Goal: Transaction & Acquisition: Purchase product/service

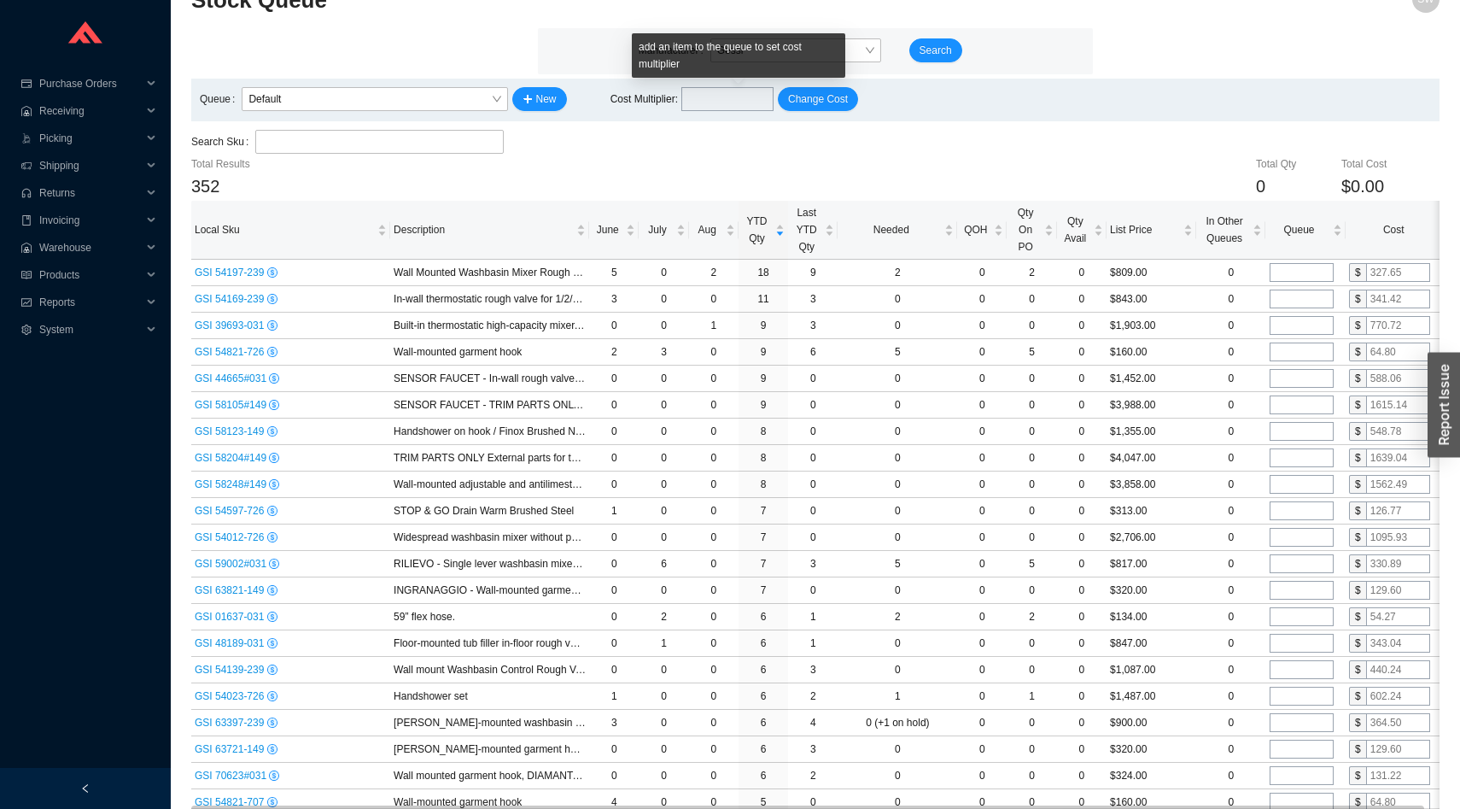
click at [744, 57] on div "add an item to the queue to set cost multiplier" at bounding box center [738, 55] width 213 height 44
click at [832, 50] on span "Gessi" at bounding box center [795, 50] width 157 height 22
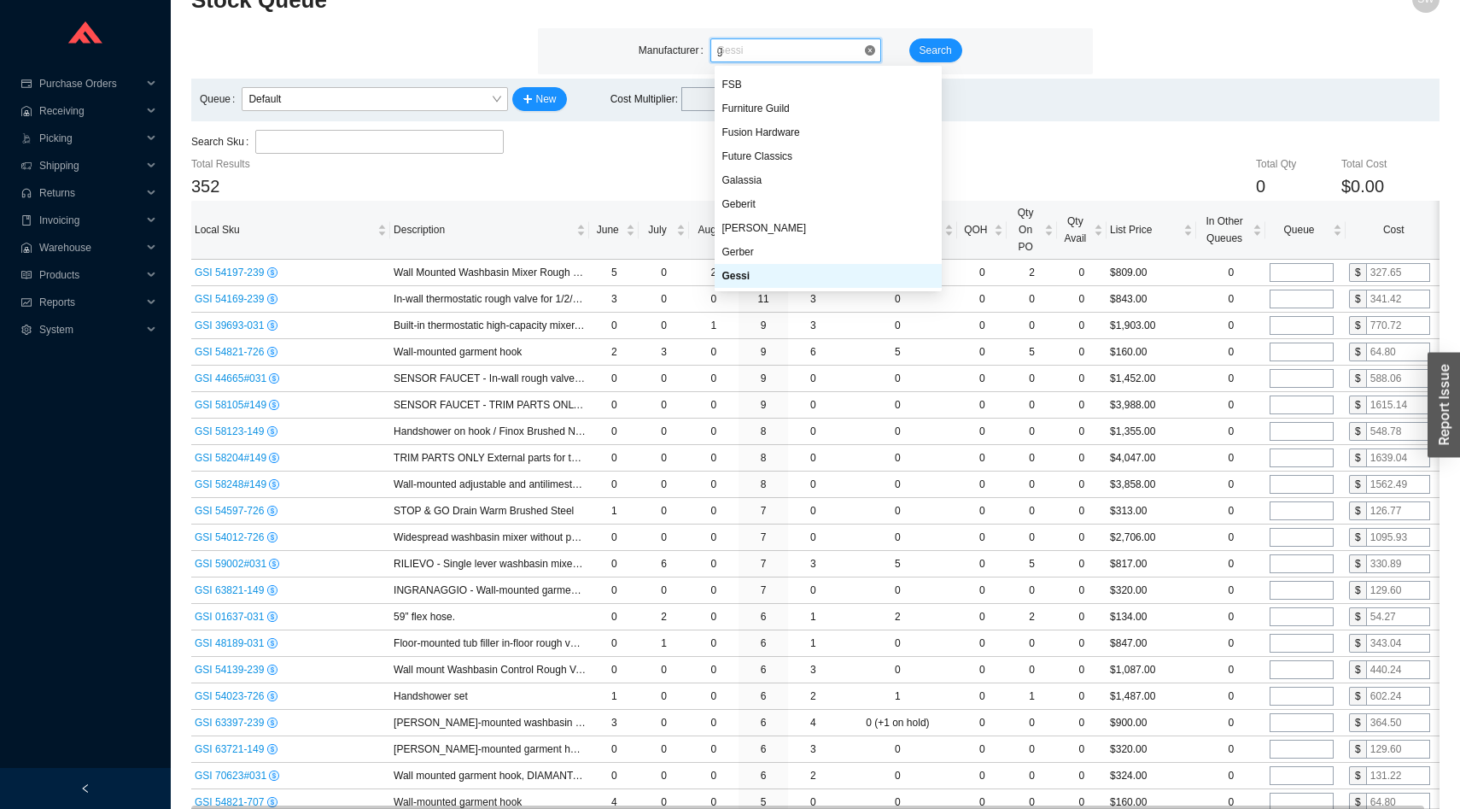
scroll to position [96, 0]
type input "gro"
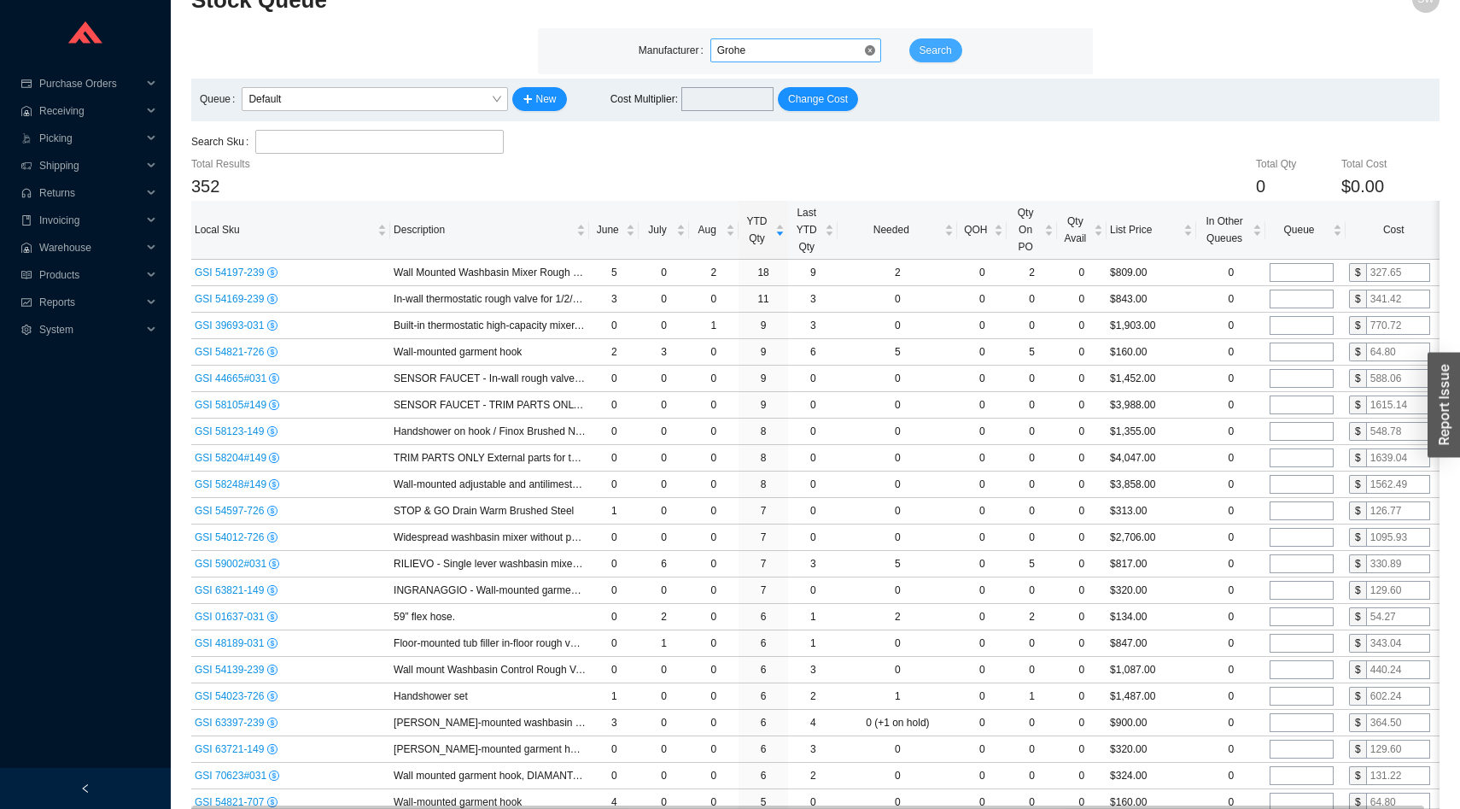
click at [936, 52] on span "Search" at bounding box center [935, 50] width 32 height 17
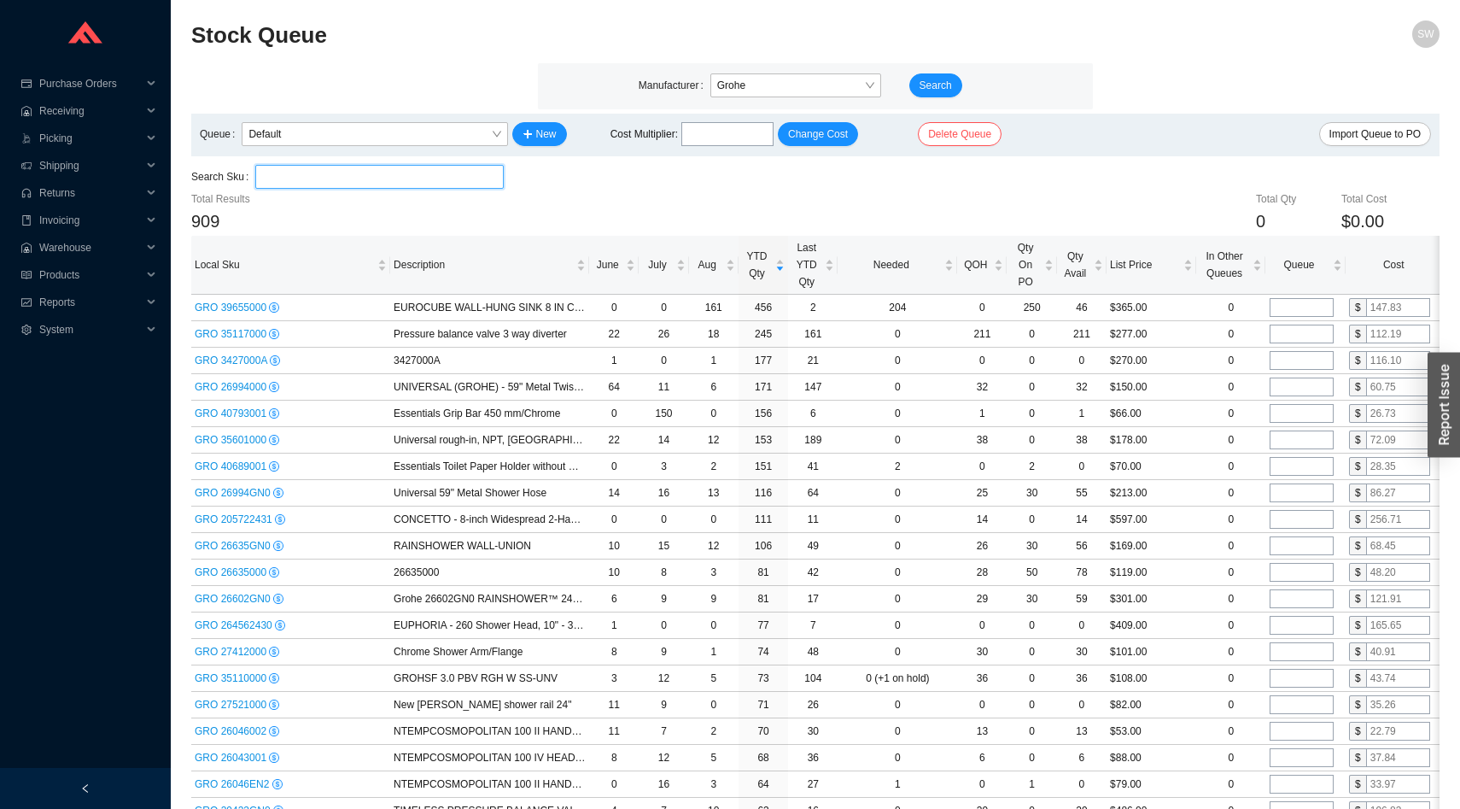
click at [441, 181] on input "search" at bounding box center [379, 177] width 234 height 22
paste input "29434000"
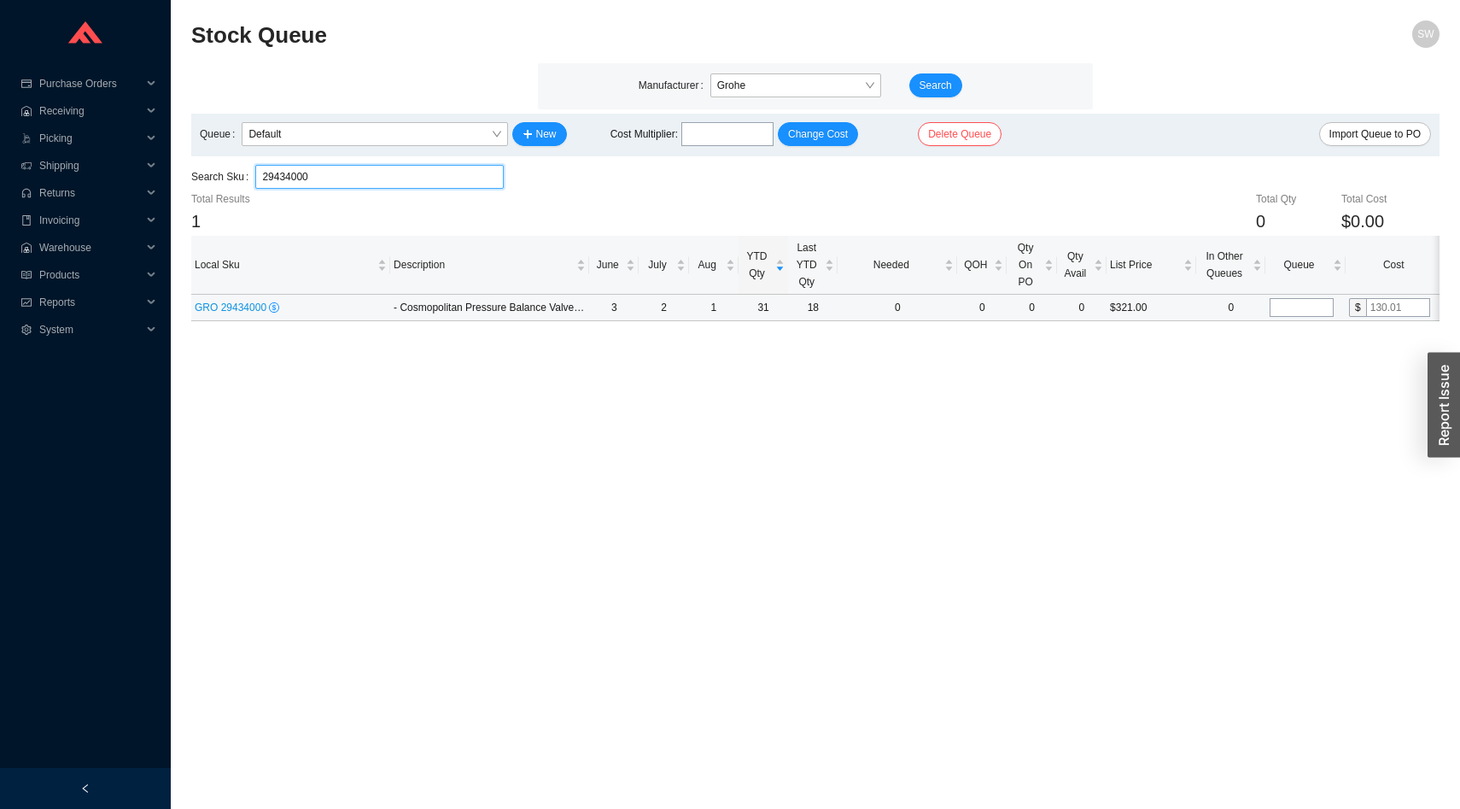
type input "29434000"
click at [1297, 303] on input "tel" at bounding box center [1302, 307] width 64 height 19
type input "25"
click at [1255, 394] on main "Stock Queue SW Manufacturer Grohe Search Queue Default New Cost Multiplier : Ch…" at bounding box center [815, 414] width 1248 height 788
click at [351, 173] on input "29434000" at bounding box center [379, 177] width 234 height 22
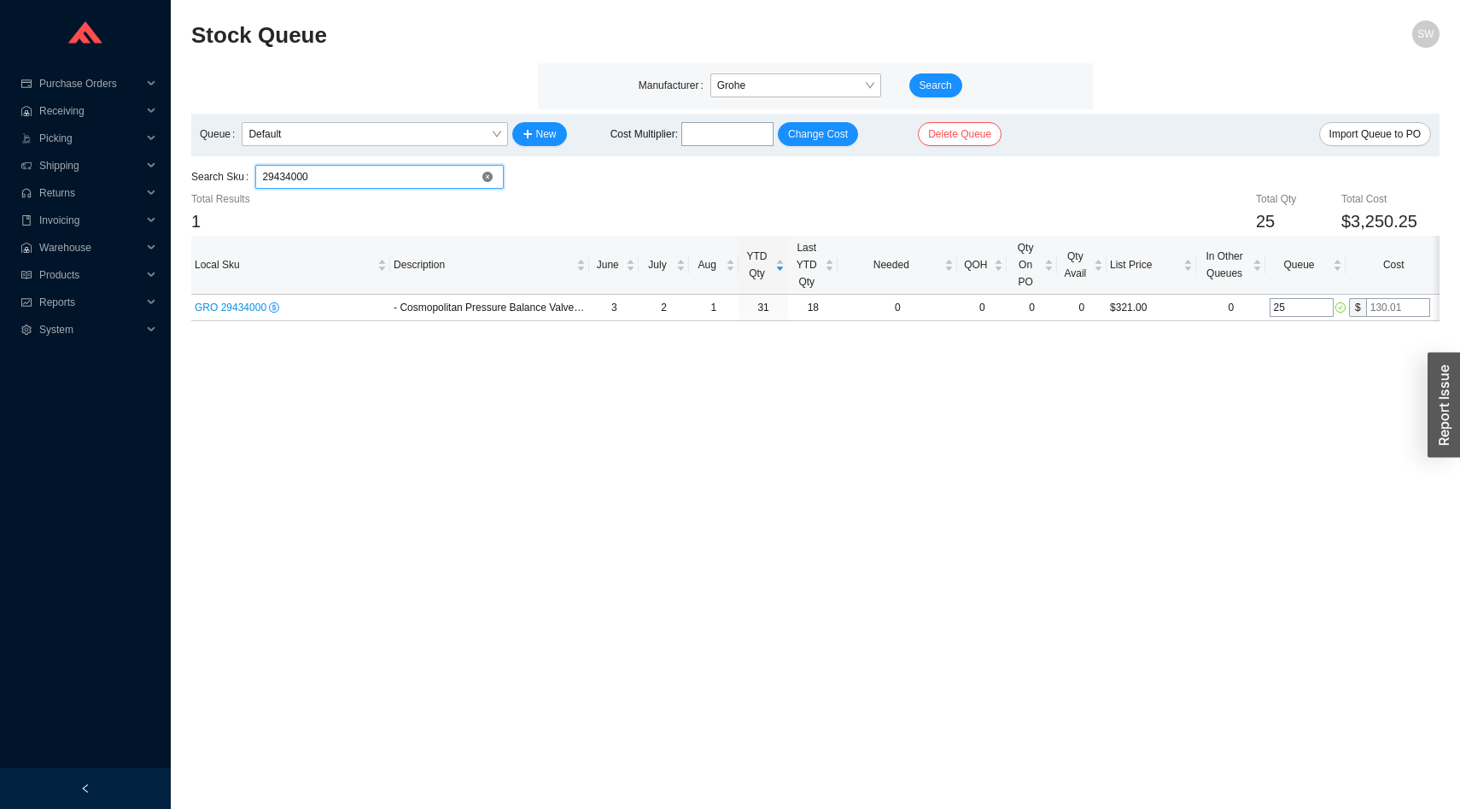
click at [351, 173] on input "29434000" at bounding box center [379, 177] width 234 height 22
paste input "6043001"
type input "26043001"
click at [1307, 300] on input "tel" at bounding box center [1302, 307] width 64 height 19
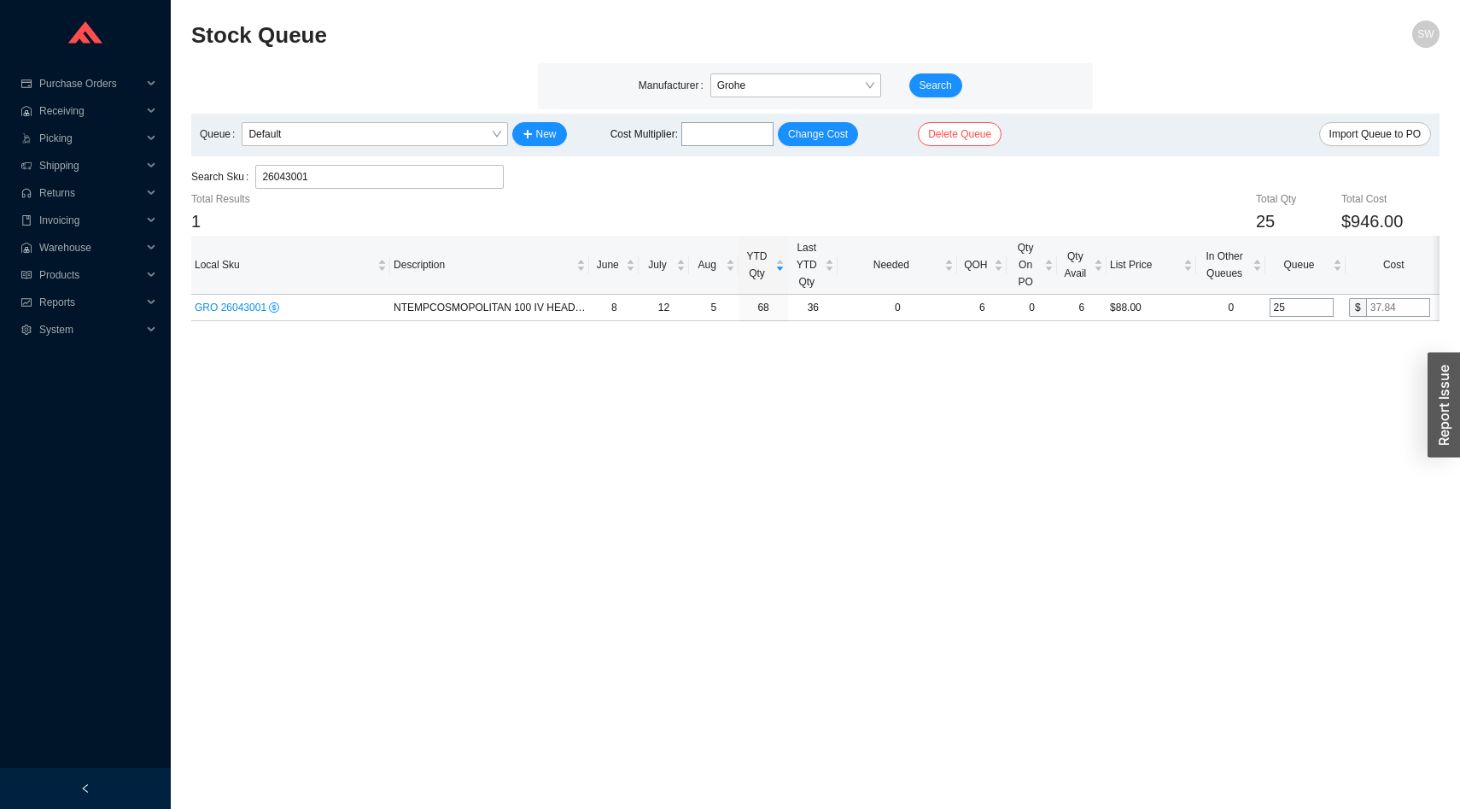
type input "25"
click at [454, 178] on input "26043001" at bounding box center [379, 177] width 234 height 22
paste input "7412000"
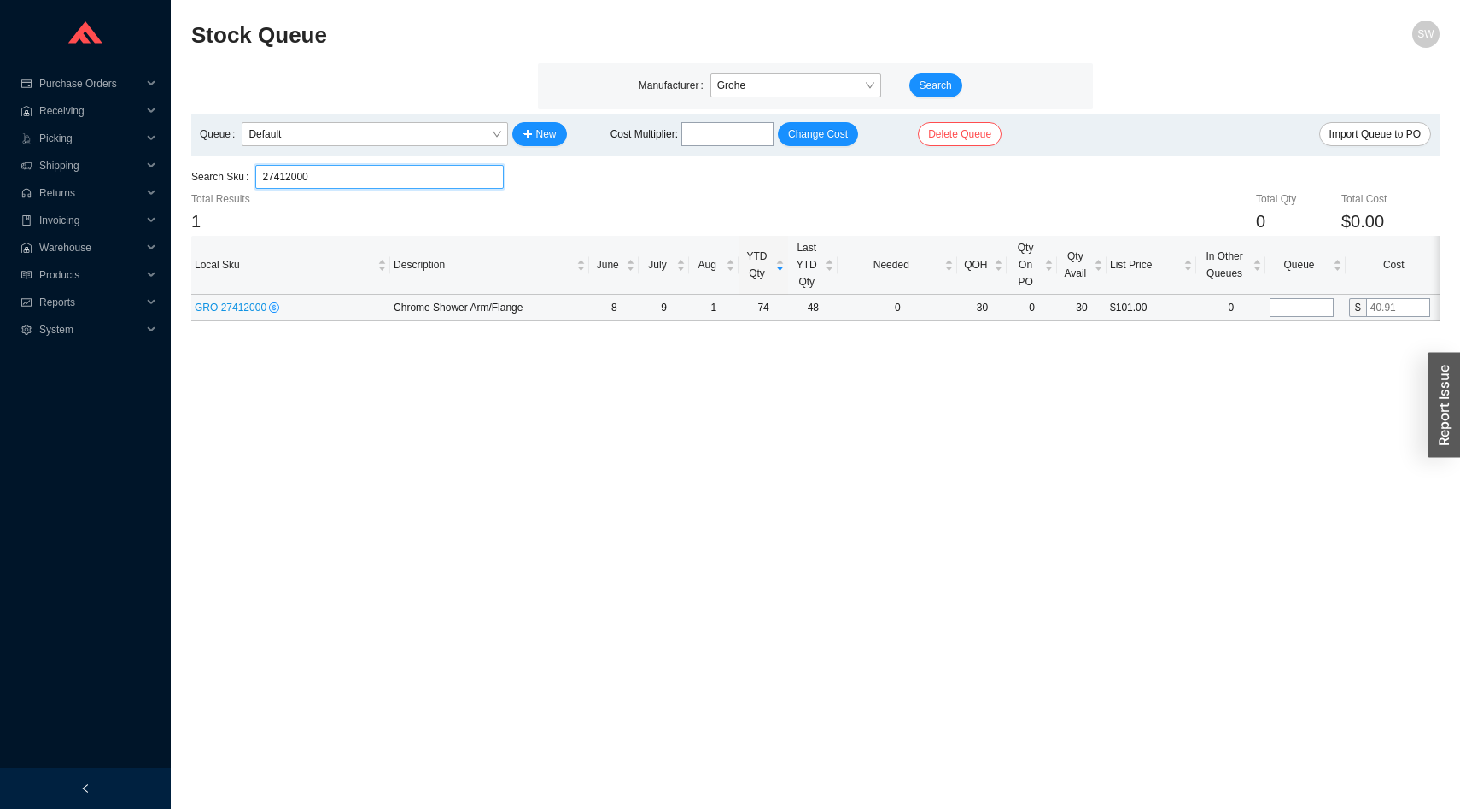
type input "27412000"
click at [1281, 306] on input "tel" at bounding box center [1302, 307] width 64 height 19
type input "25"
click at [1048, 398] on main "Stock Queue SW Manufacturer Grohe Search Queue Default New Cost Multiplier : Ch…" at bounding box center [815, 414] width 1248 height 788
click at [387, 172] on input "27412000" at bounding box center [379, 177] width 234 height 22
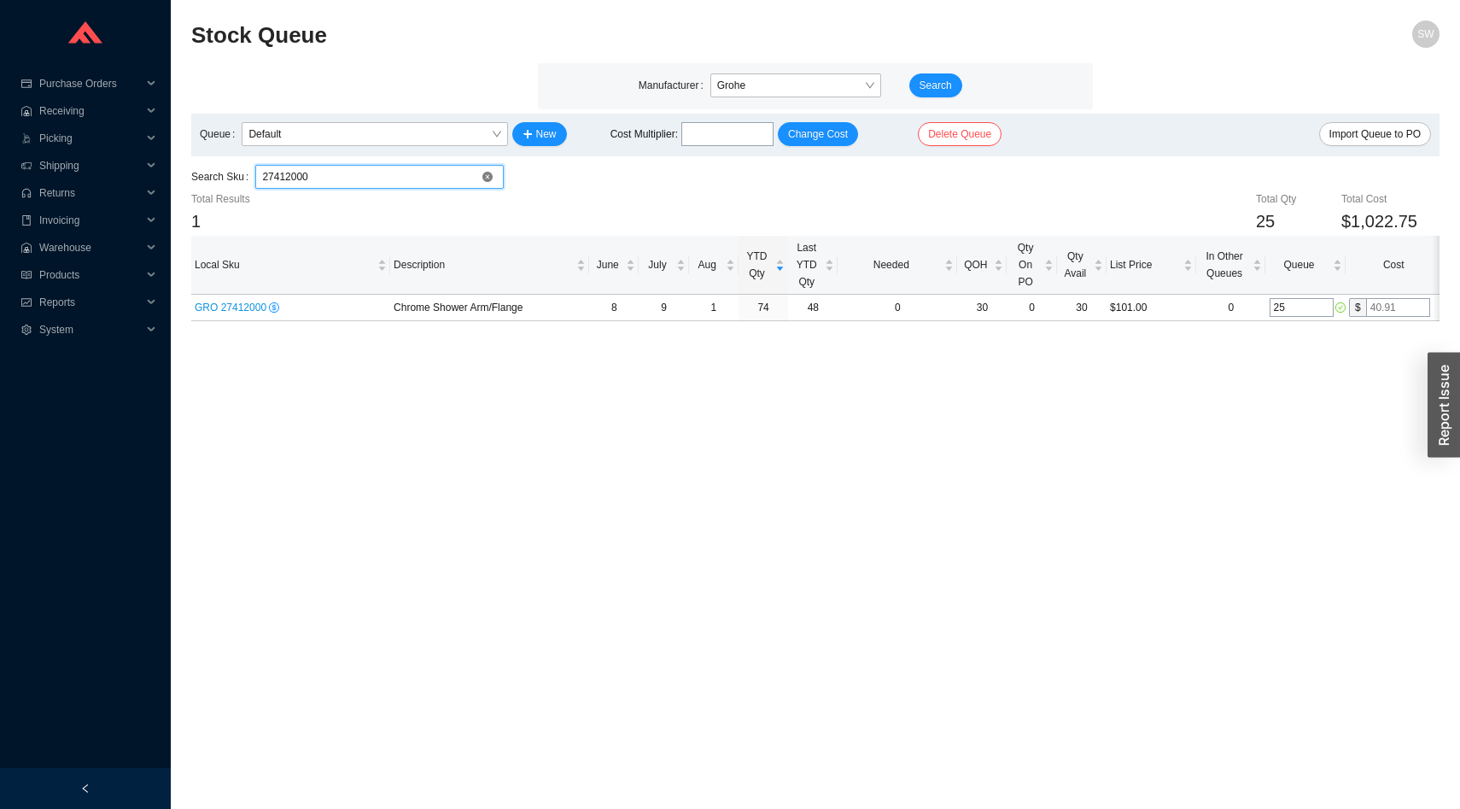
click at [387, 172] on input "27412000" at bounding box center [379, 177] width 234 height 22
paste input "6043001"
click at [422, 182] on input "26043001" at bounding box center [379, 177] width 234 height 22
paste input "922"
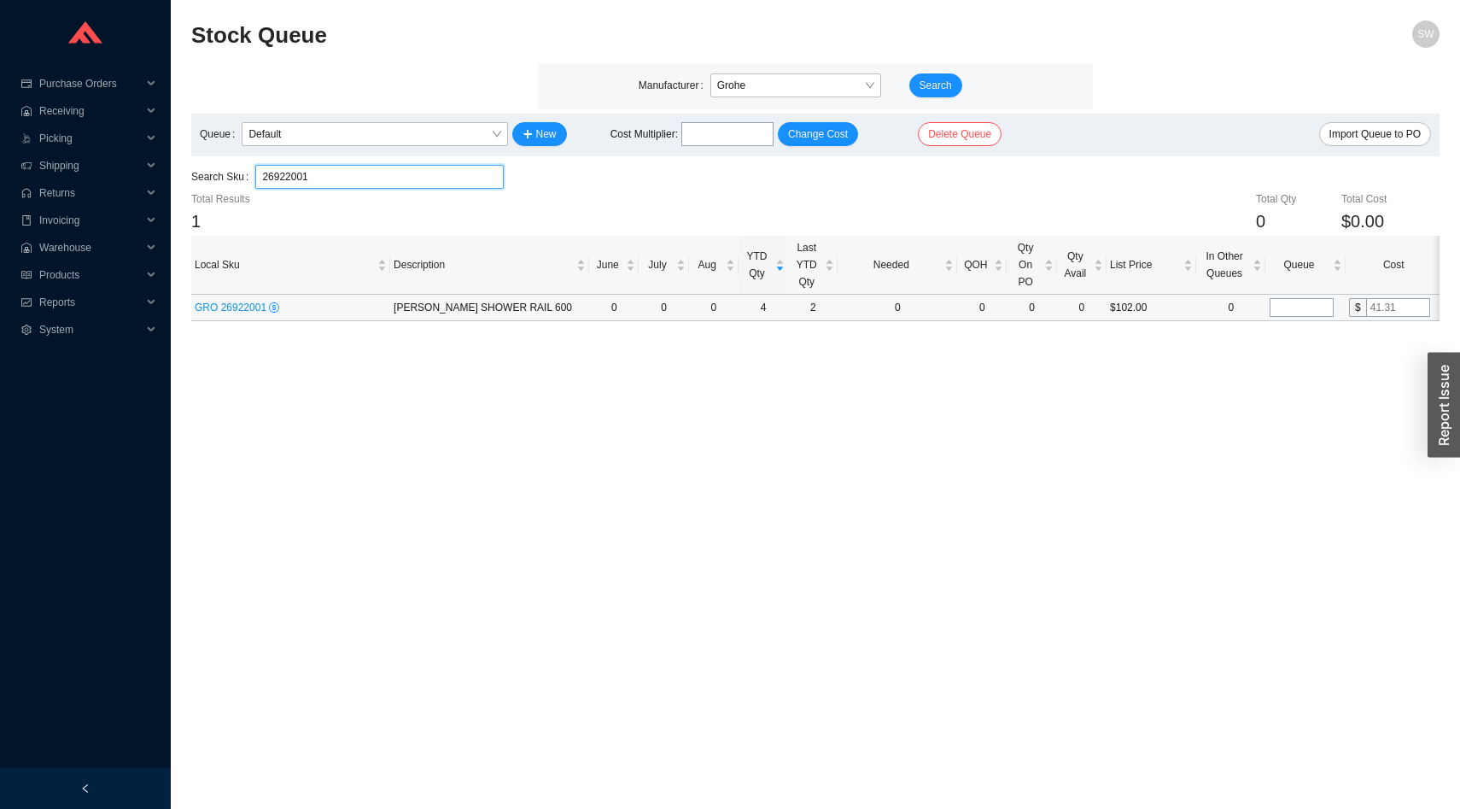
type input "26922001"
click at [1292, 304] on input "tel" at bounding box center [1302, 307] width 64 height 19
type input "25"
click at [470, 175] on input "26922001" at bounding box center [379, 177] width 234 height 22
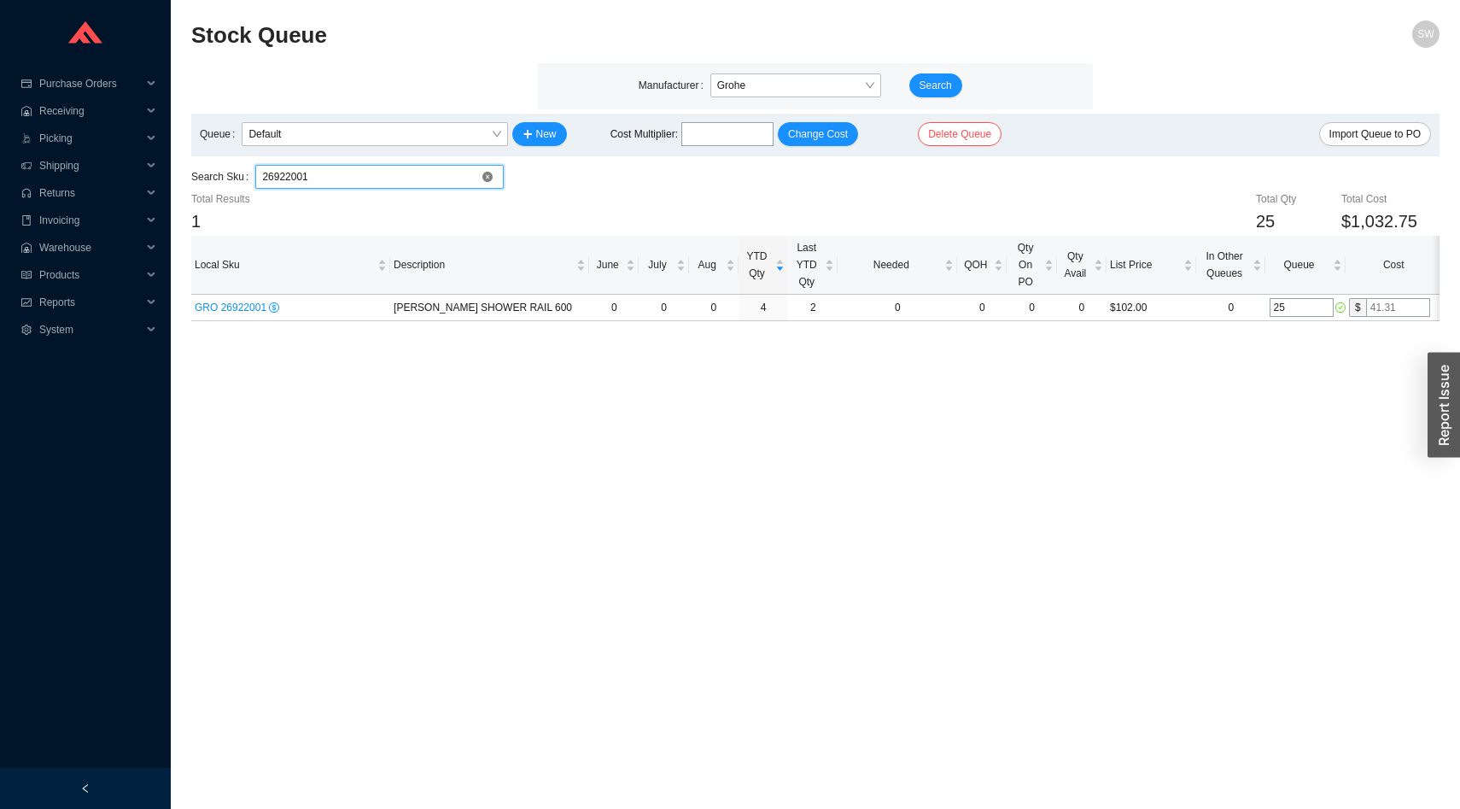
paste input "94000"
type input "26994000"
click at [1298, 312] on input "tel" at bounding box center [1302, 307] width 64 height 19
type input "25"
click at [416, 178] on input "26994000" at bounding box center [379, 177] width 234 height 22
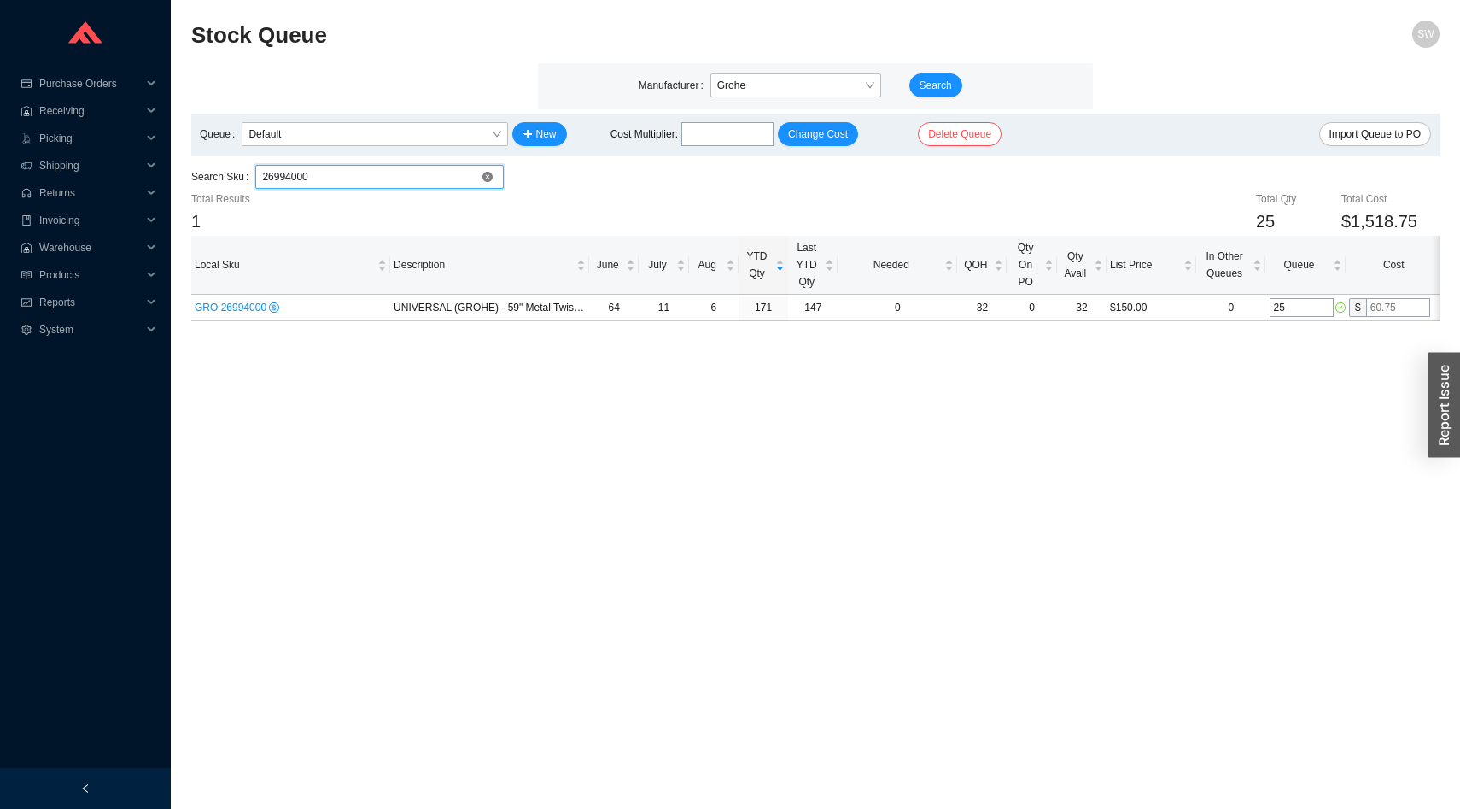
click at [416, 178] on input "26994000" at bounding box center [379, 177] width 234 height 22
paste input "046002"
type input "26046002"
click at [1286, 312] on input "tel" at bounding box center [1302, 307] width 64 height 19
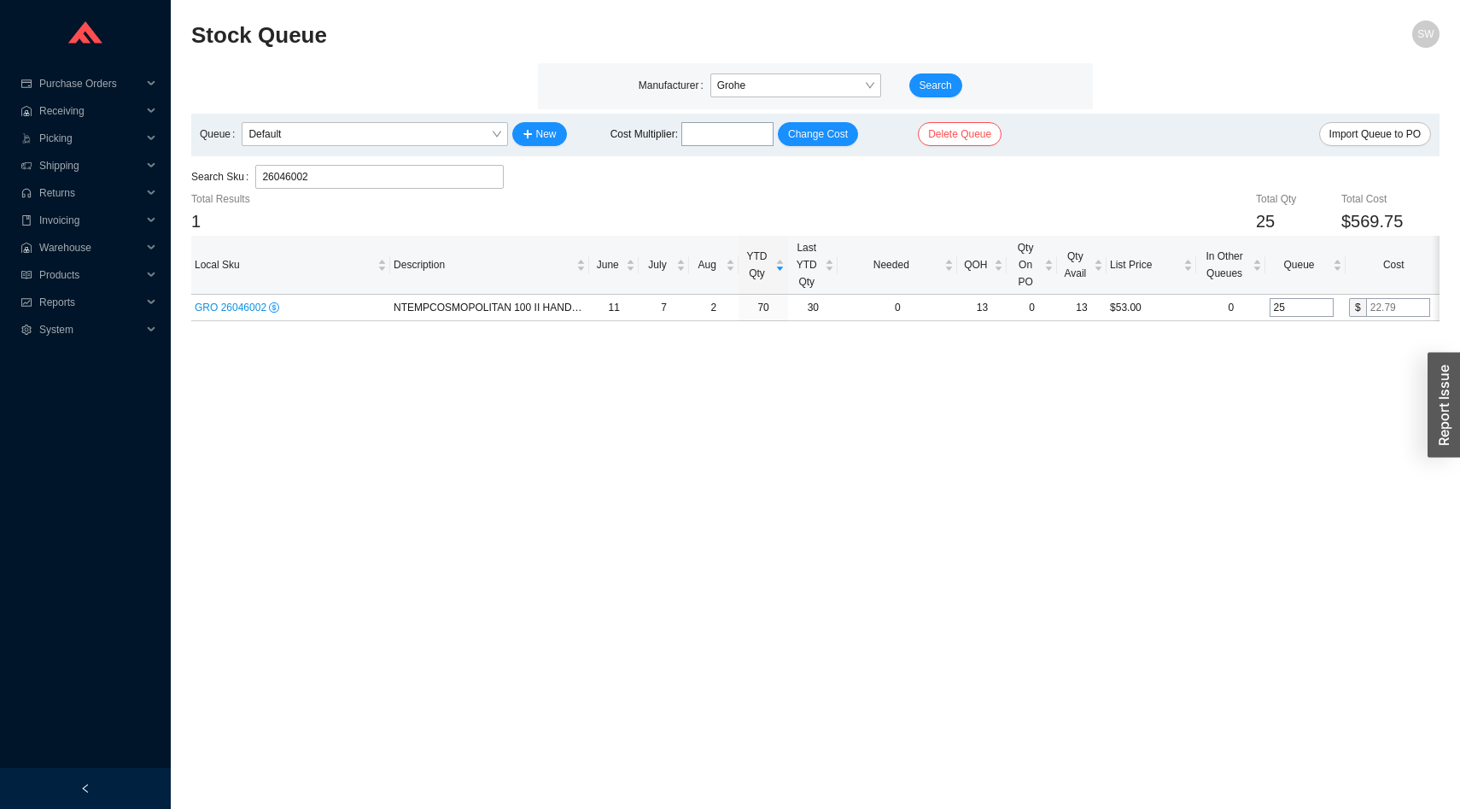
type input "25"
click at [488, 182] on input "26046002" at bounding box center [379, 177] width 234 height 22
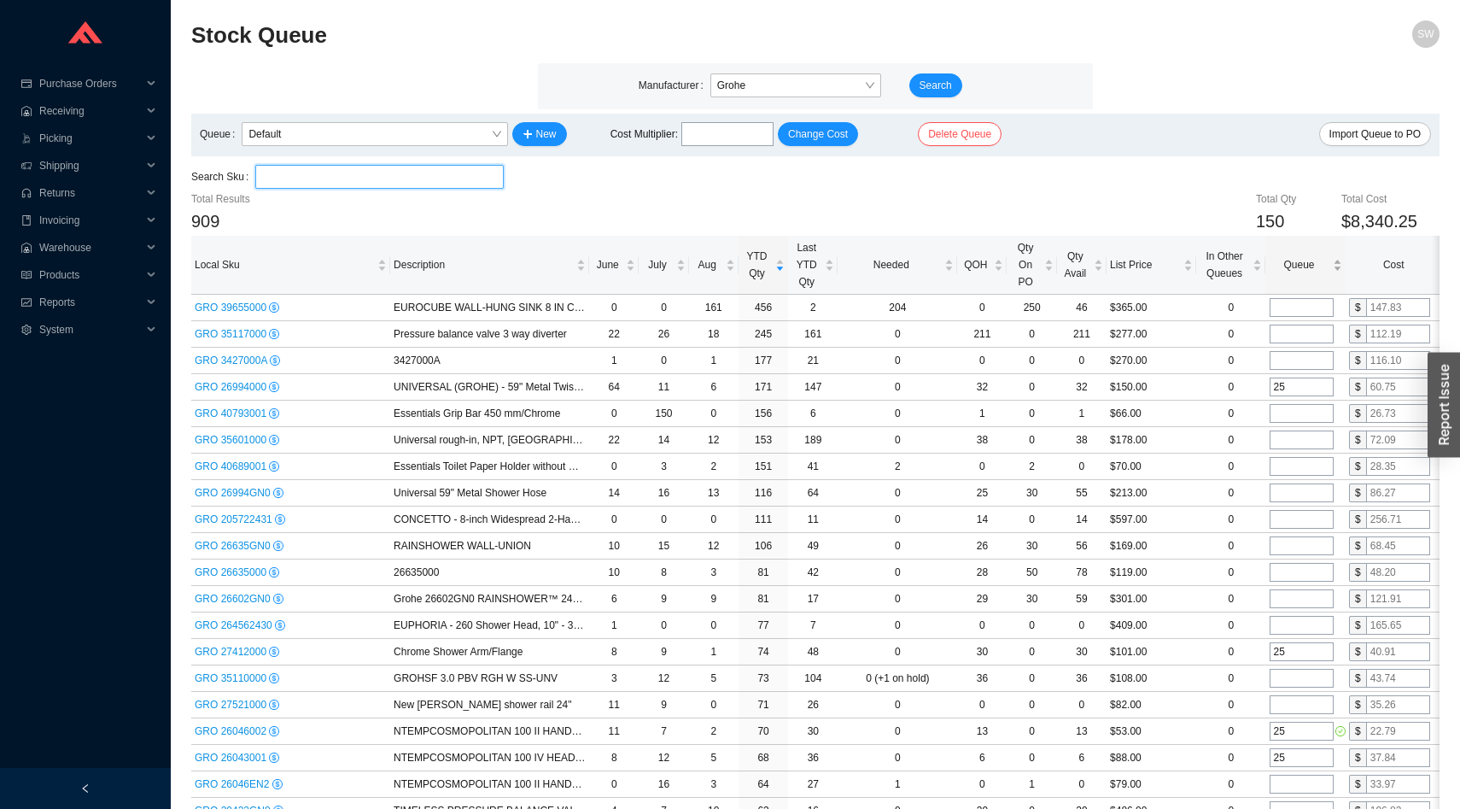
click at [1287, 260] on span "Queue" at bounding box center [1299, 264] width 60 height 17
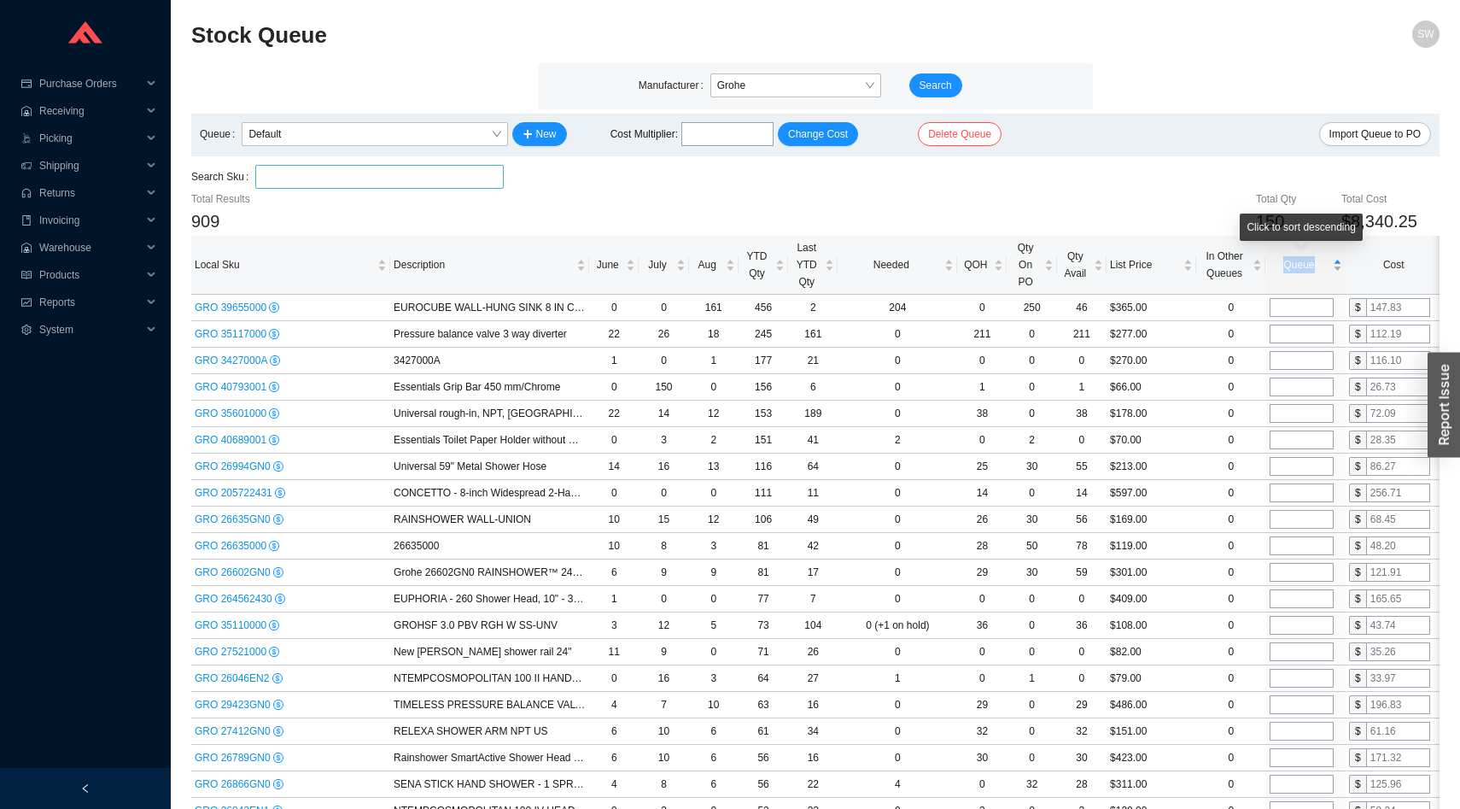
click at [1287, 260] on span "Queue" at bounding box center [1299, 264] width 60 height 17
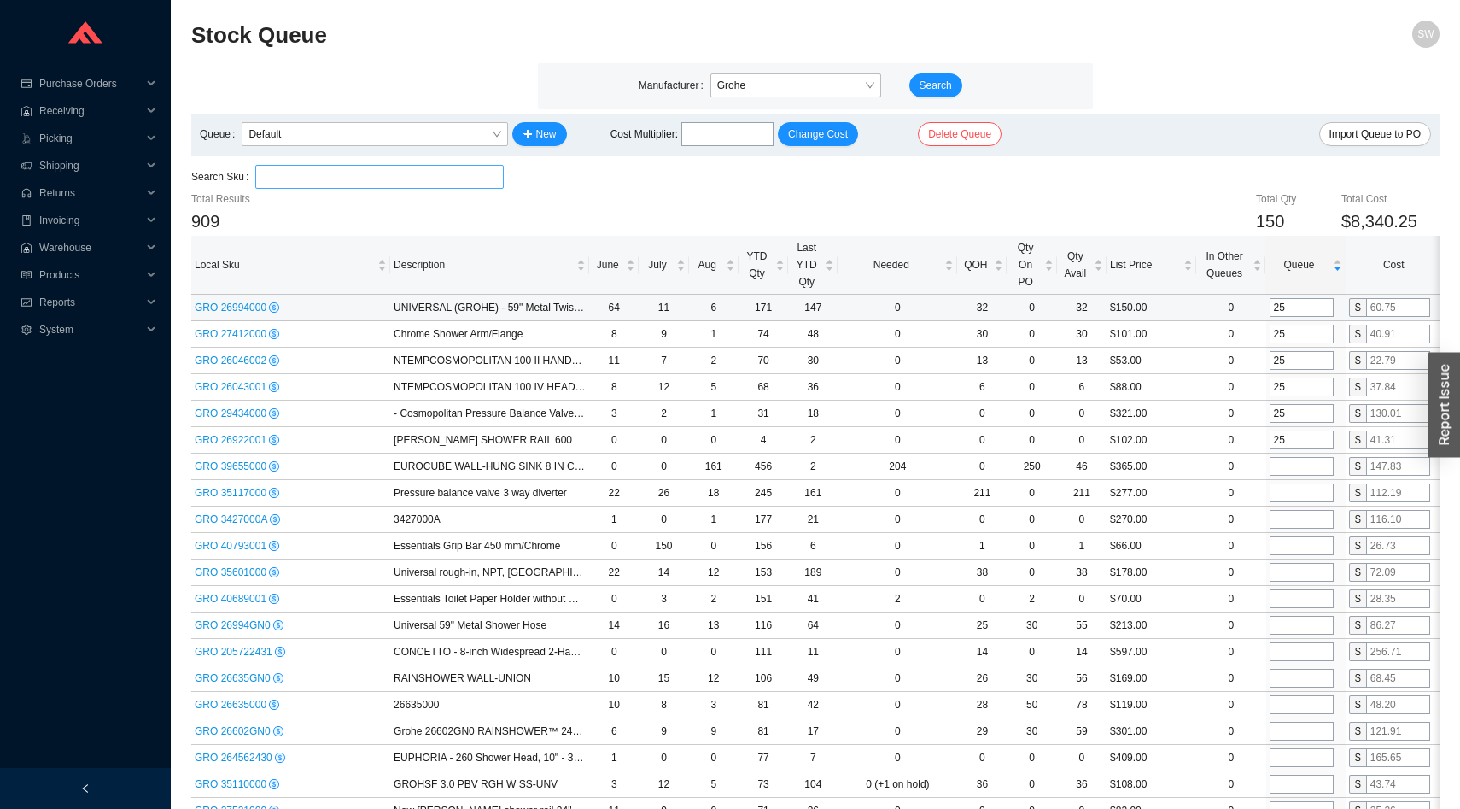
click at [1283, 307] on input "25" at bounding box center [1302, 307] width 64 height 19
click at [1281, 340] on input "25" at bounding box center [1302, 333] width 64 height 19
click at [1282, 357] on input "25" at bounding box center [1302, 360] width 64 height 19
click at [1282, 380] on input "25" at bounding box center [1302, 386] width 64 height 19
click at [1282, 406] on input "25" at bounding box center [1302, 413] width 64 height 19
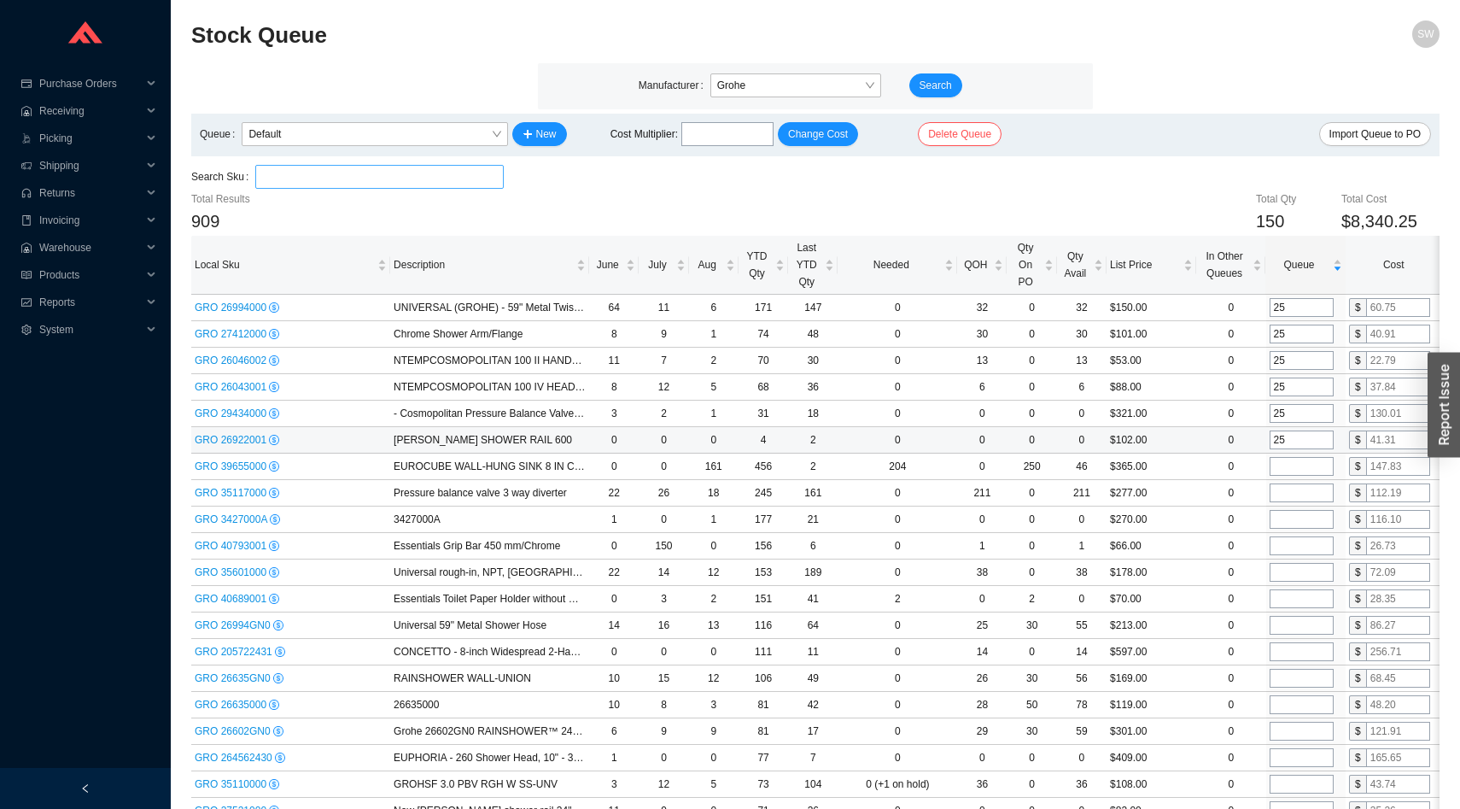
click at [1284, 435] on input "25" at bounding box center [1302, 439] width 64 height 19
click at [362, 180] on input "search" at bounding box center [379, 177] width 234 height 22
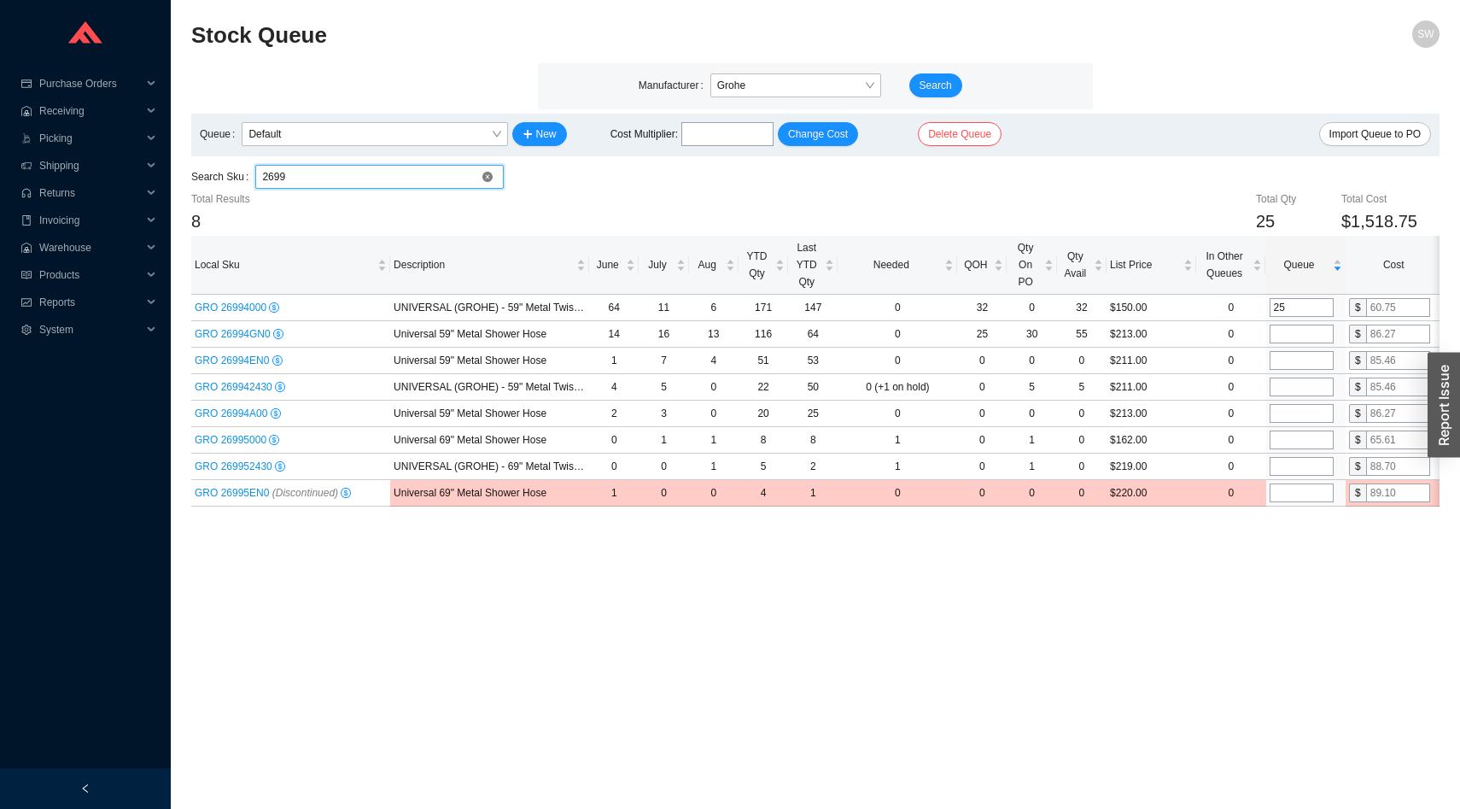
type input "26994"
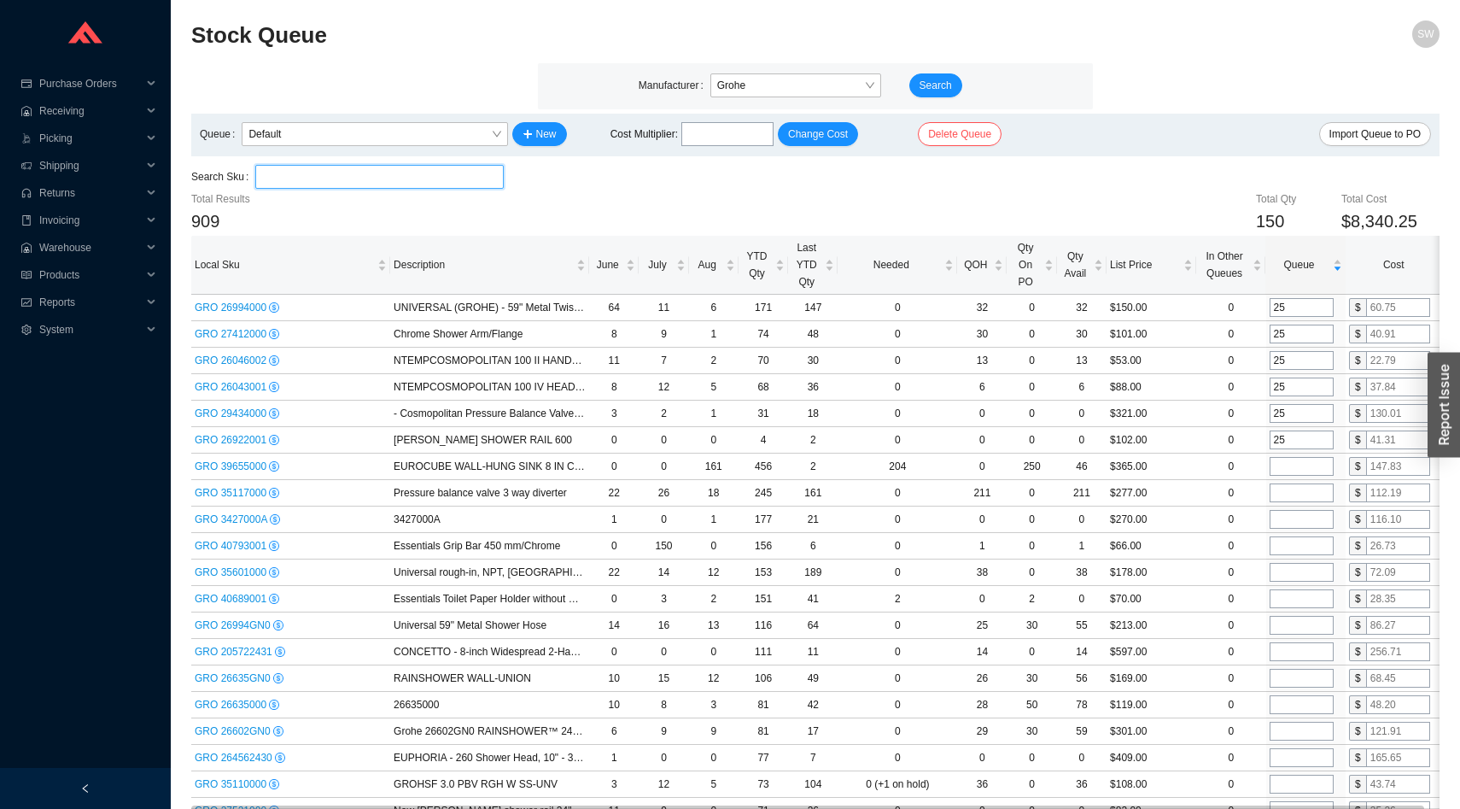
click at [435, 168] on input "search" at bounding box center [379, 177] width 234 height 22
paste input "26994000"
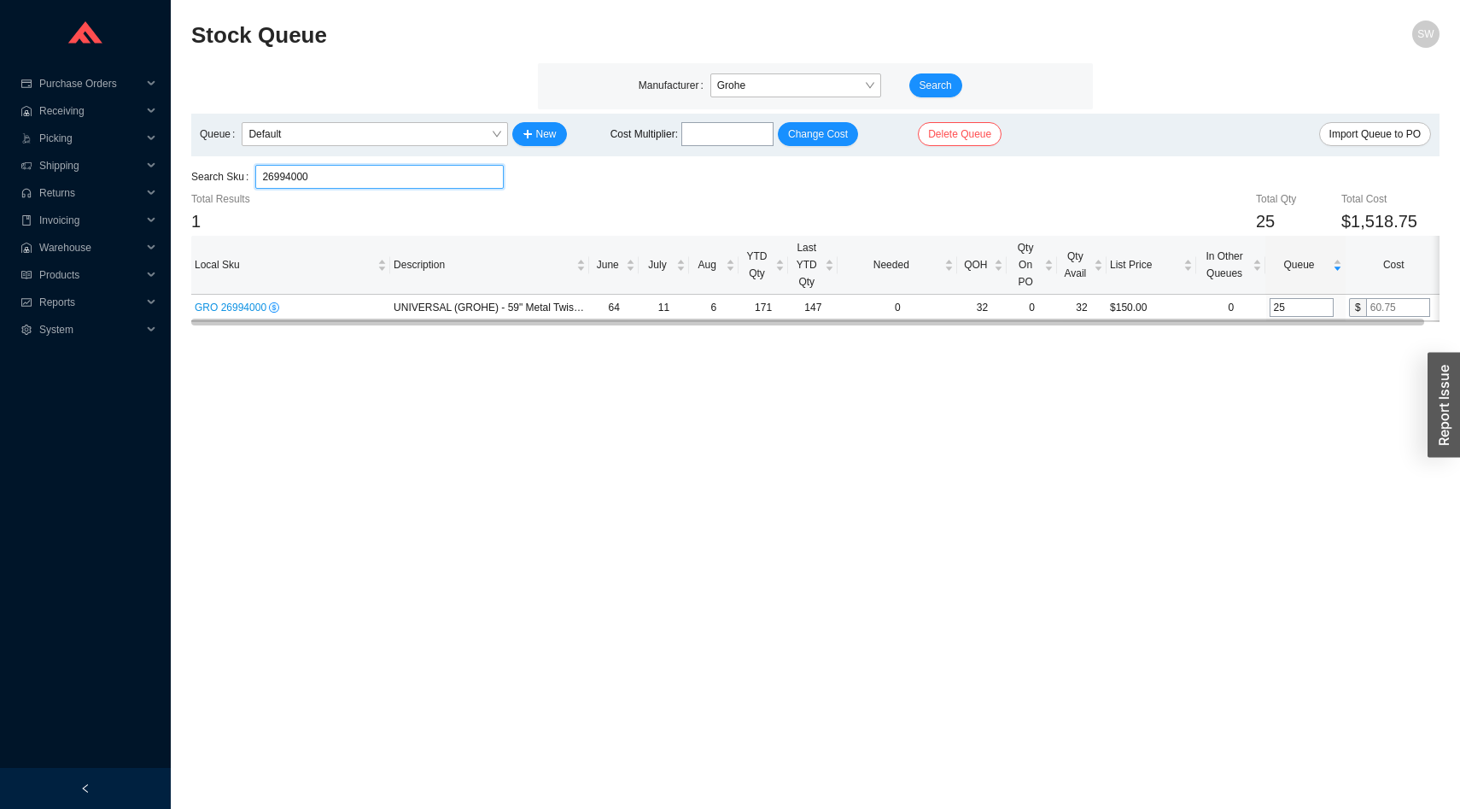
type input "26994000"
click at [1383, 305] on input "text" at bounding box center [1398, 307] width 64 height 19
type input "25"
click at [447, 172] on input "26994000" at bounding box center [379, 177] width 234 height 22
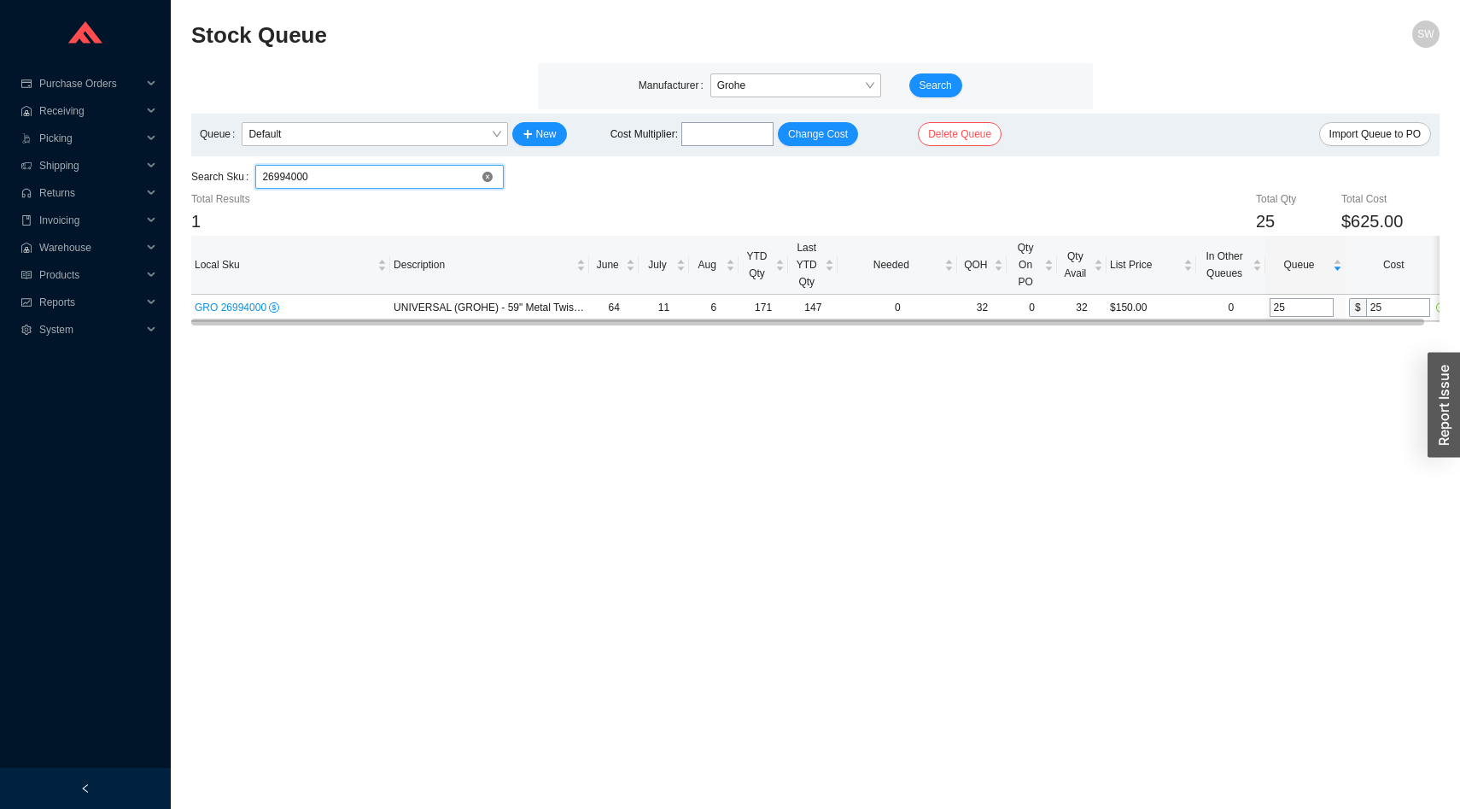
paste input "046002"
type input "26046002"
click at [1387, 303] on input "text" at bounding box center [1398, 307] width 64 height 19
type input "18"
click at [1380, 458] on main "Stock Queue SW Manufacturer Grohe Search Queue Default New Cost Multiplier : Ch…" at bounding box center [815, 414] width 1248 height 788
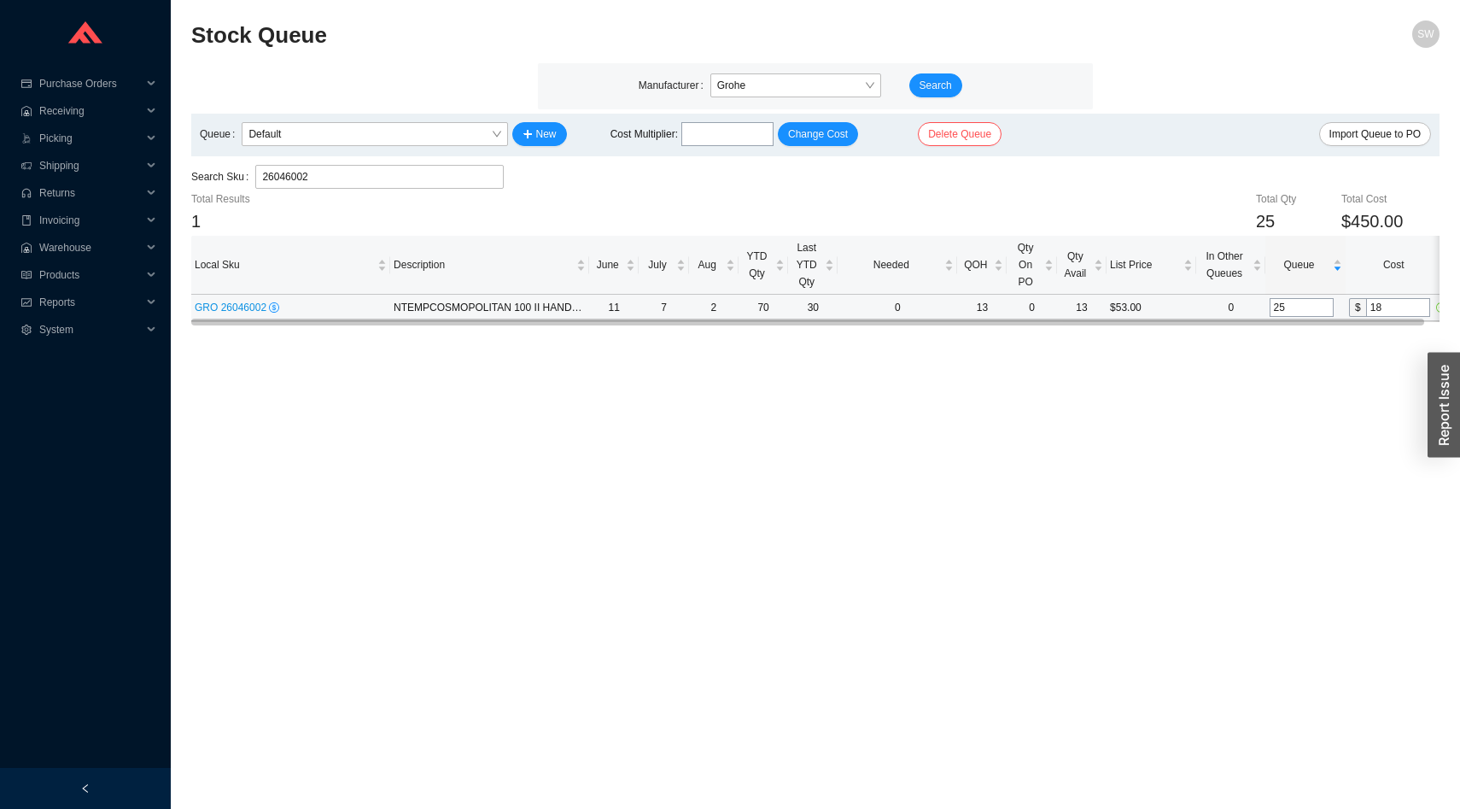
click at [1309, 302] on input "25" at bounding box center [1302, 307] width 64 height 19
type input "25"
click at [1302, 410] on main "Stock Queue SW Manufacturer Grohe Search Queue Default New Cost Multiplier : Ch…" at bounding box center [815, 414] width 1248 height 788
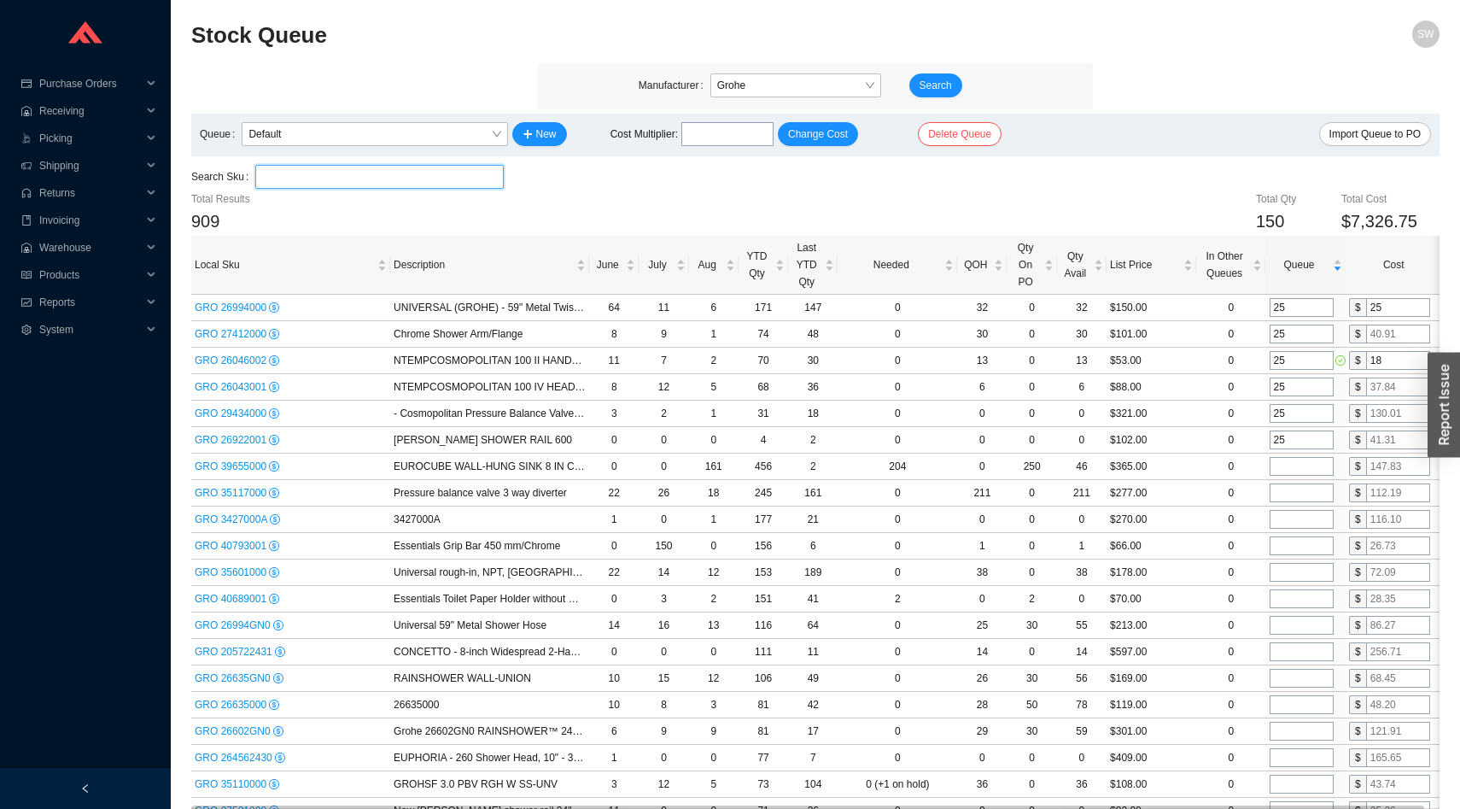
click at [452, 174] on input "search" at bounding box center [379, 177] width 234 height 22
paste input "26922001"
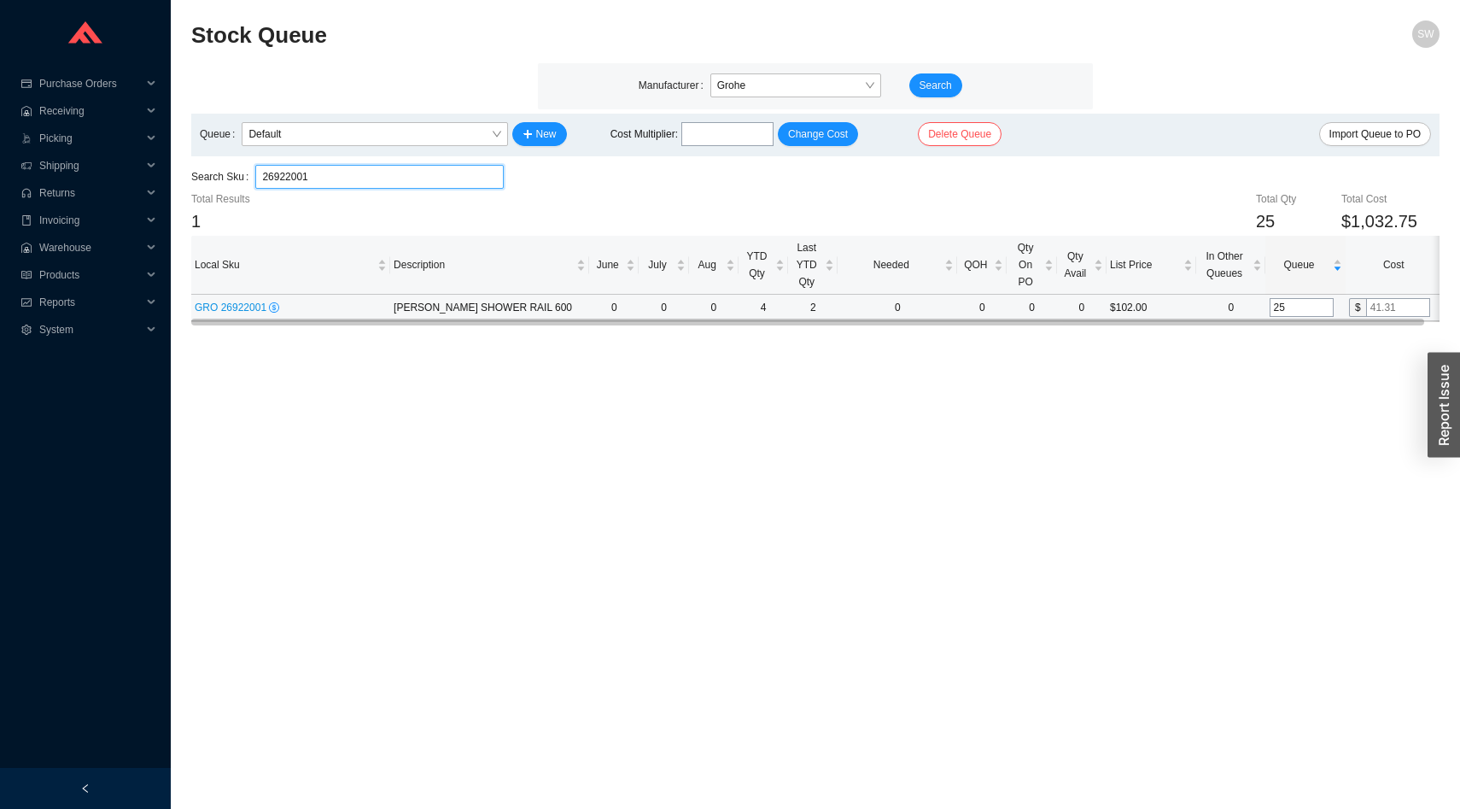
type input "26922001"
click at [1387, 315] on input "text" at bounding box center [1398, 307] width 64 height 19
type input "33"
click at [1340, 395] on main "Stock Queue SW Manufacturer Grohe Search Queue Default New Cost Multiplier : Ch…" at bounding box center [815, 414] width 1248 height 788
click at [1304, 307] on input "25" at bounding box center [1302, 307] width 64 height 19
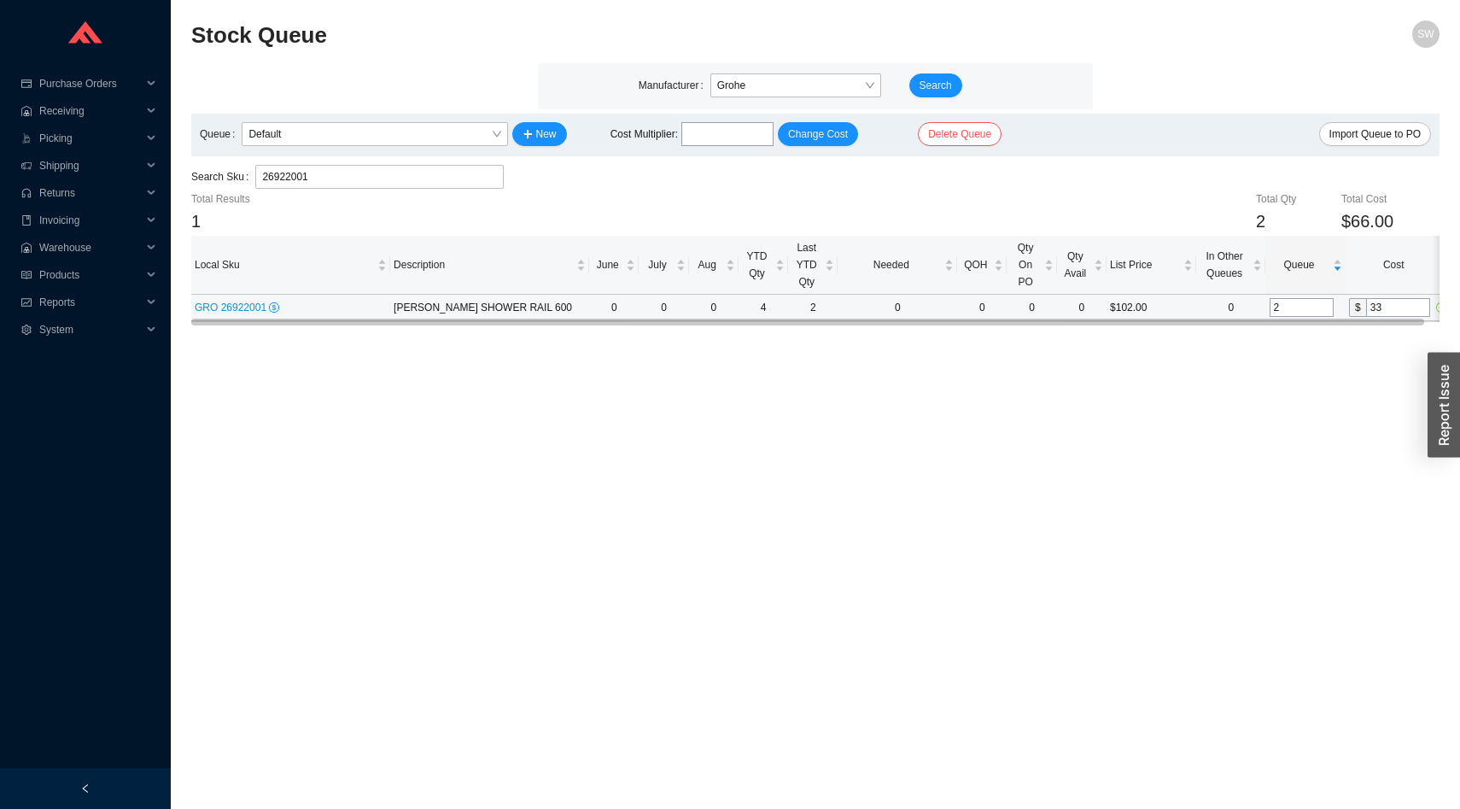
type input "25"
click at [1305, 363] on main "Stock Queue SW Manufacturer Grohe Search Queue Default New Cost Multiplier : Ch…" at bounding box center [815, 414] width 1248 height 788
click at [443, 181] on input "26922001" at bounding box center [379, 177] width 234 height 22
paste input "7412000"
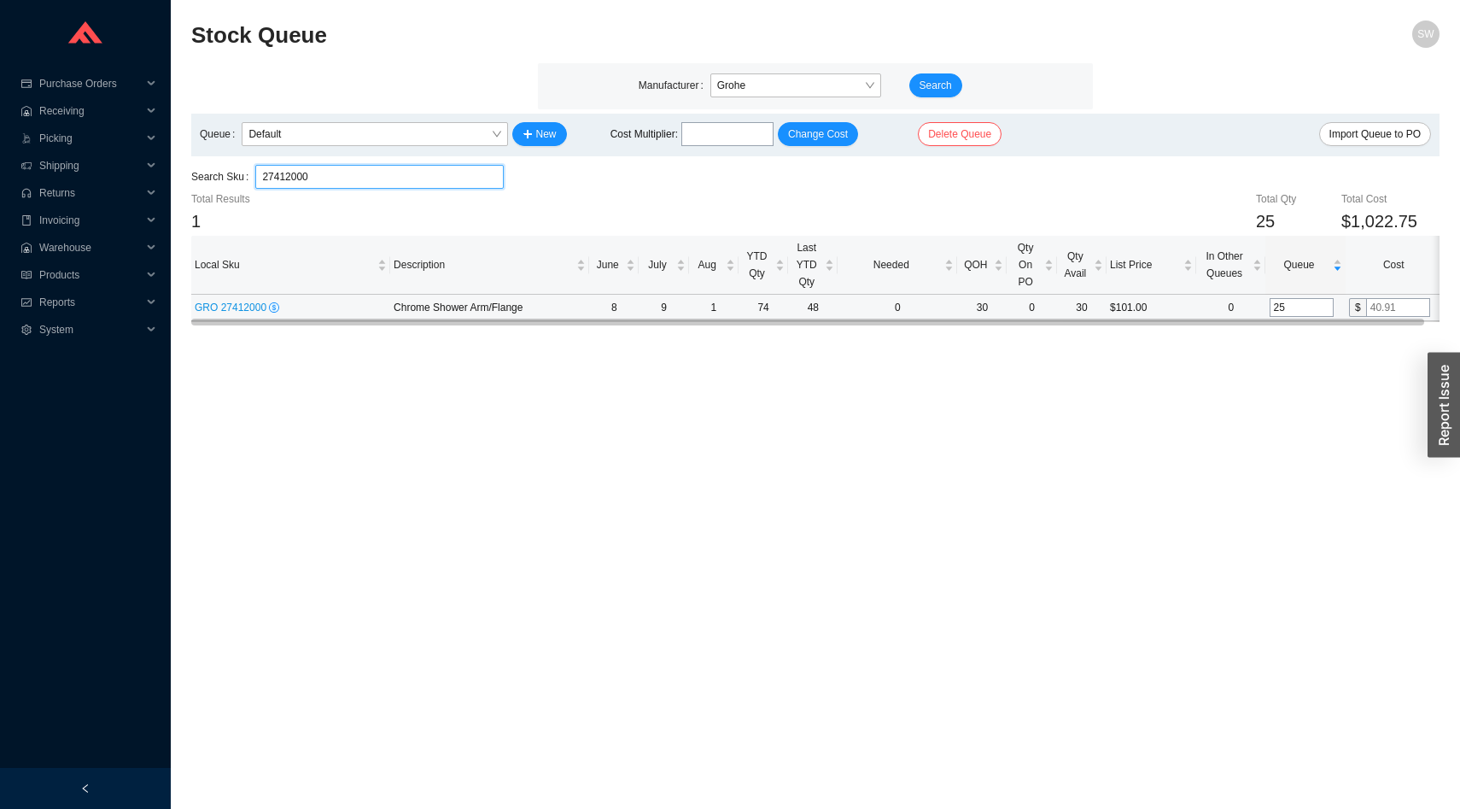
type input "27412000"
click at [1378, 306] on input "text" at bounding box center [1398, 307] width 64 height 19
type input "29"
click at [1339, 376] on main "Stock Queue SW Manufacturer Grohe Search Queue Default New Cost Multiplier : Ch…" at bounding box center [815, 414] width 1248 height 788
click at [373, 172] on input "27412000" at bounding box center [379, 177] width 234 height 22
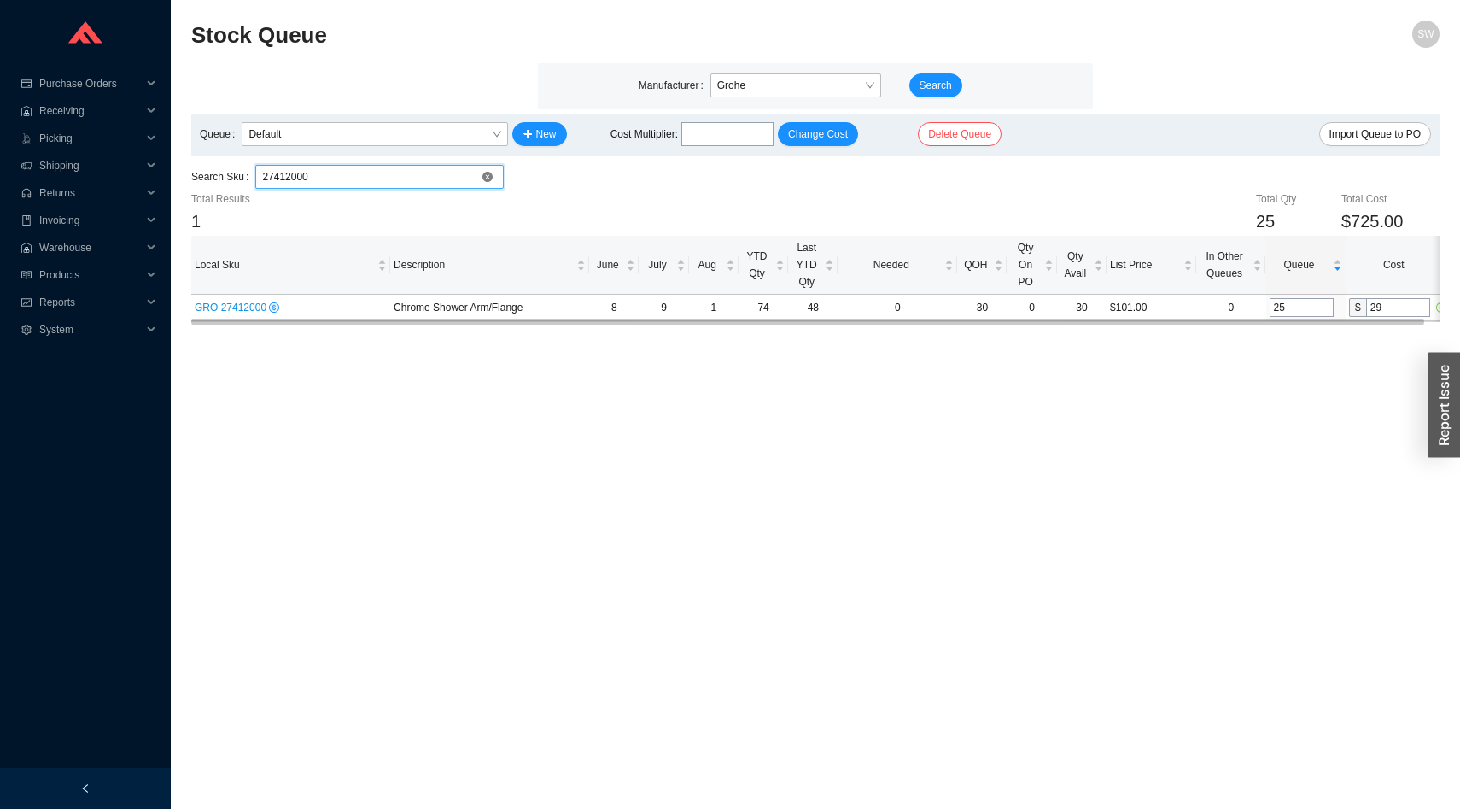
click at [373, 172] on input "27412000" at bounding box center [379, 177] width 234 height 22
paste input "6043001"
type input "26043001"
click at [1376, 307] on input "text" at bounding box center [1398, 307] width 64 height 19
type input "26"
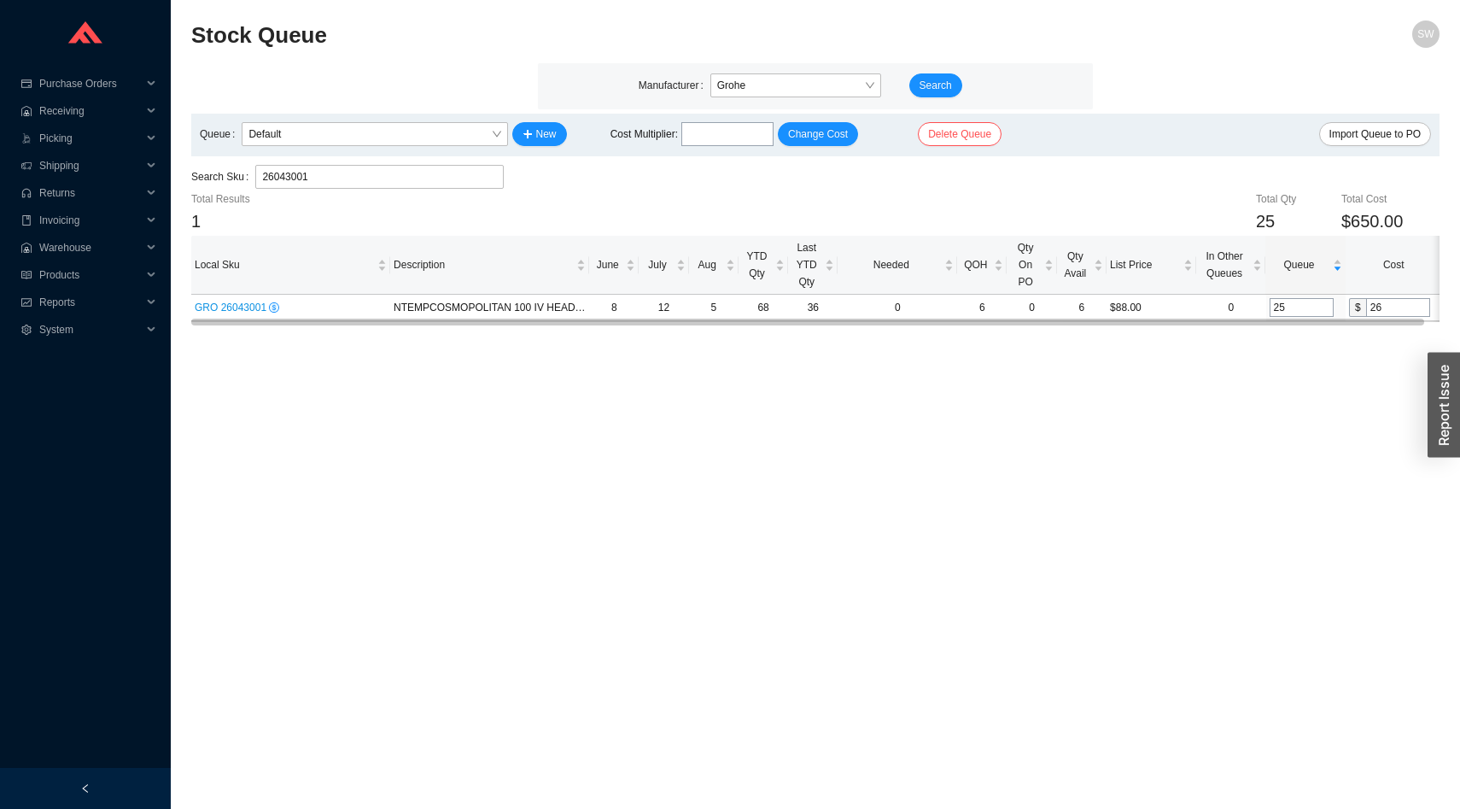
click at [1337, 388] on main "Stock Queue SW Manufacturer Grohe Search Queue Default New Cost Multiplier : Ch…" at bounding box center [815, 414] width 1248 height 788
click at [382, 184] on input "26043001" at bounding box center [379, 177] width 234 height 22
paste input "9434000"
type input "29434000"
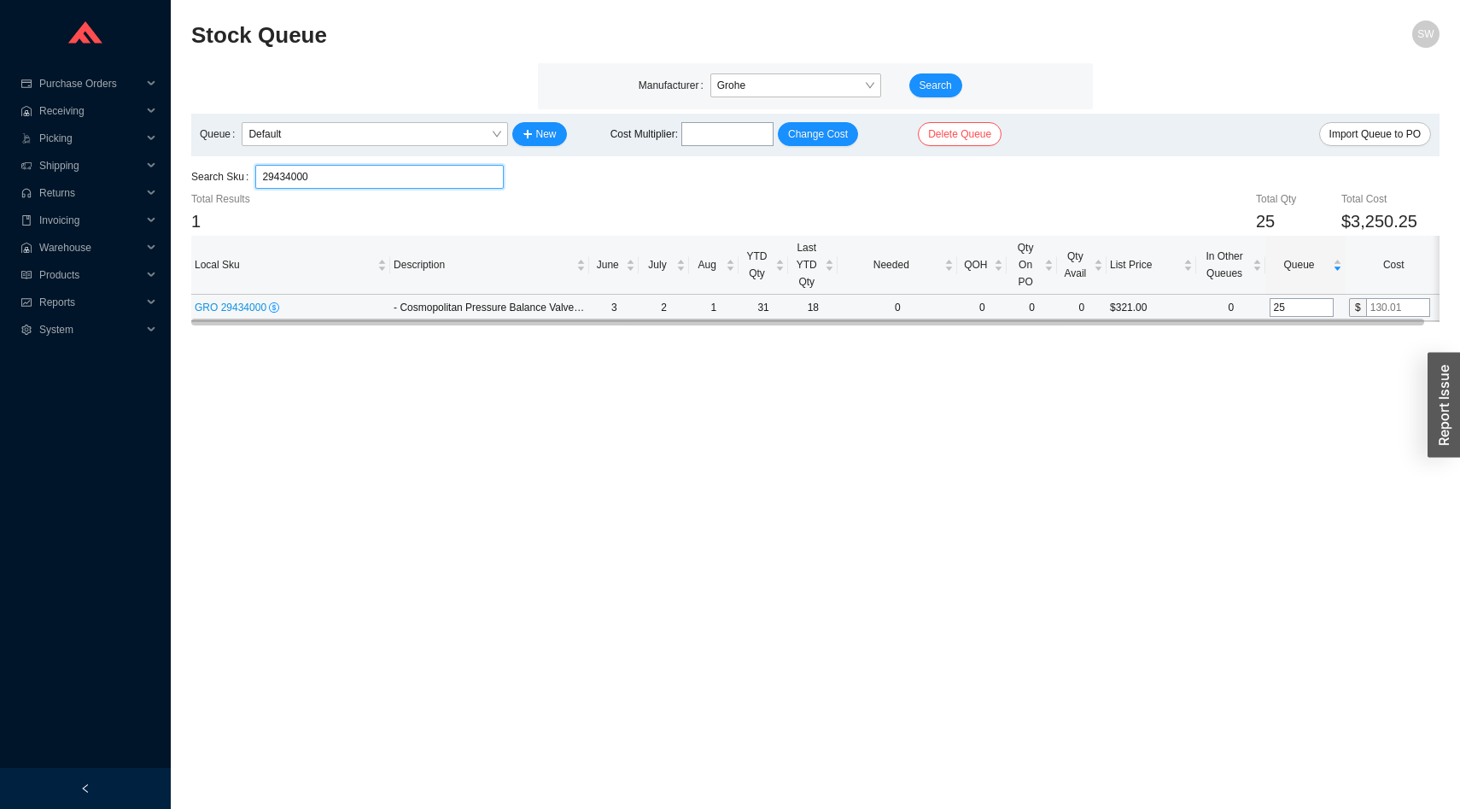
click at [1388, 303] on input "text" at bounding box center [1398, 307] width 64 height 19
type input "95"
click at [1351, 428] on main "Stock Queue SW Manufacturer Grohe Search Queue Default New Cost Multiplier : Ch…" at bounding box center [815, 414] width 1248 height 788
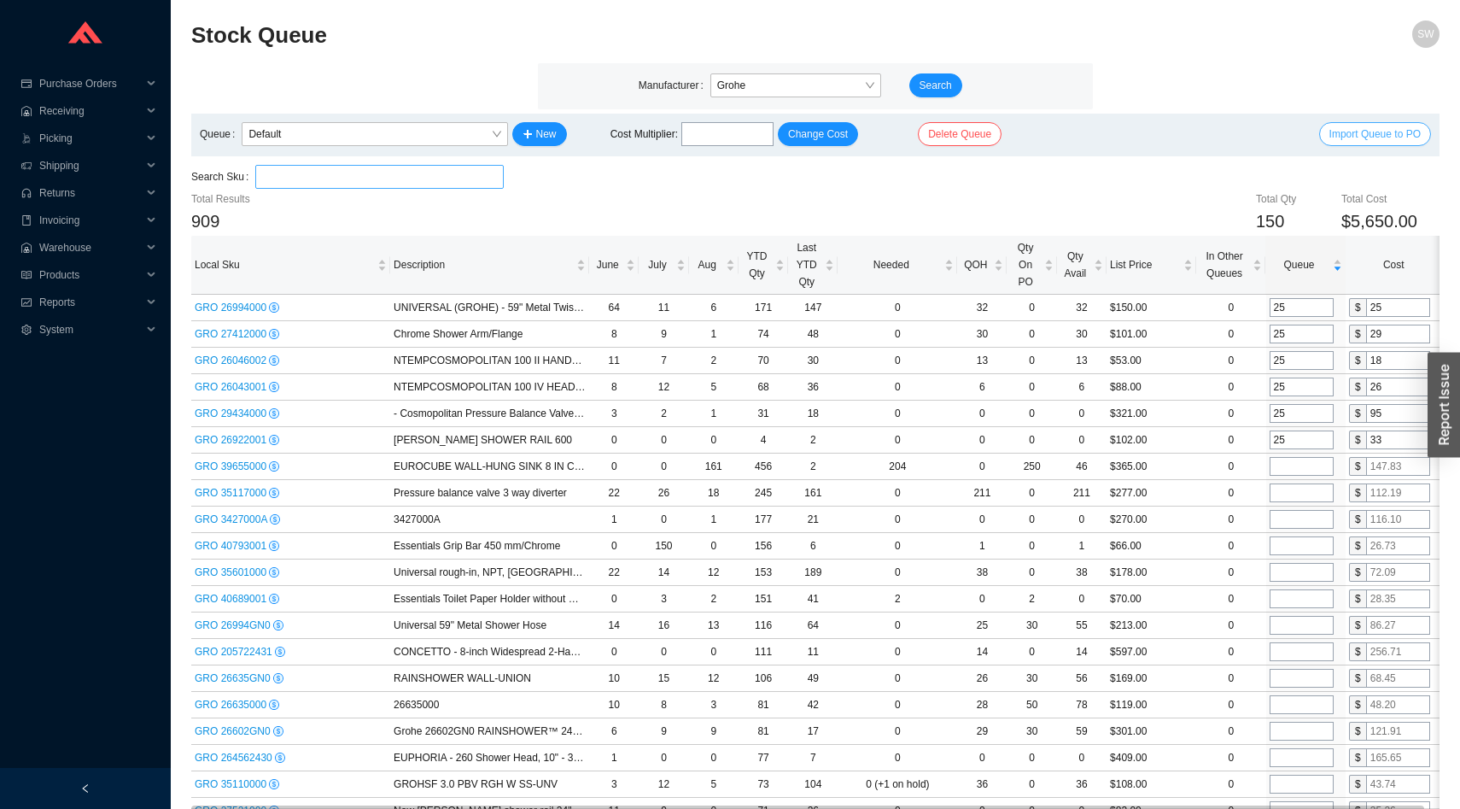
click at [1335, 133] on span "Import Queue to PO" at bounding box center [1374, 134] width 91 height 17
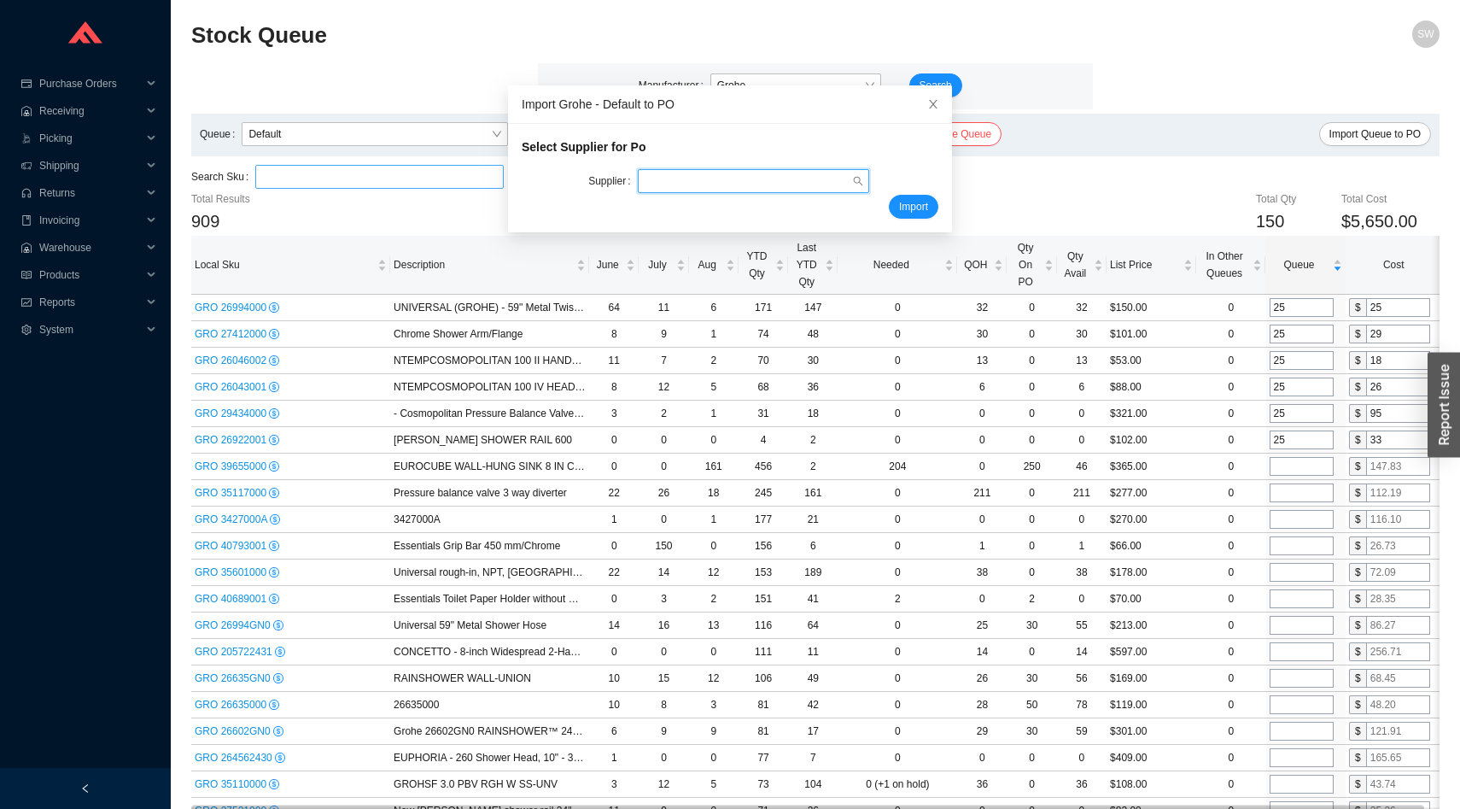
click at [693, 178] on input "search" at bounding box center [748, 181] width 207 height 22
type input "groh"
click at [903, 209] on span "Import" at bounding box center [913, 206] width 29 height 17
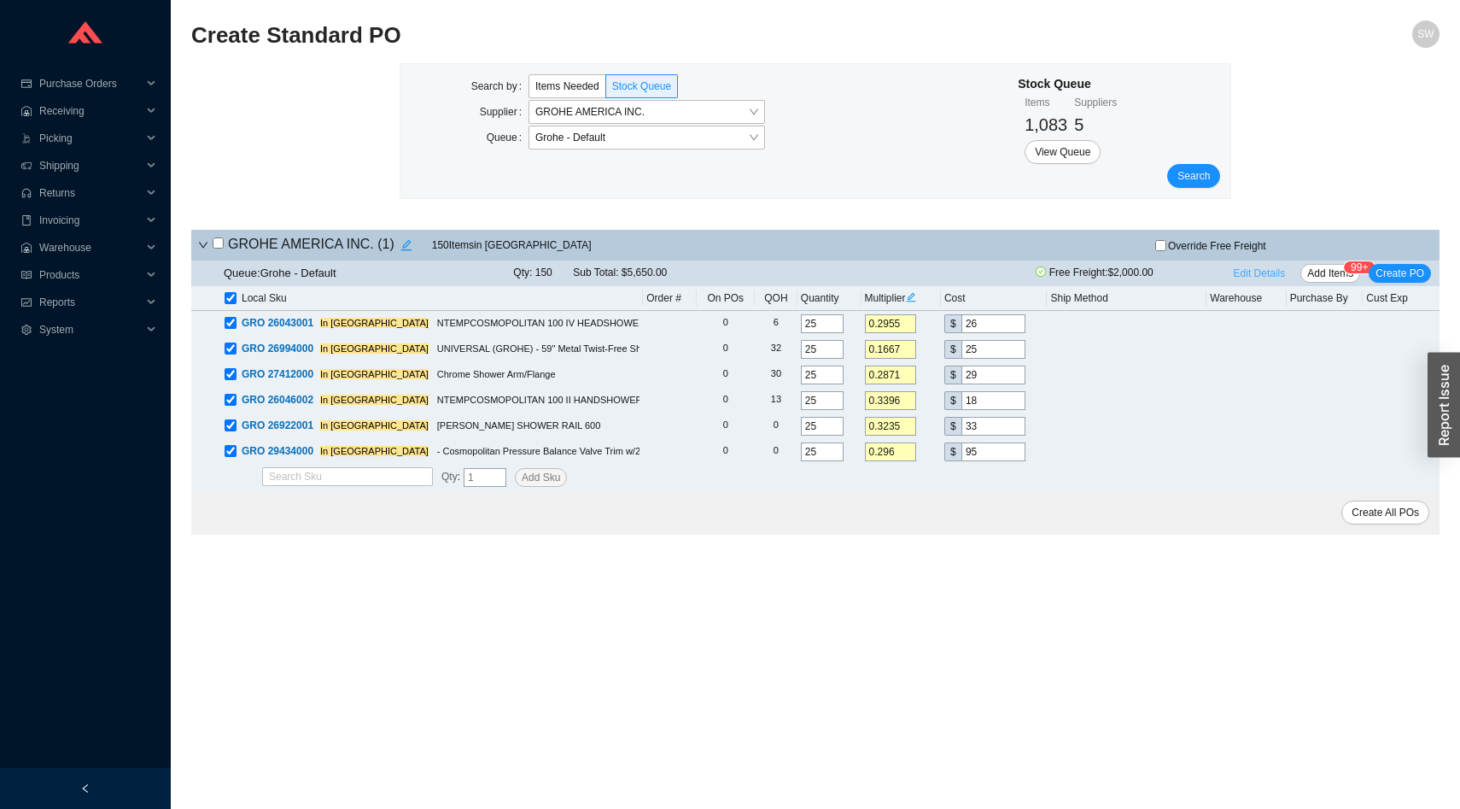
click at [1239, 280] on span "Edit Details" at bounding box center [1260, 273] width 52 height 17
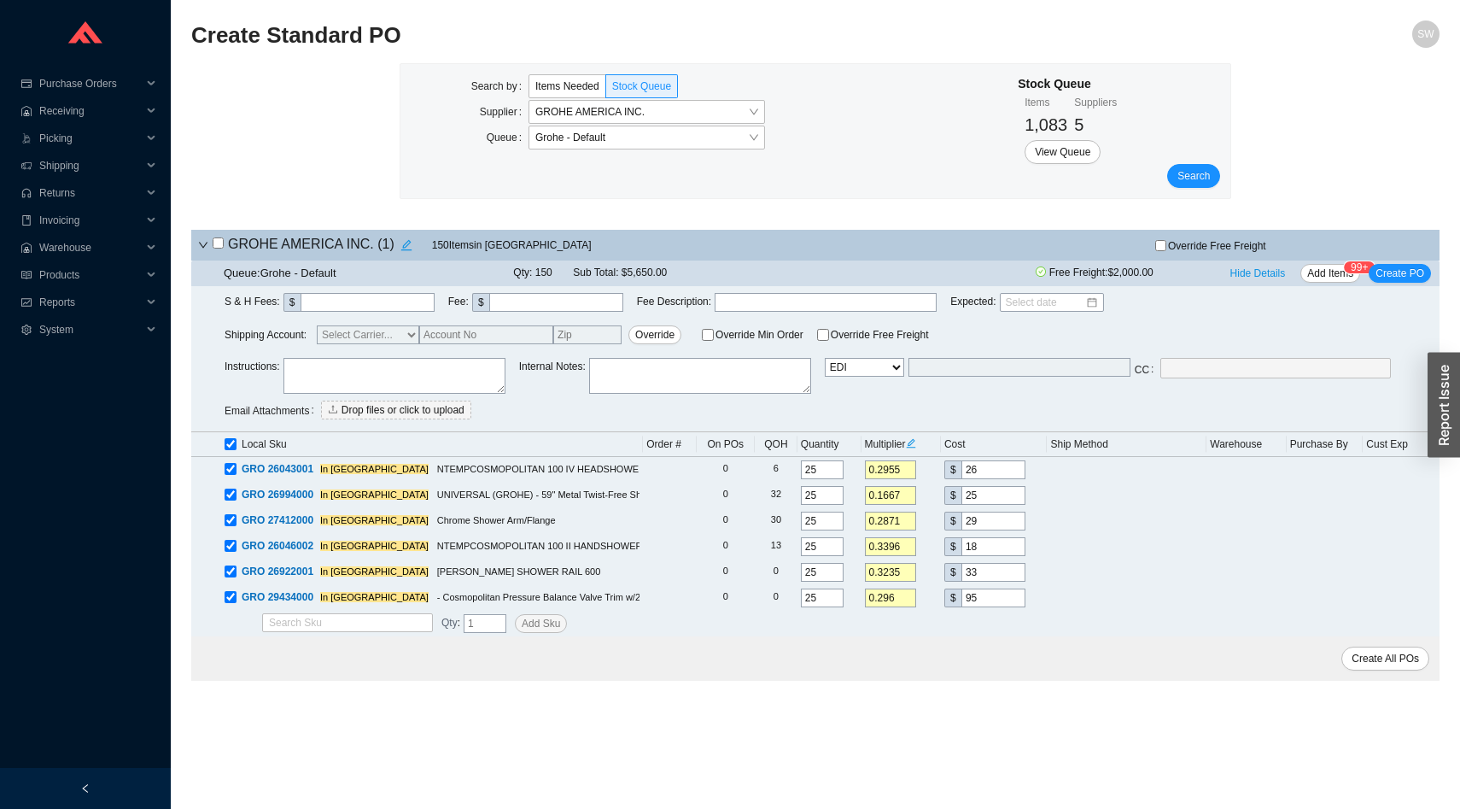
click at [855, 364] on select "Email Email Buyer EDI Do Not Send" at bounding box center [864, 367] width 79 height 19
select select "5"
click at [833, 358] on select "Email Email Buyer EDI Do Not Send" at bounding box center [864, 367] width 79 height 19
type input "sammyw@homeandstone.com"
click at [1404, 268] on span "Create PO" at bounding box center [1399, 273] width 49 height 17
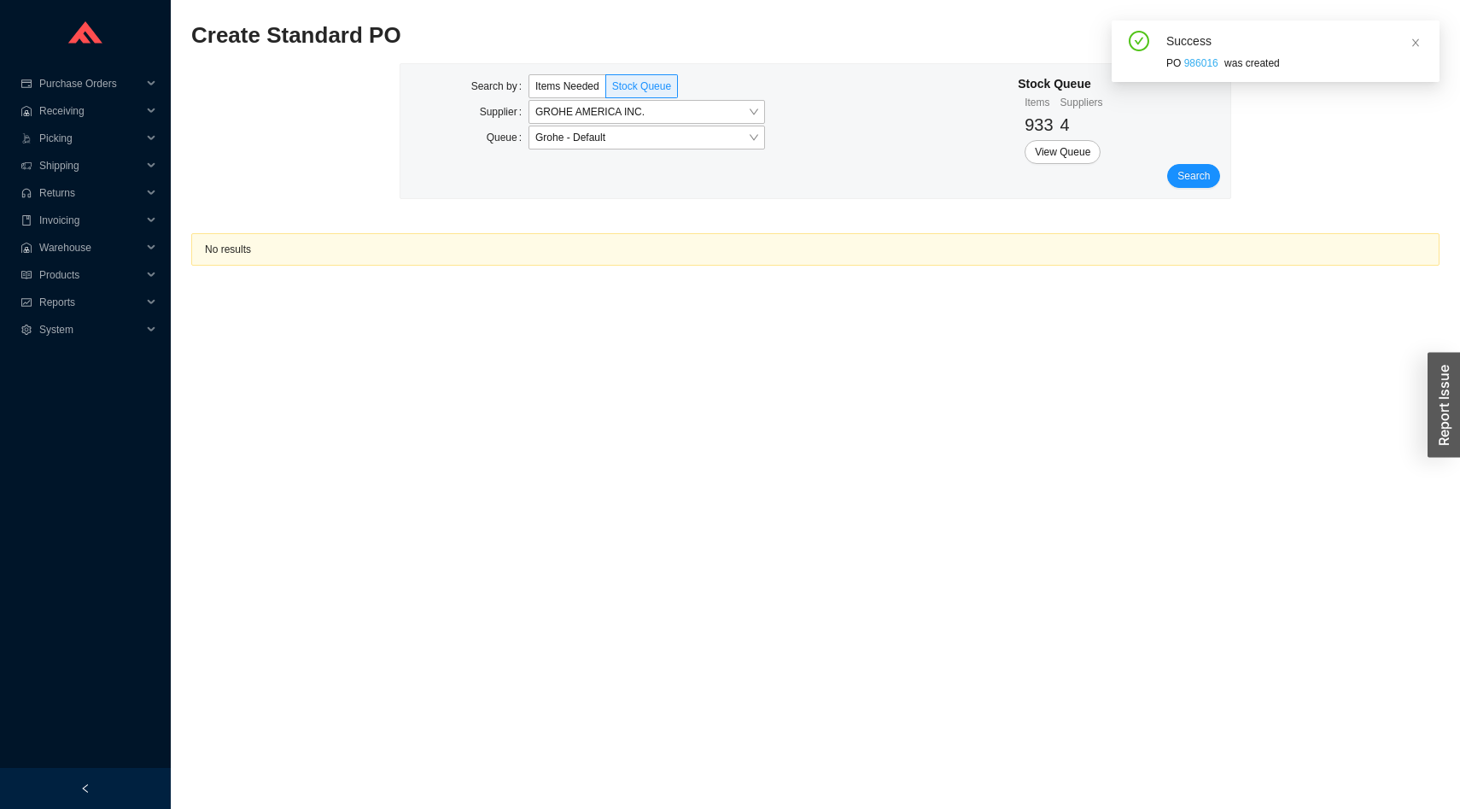
click at [1196, 66] on link "986016" at bounding box center [1201, 63] width 34 height 12
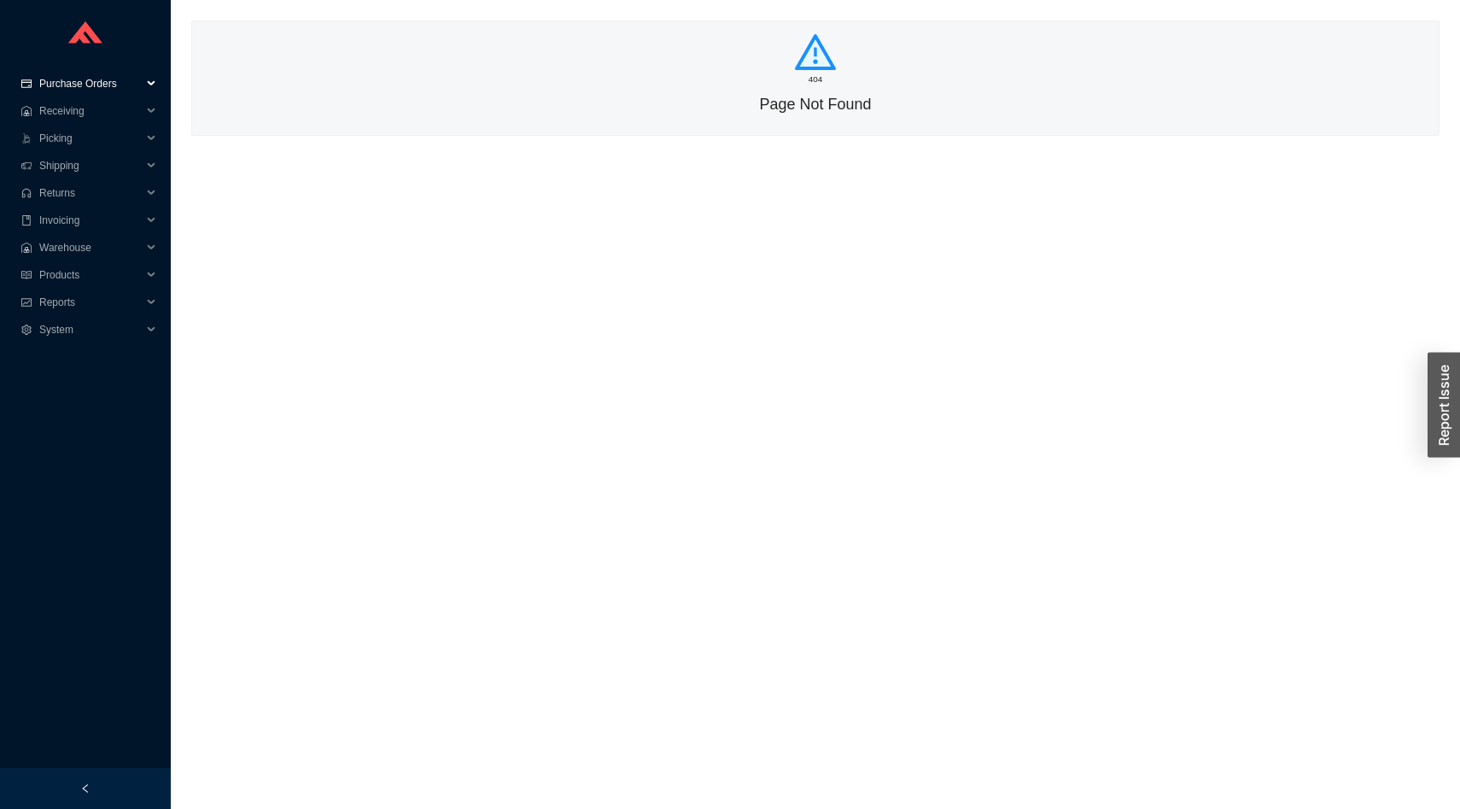
click at [79, 81] on span "Purchase Orders" at bounding box center [90, 83] width 102 height 27
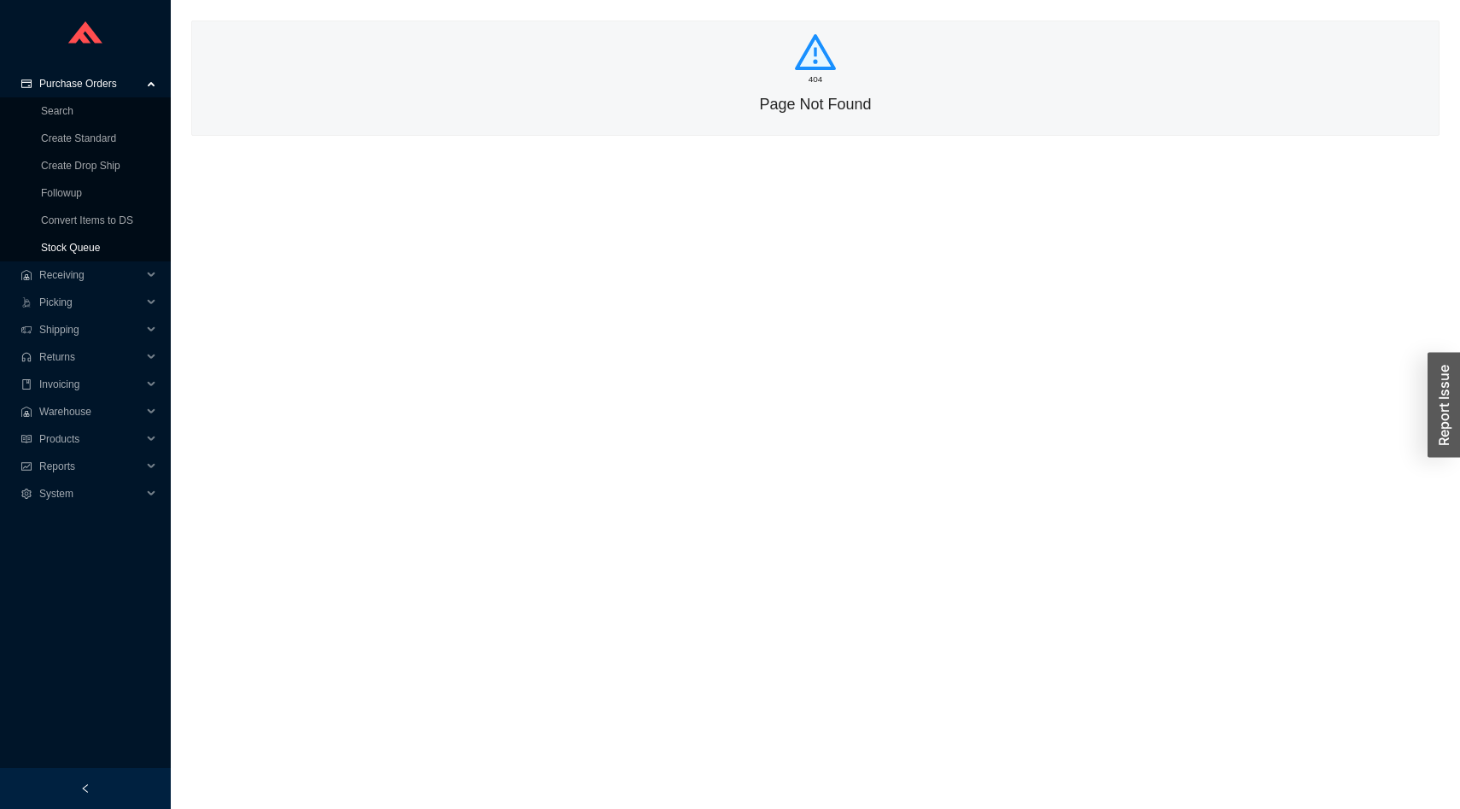
click at [76, 242] on link "Stock Queue" at bounding box center [70, 248] width 59 height 12
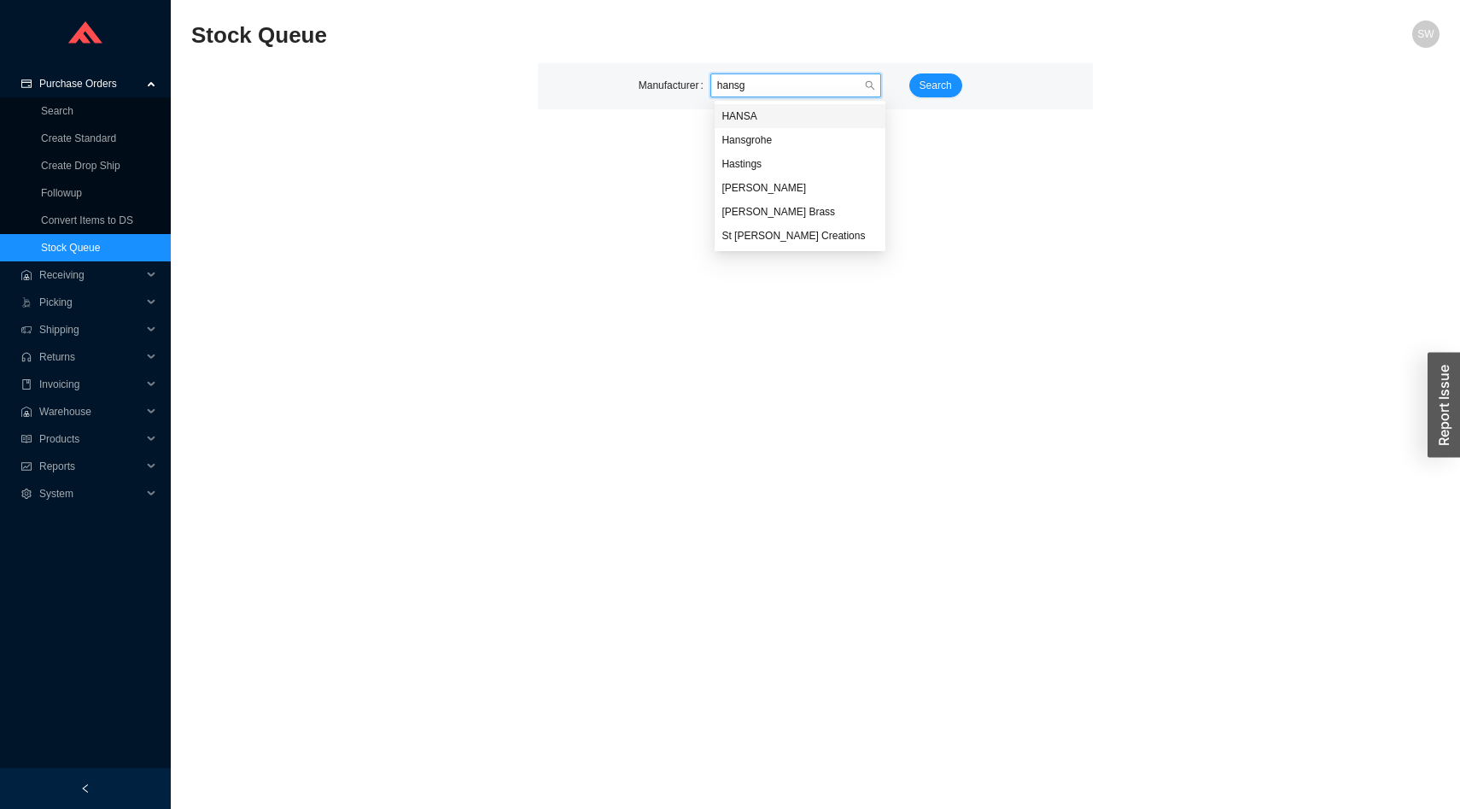
type input "hansgr"
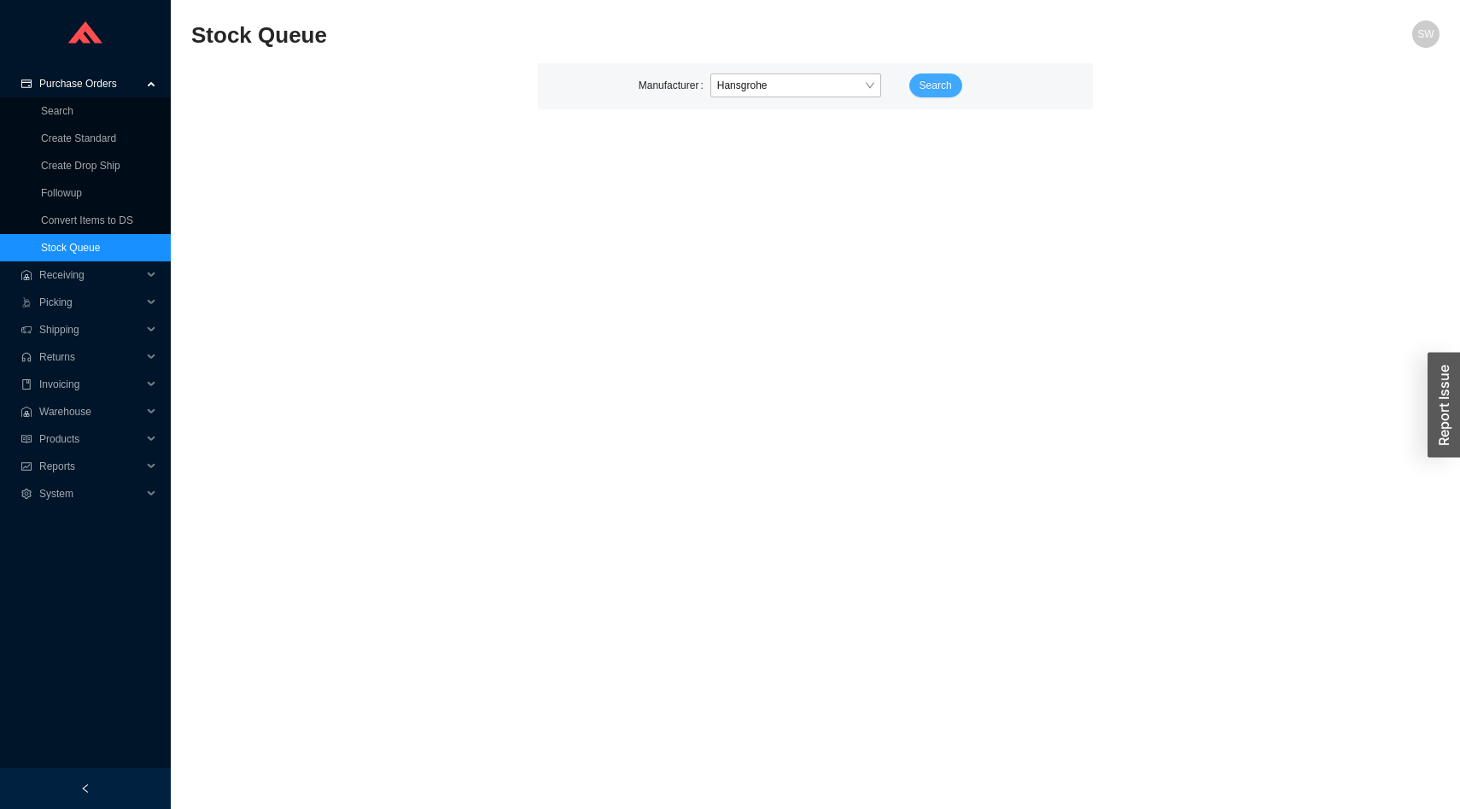
click at [926, 90] on span "Search" at bounding box center [935, 85] width 32 height 17
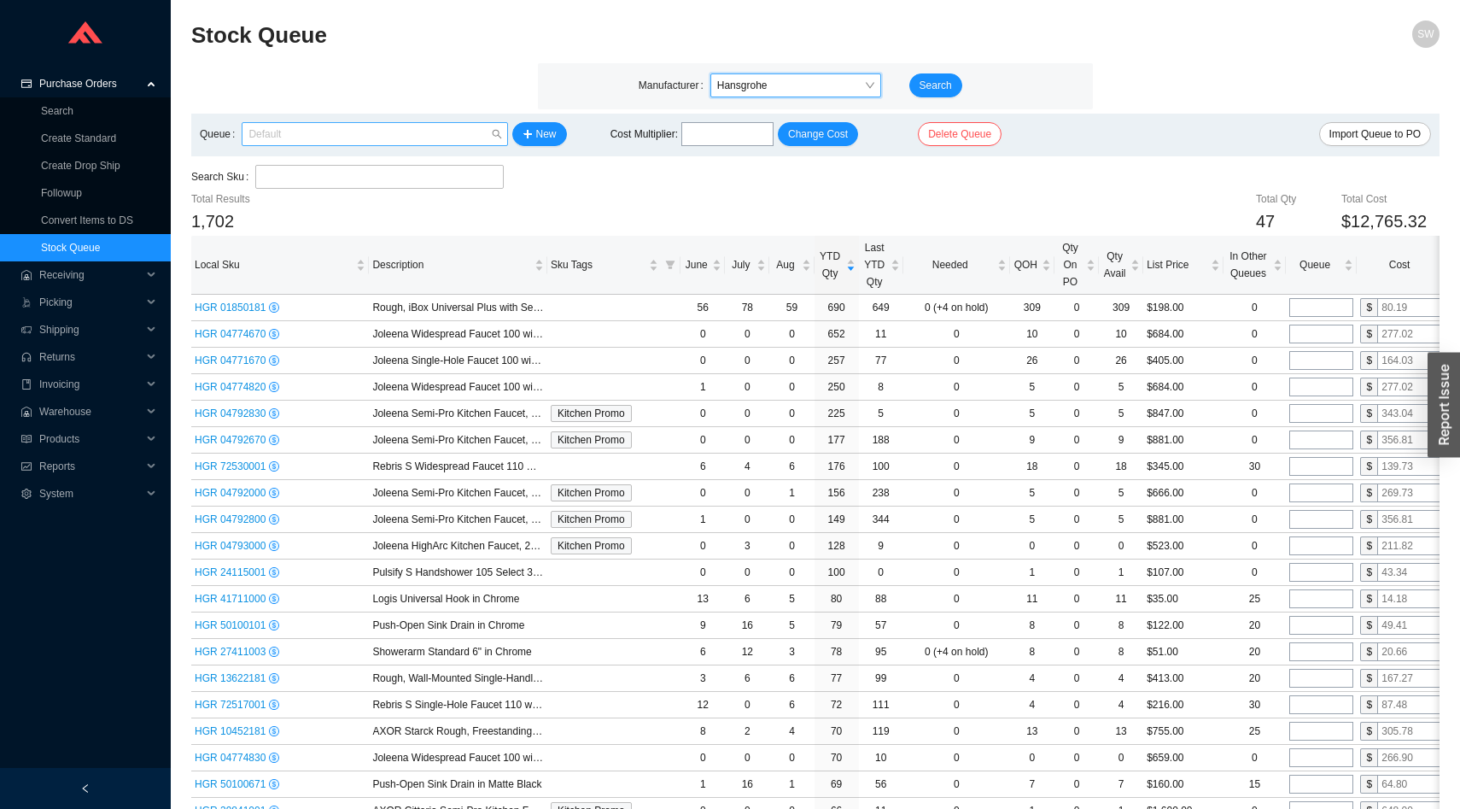
click at [451, 141] on span "Default" at bounding box center [374, 134] width 252 height 22
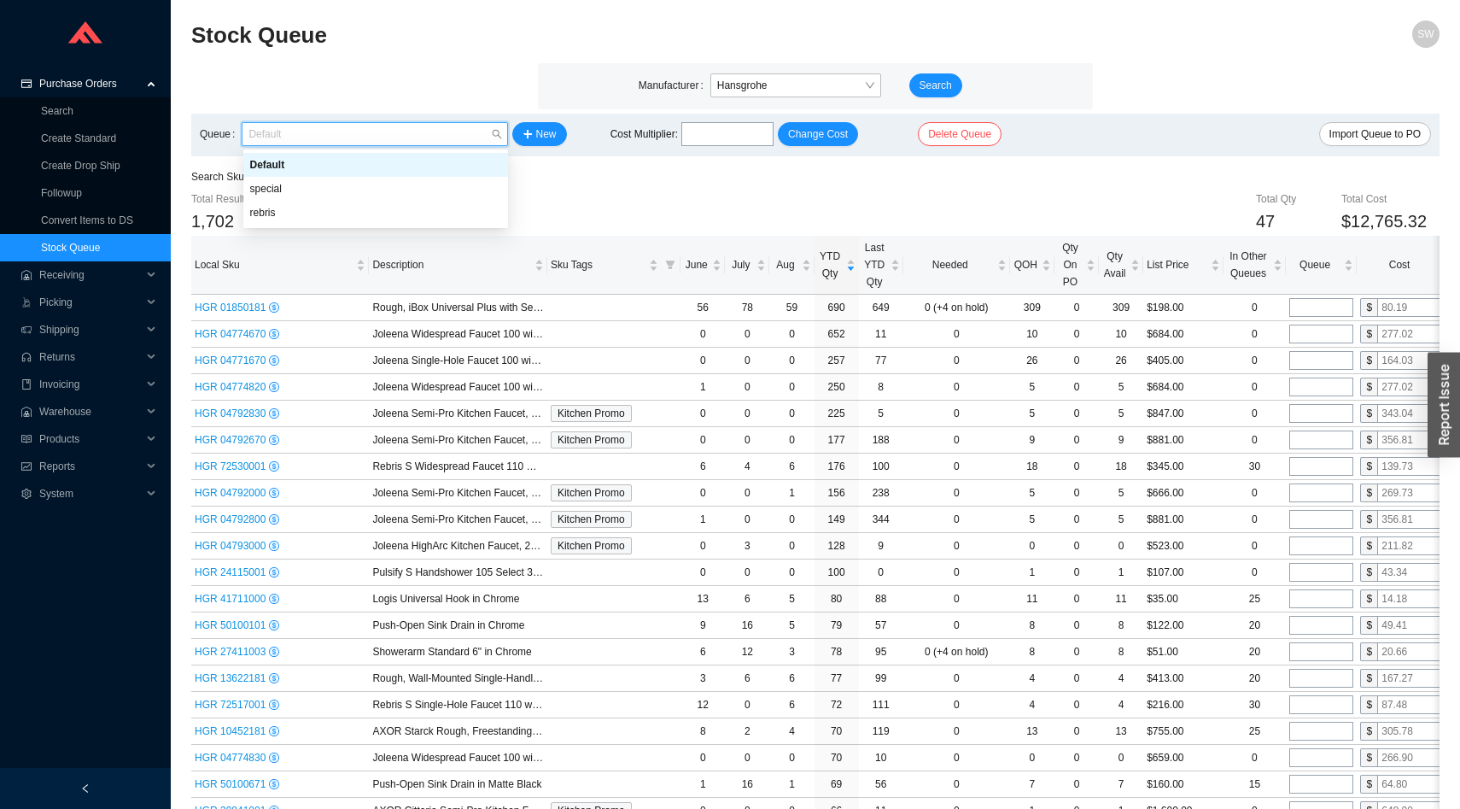
click at [441, 172] on div "Default" at bounding box center [375, 165] width 265 height 24
click at [448, 129] on span "Default" at bounding box center [374, 134] width 252 height 22
click at [435, 184] on div "special" at bounding box center [375, 188] width 251 height 15
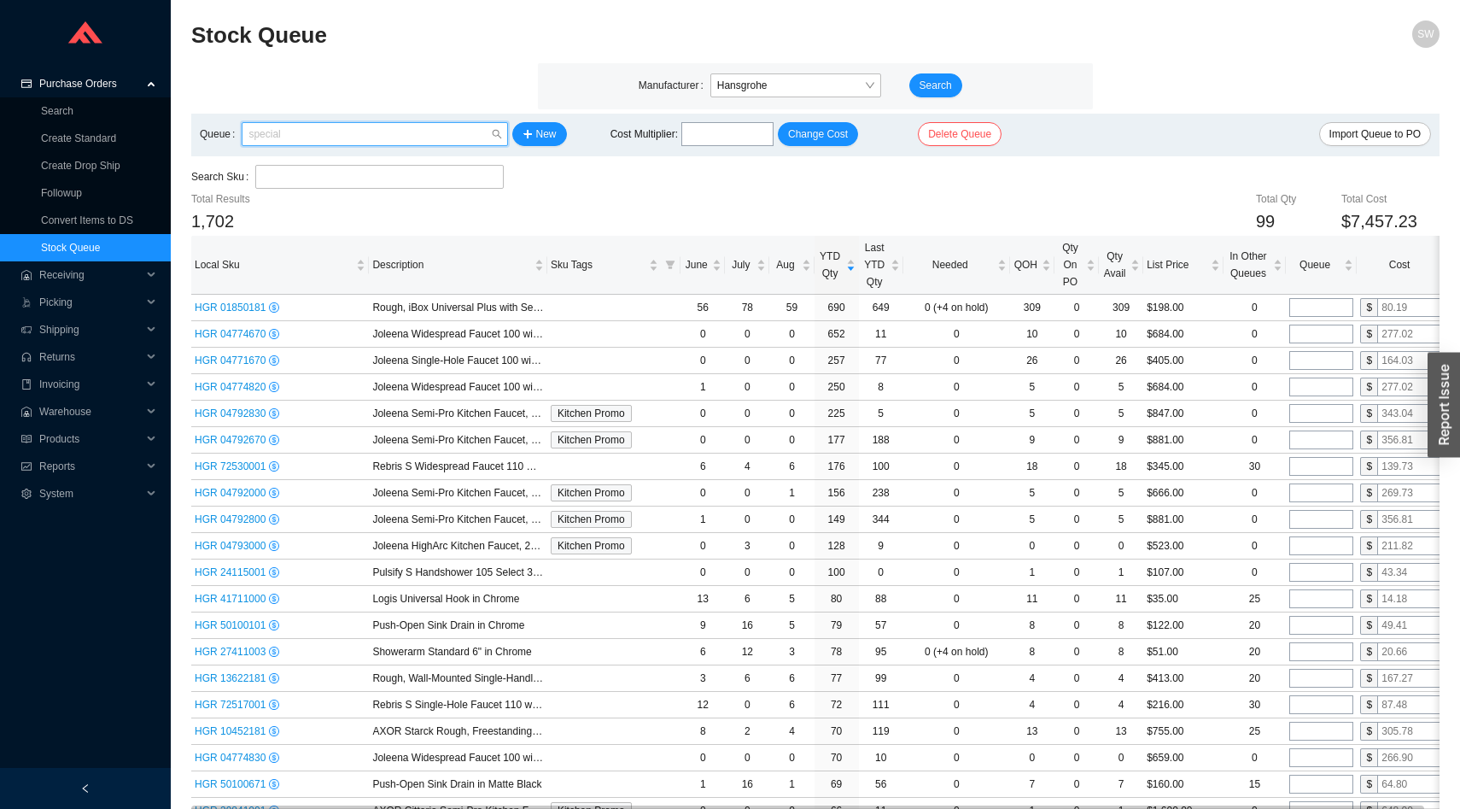
click at [452, 135] on span "special" at bounding box center [374, 134] width 252 height 22
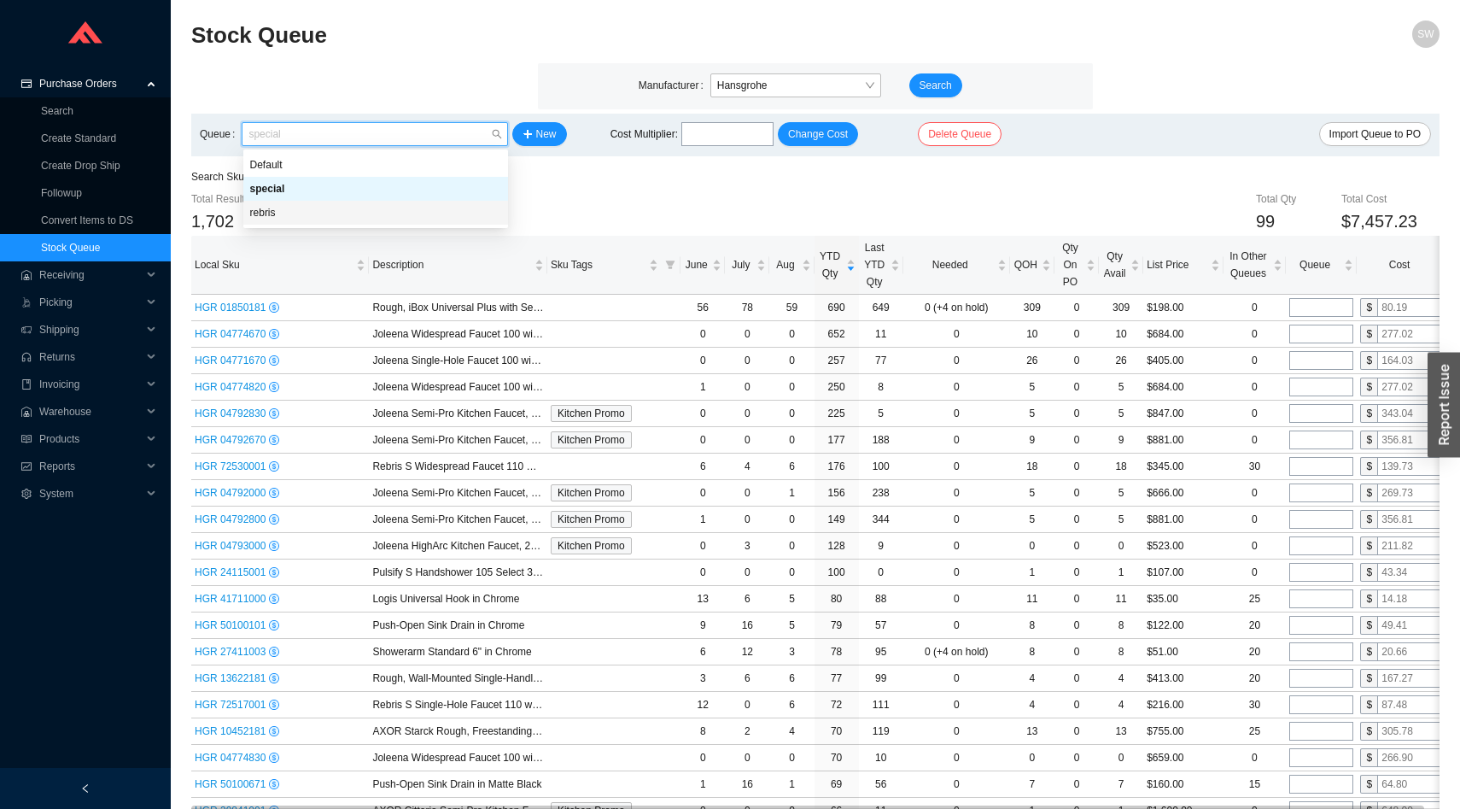
click at [434, 208] on div "rebris" at bounding box center [375, 212] width 251 height 15
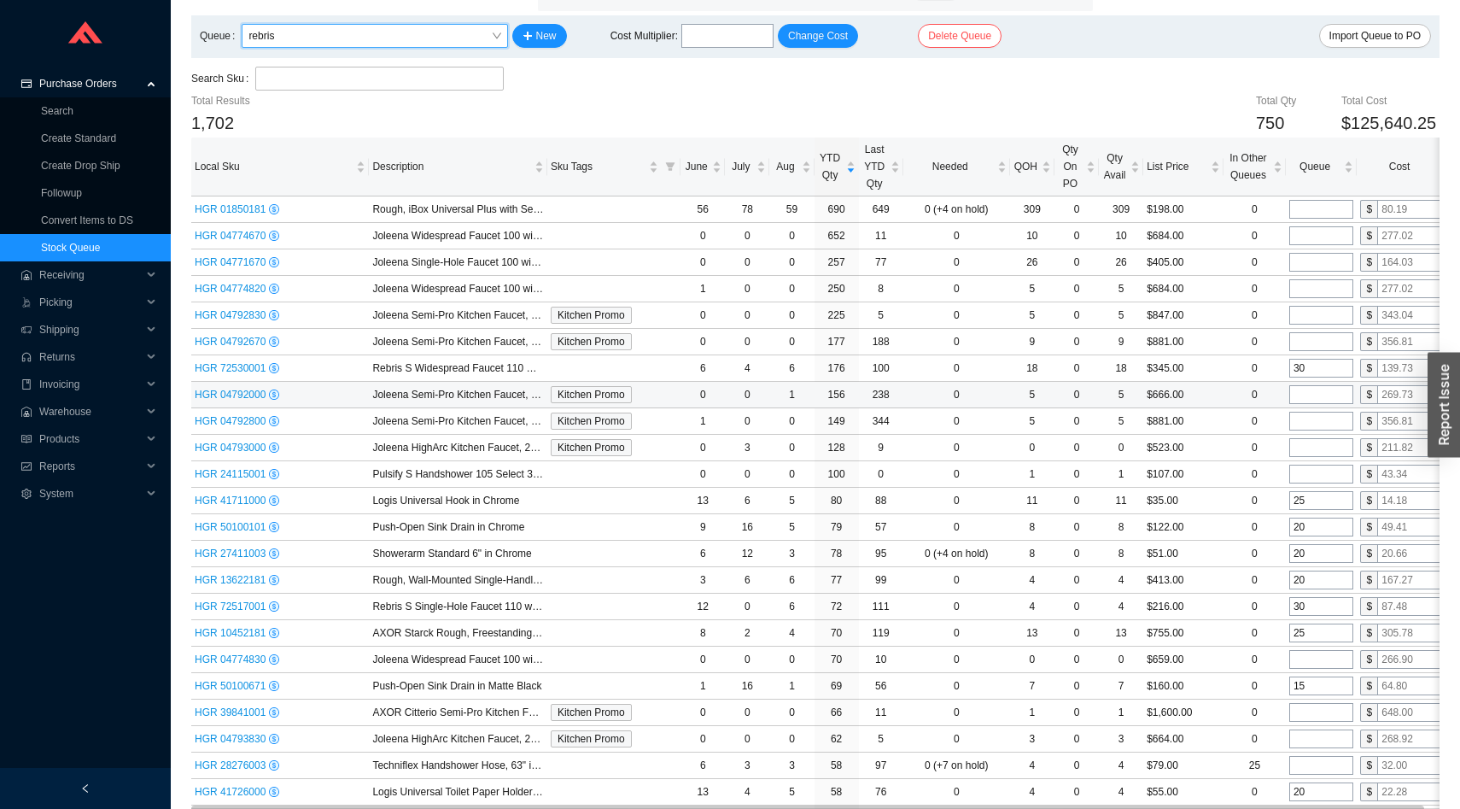
scroll to position [99, 0]
click at [1126, 178] on span "Qty Avail" at bounding box center [1114, 166] width 25 height 34
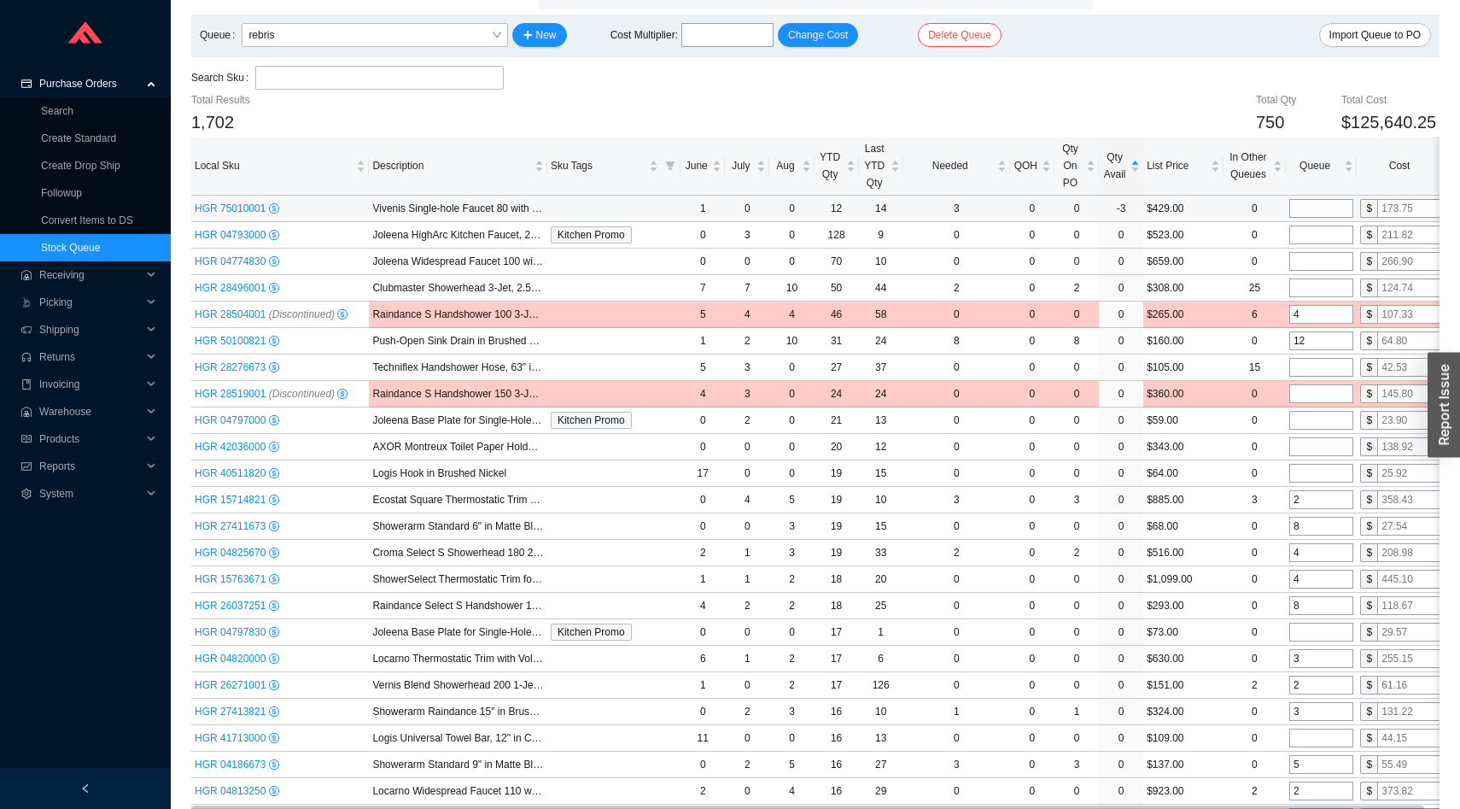
click at [1305, 210] on input "tel" at bounding box center [1321, 208] width 64 height 19
type input "2"
click at [834, 183] on div "YTD Qty" at bounding box center [837, 166] width 38 height 34
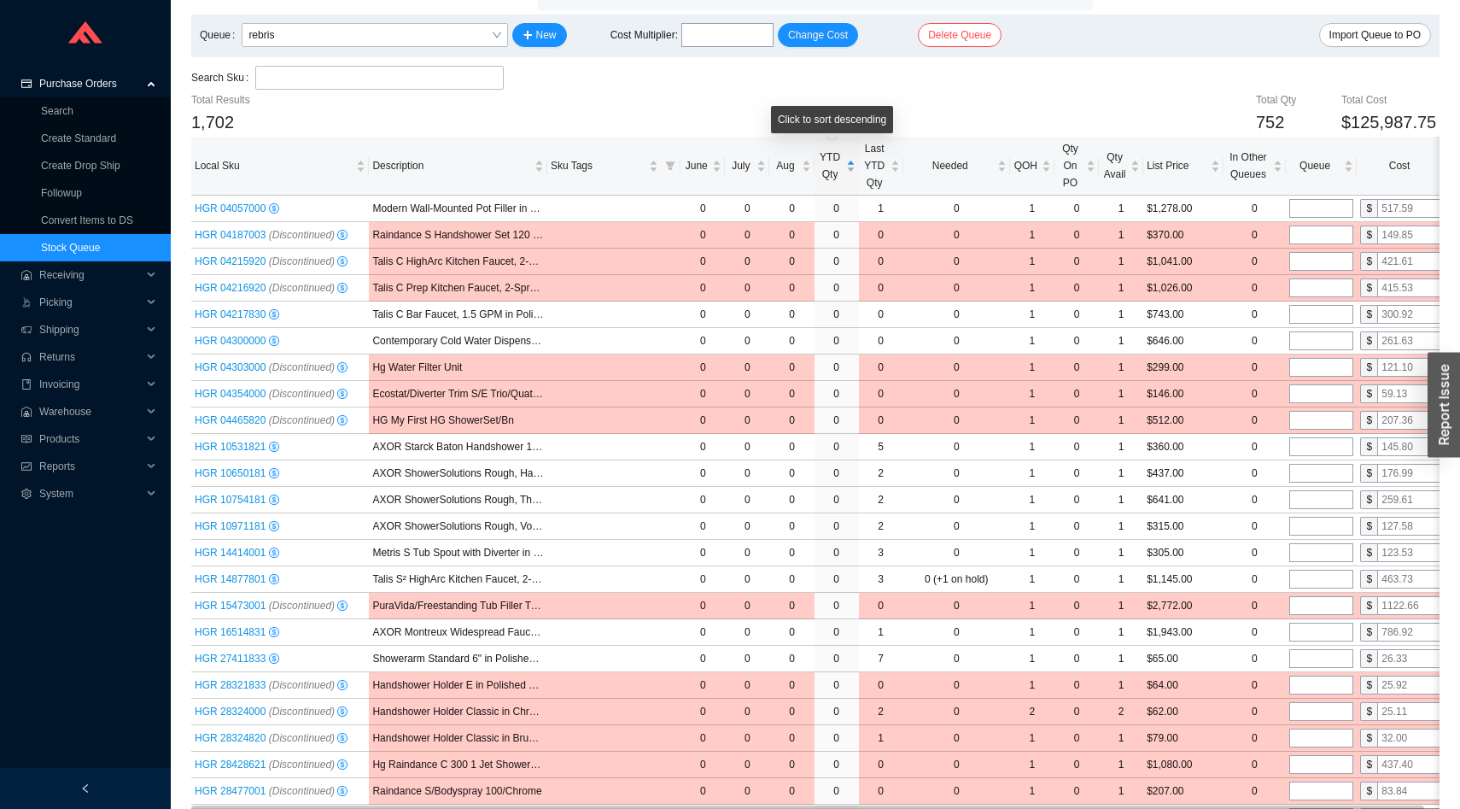
click at [834, 183] on div "YTD Qty" at bounding box center [837, 166] width 38 height 34
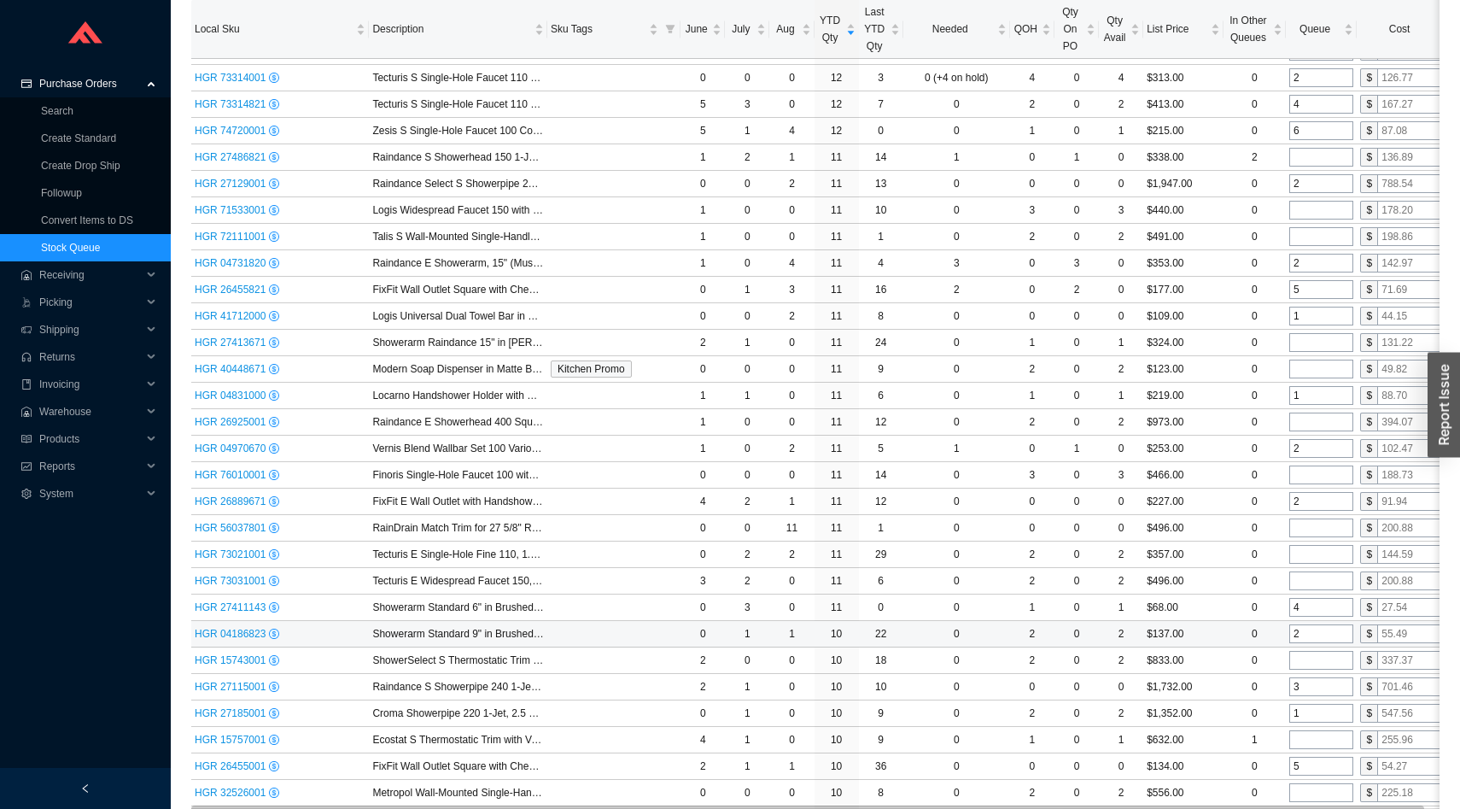
scroll to position [4825, 0]
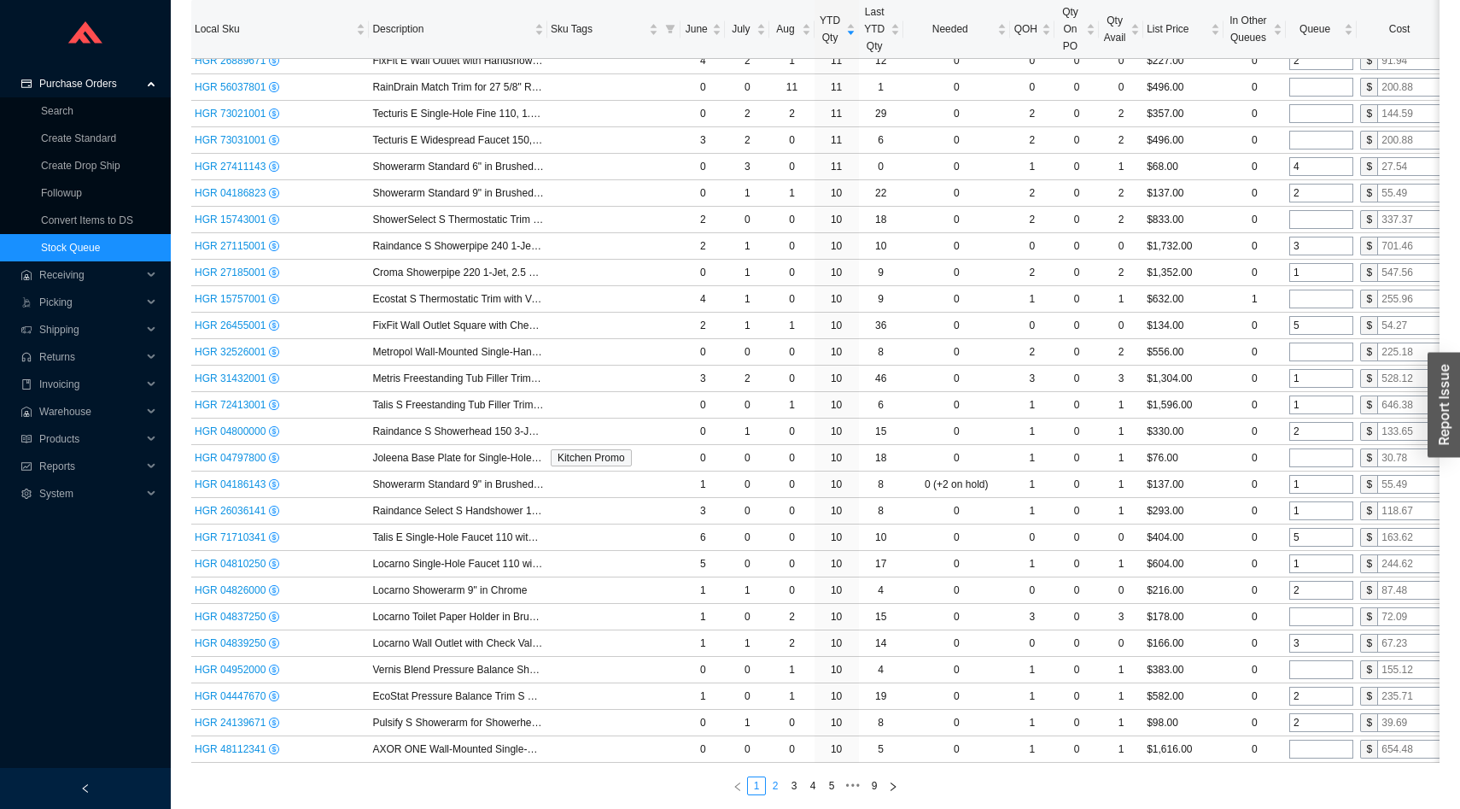
click at [777, 784] on link "2" at bounding box center [775, 785] width 17 height 17
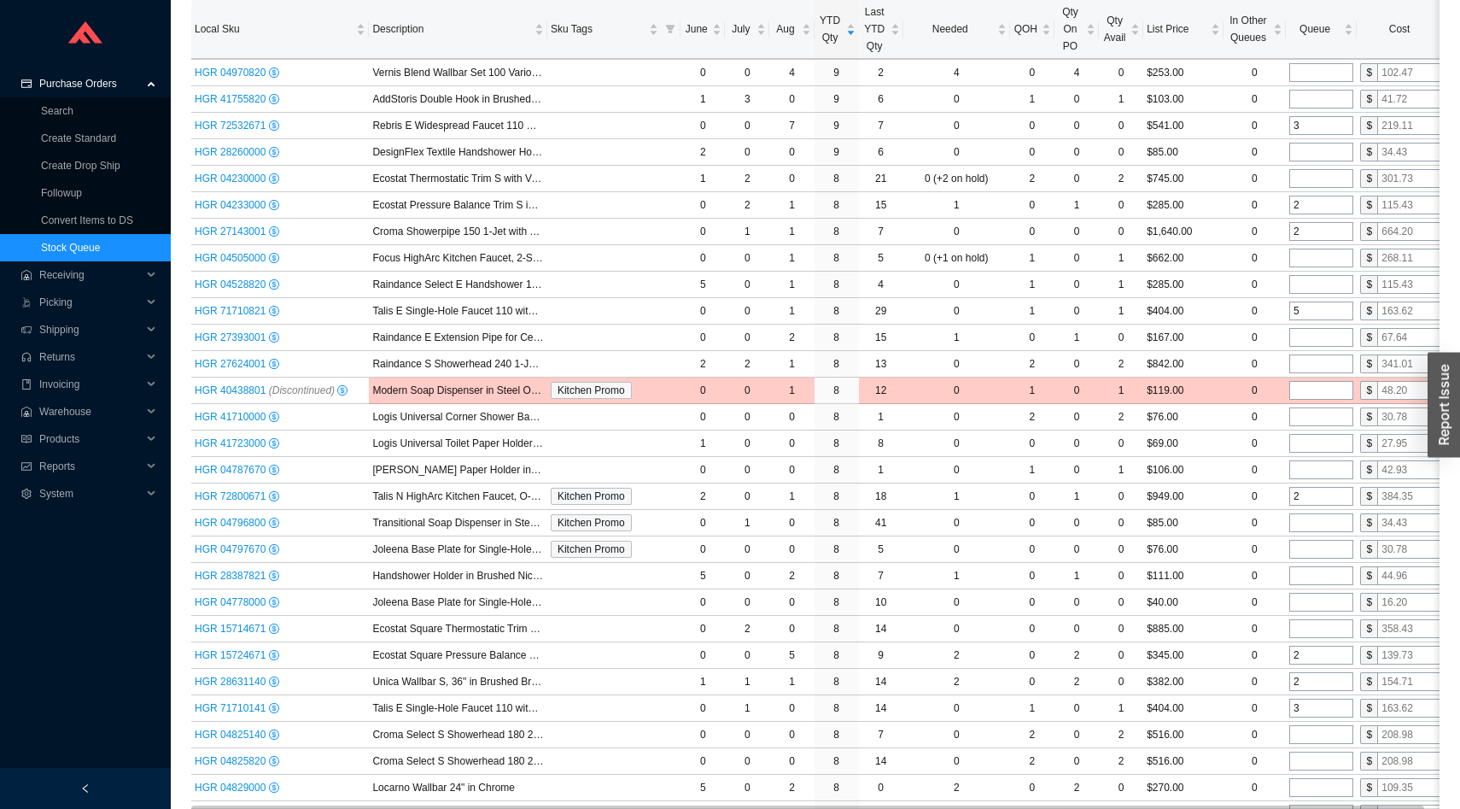
scroll to position [0, 0]
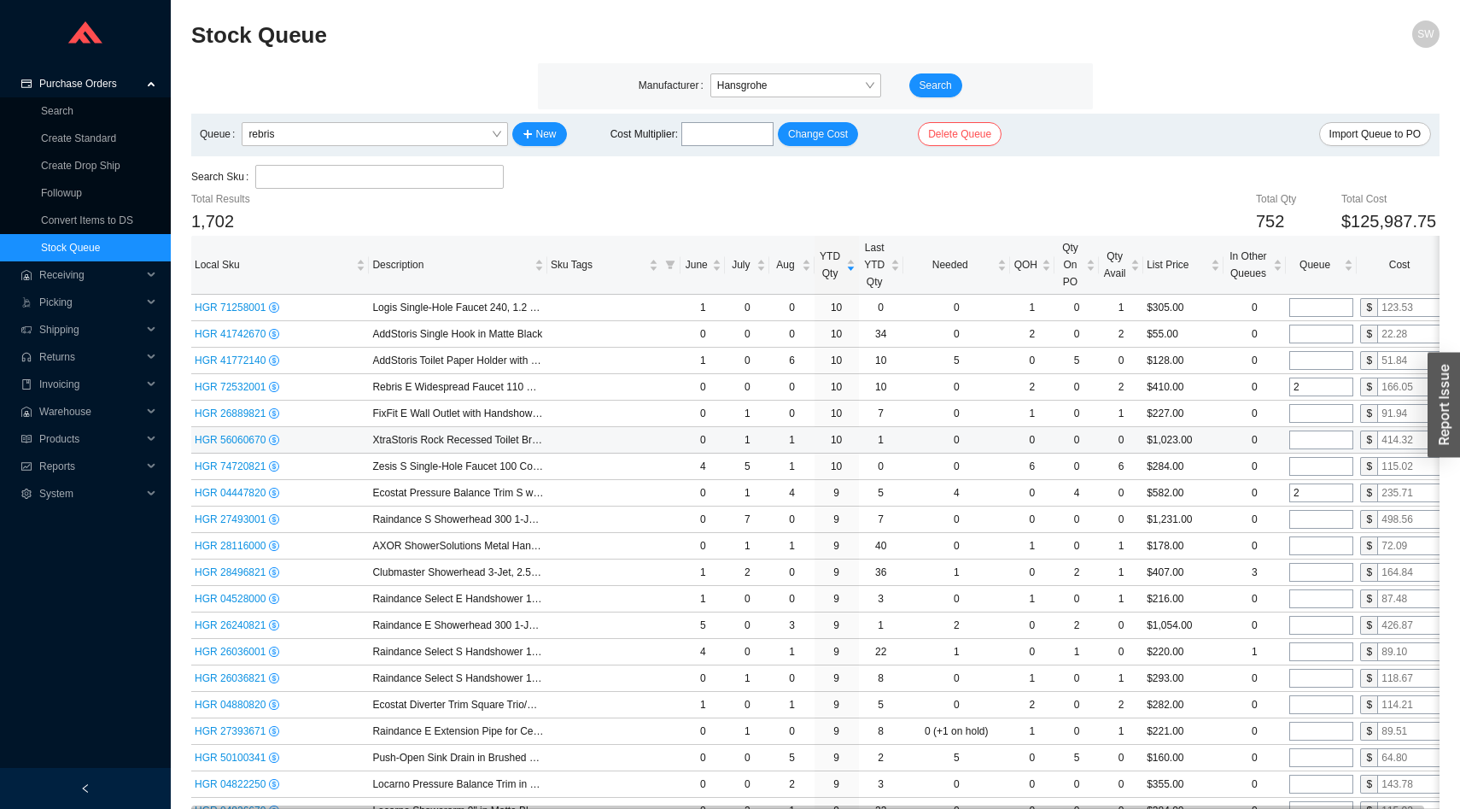
click at [1311, 446] on input "tel" at bounding box center [1321, 439] width 64 height 19
type input "1"
click at [1316, 467] on input "tel" at bounding box center [1321, 466] width 64 height 19
type input "2"
click at [1312, 522] on input "tel" at bounding box center [1321, 519] width 64 height 19
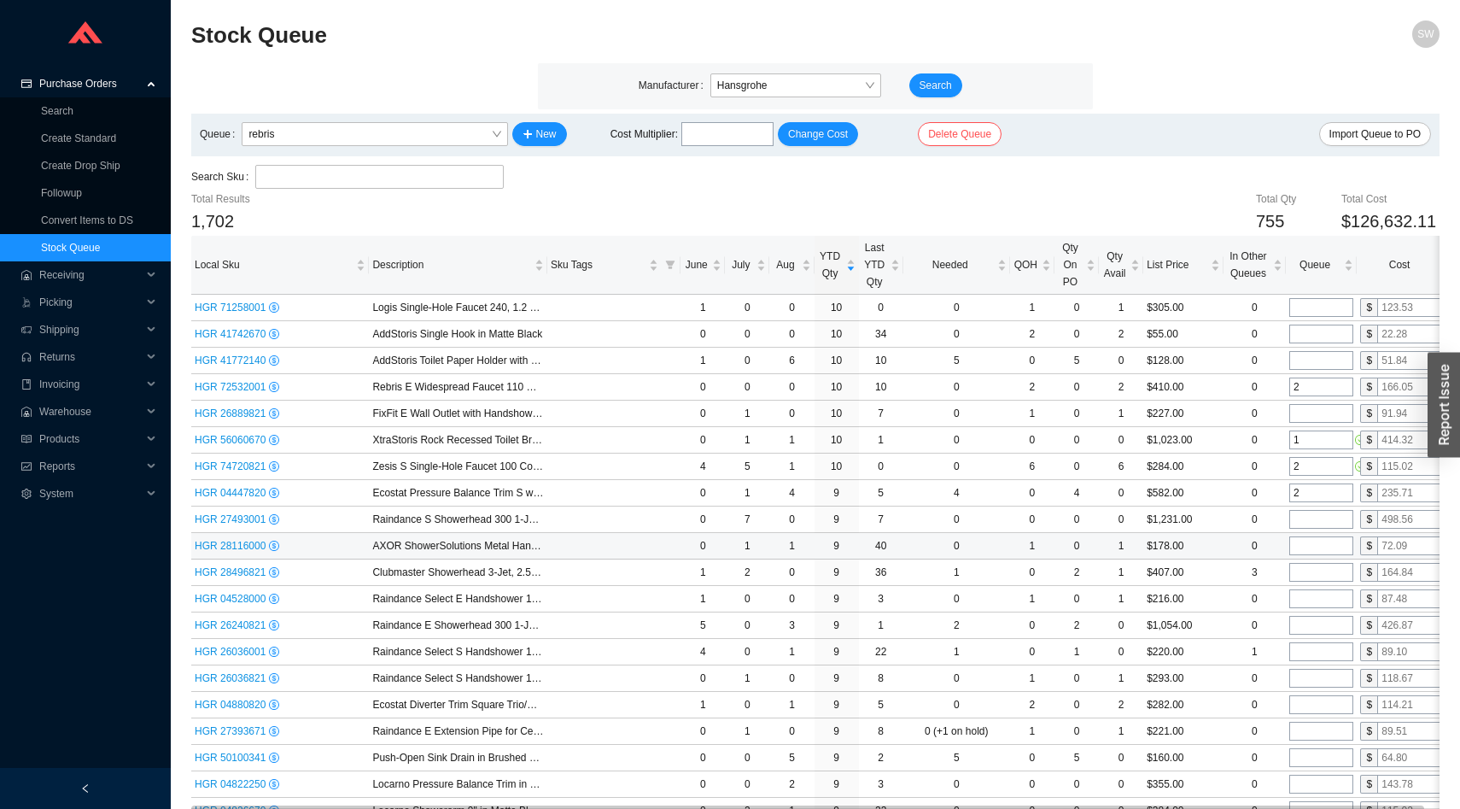
click at [1311, 542] on input "tel" at bounding box center [1321, 545] width 64 height 19
type input "1"
click at [1309, 576] on input "tel" at bounding box center [1321, 572] width 64 height 19
type input "1"
click at [1309, 593] on input "tel" at bounding box center [1321, 598] width 64 height 19
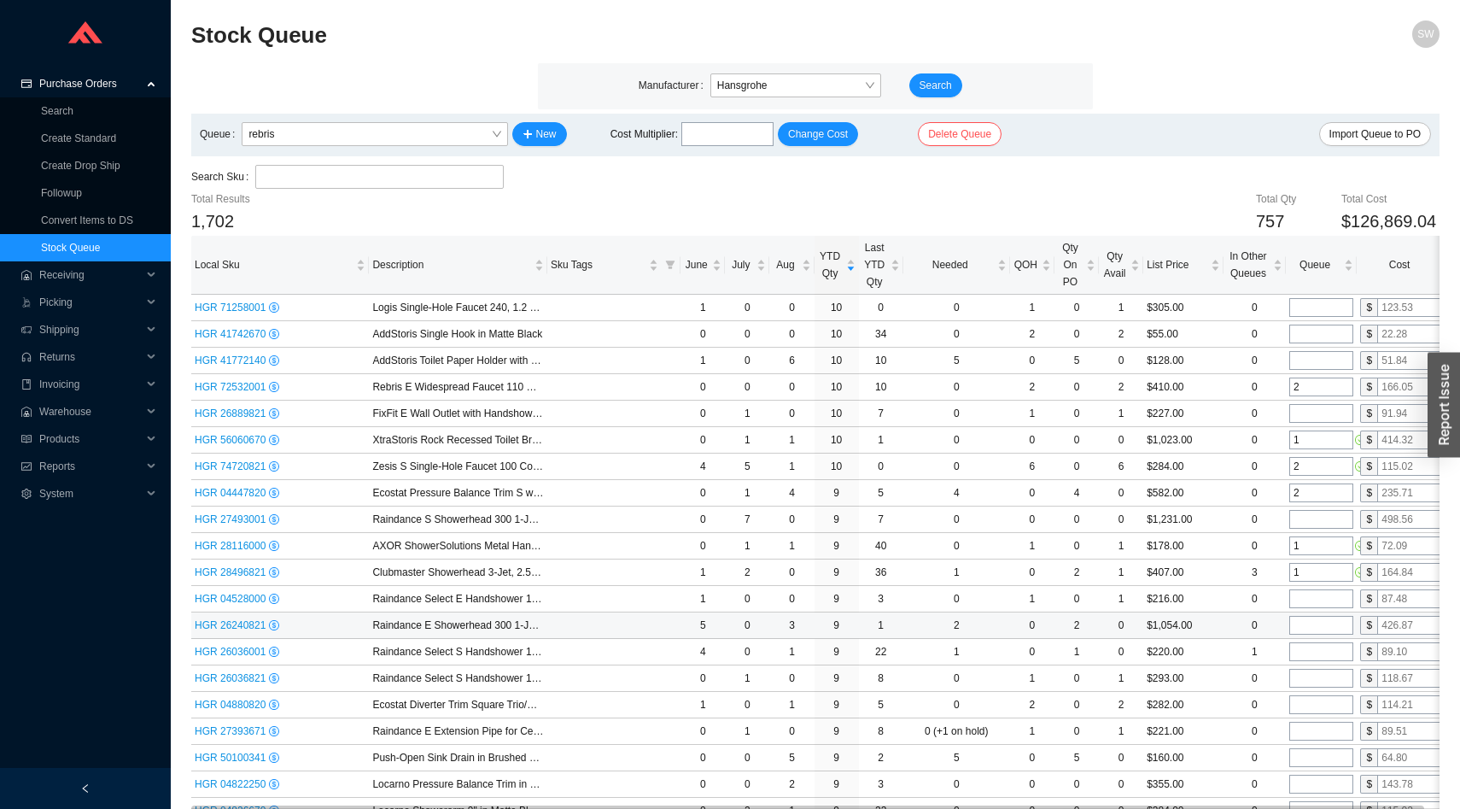
click at [1309, 616] on input "tel" at bounding box center [1321, 625] width 64 height 19
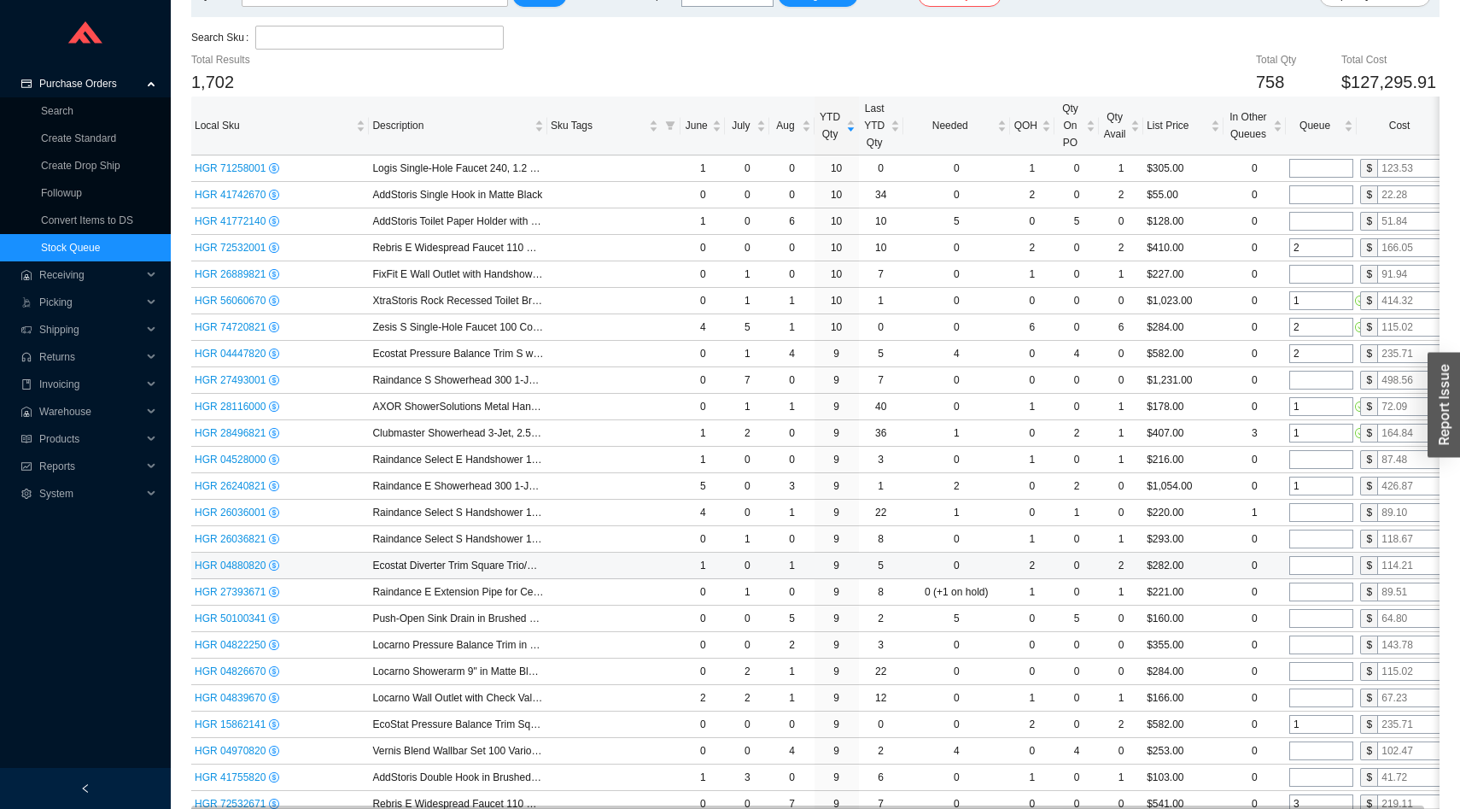
scroll to position [147, 0]
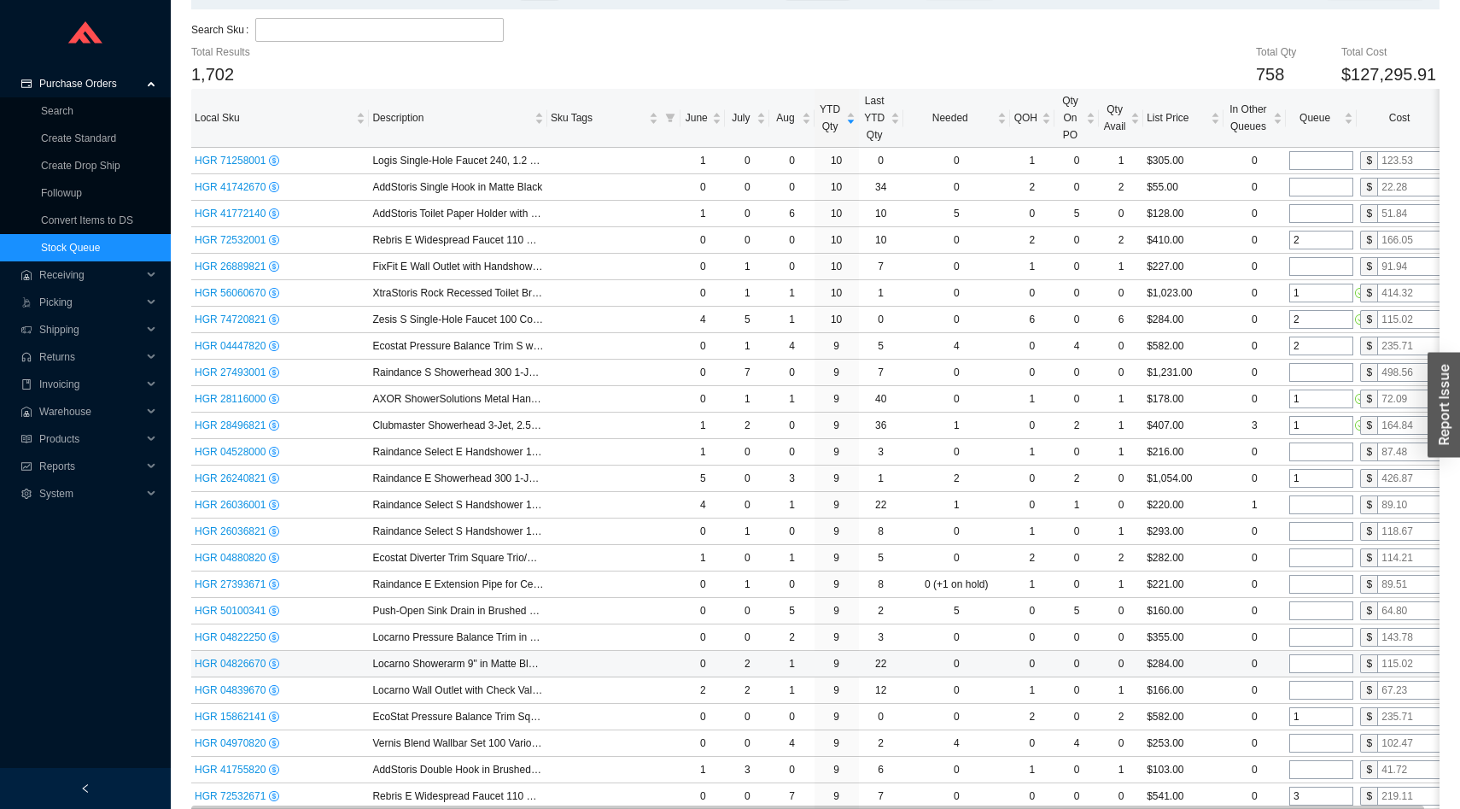
type input "1"
click at [1307, 661] on input "tel" at bounding box center [1321, 663] width 64 height 19
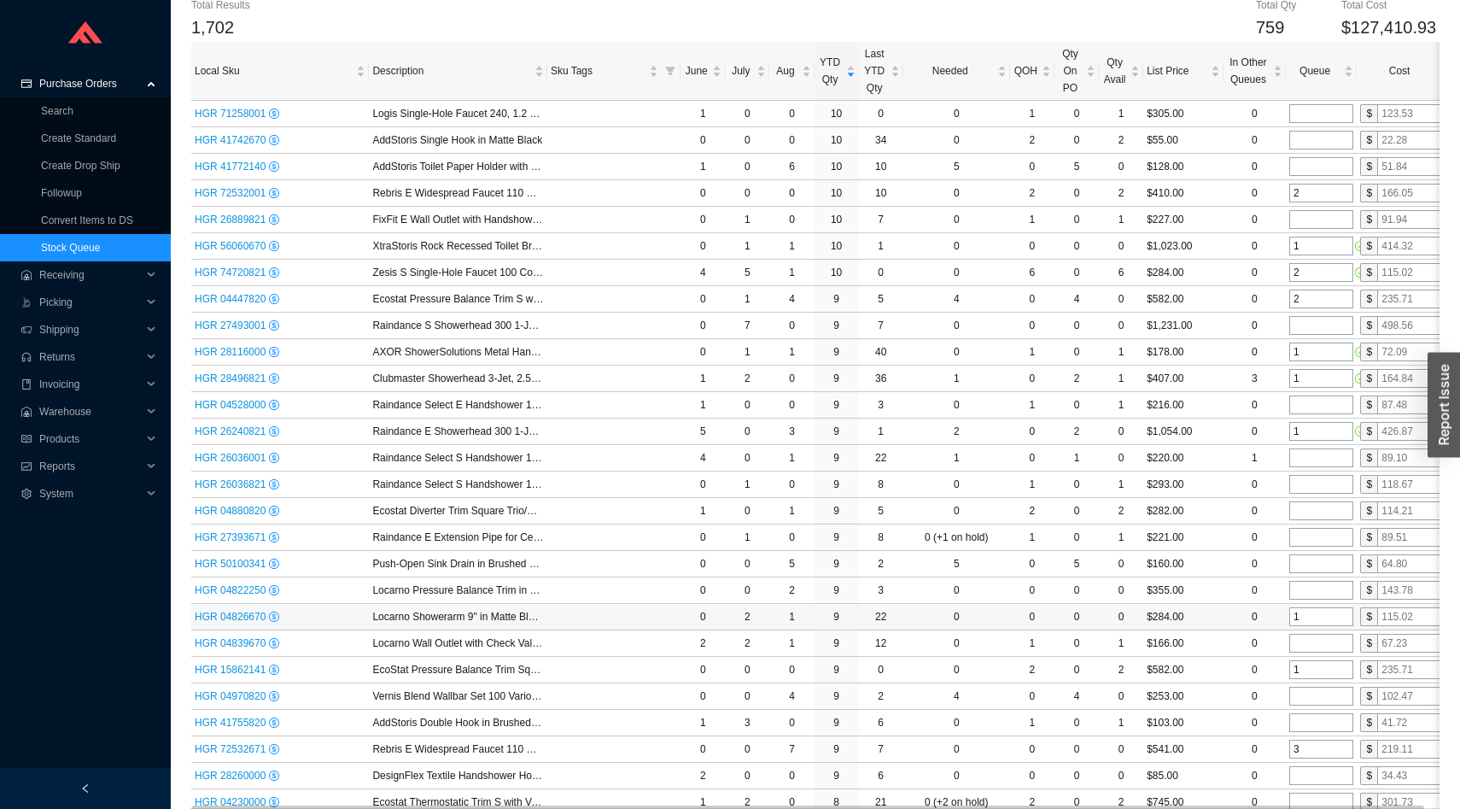
scroll to position [199, 0]
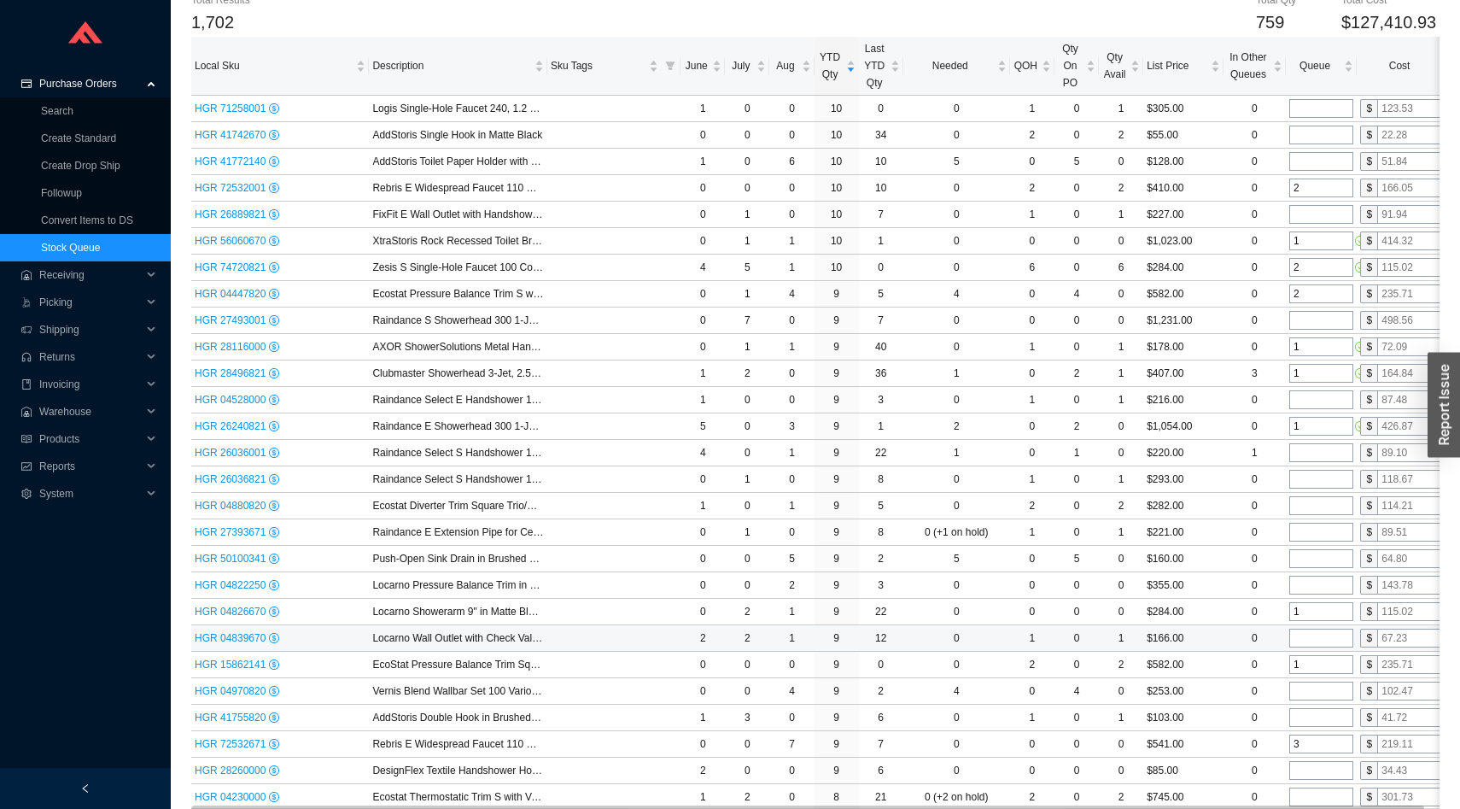
type input "1"
click at [1309, 638] on input "tel" at bounding box center [1321, 637] width 64 height 19
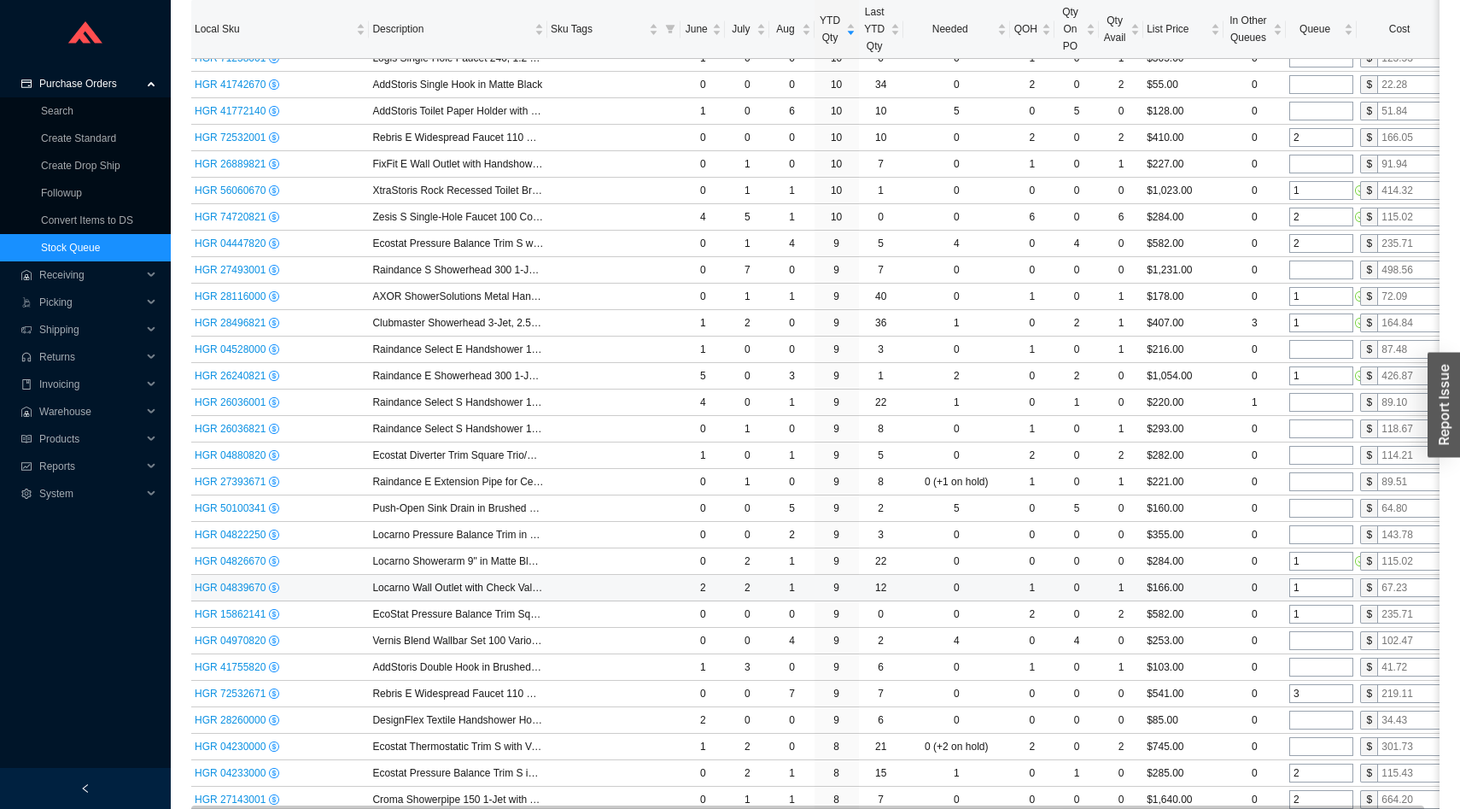
scroll to position [251, 0]
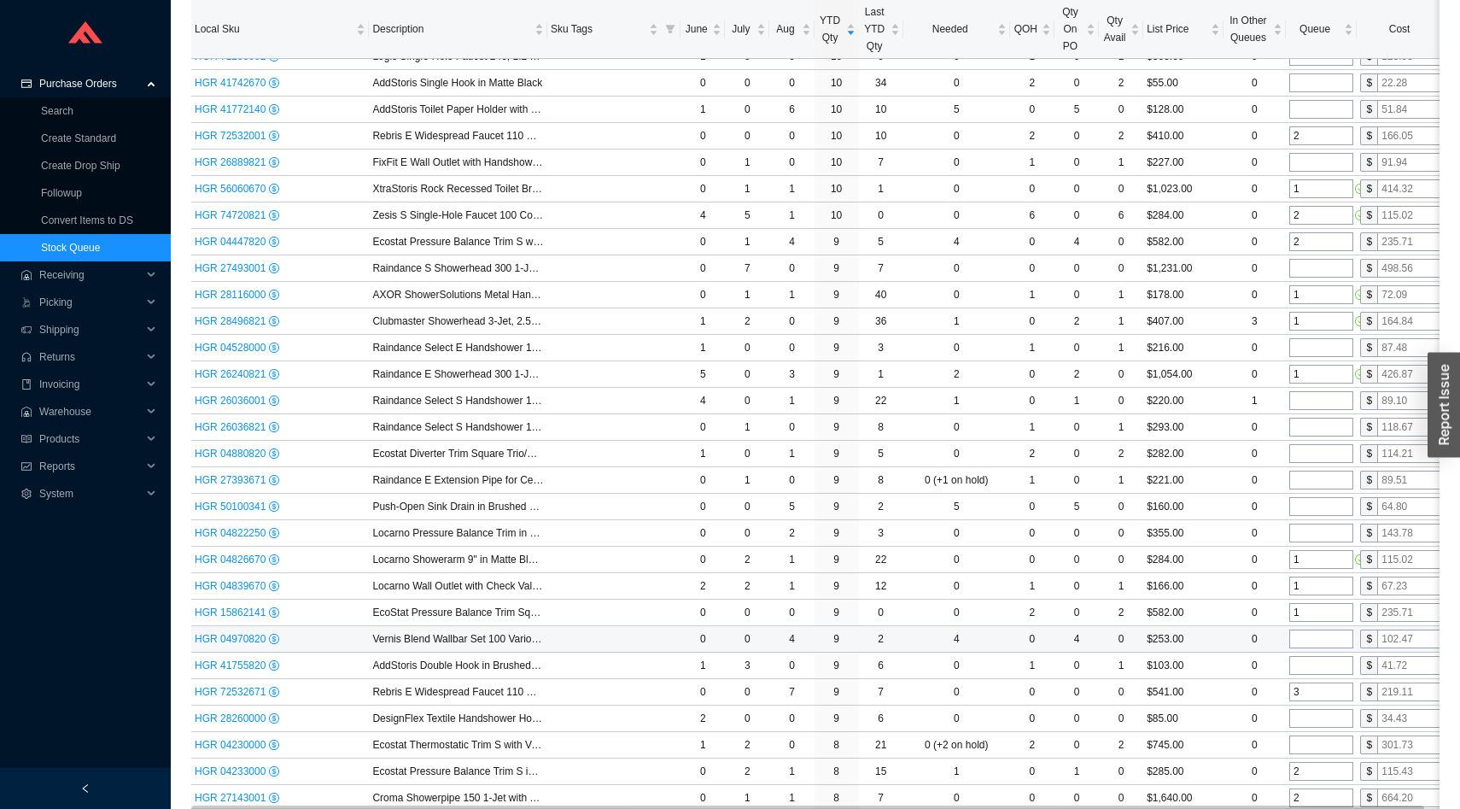
type input "1"
click at [1310, 637] on input "tel" at bounding box center [1321, 638] width 64 height 19
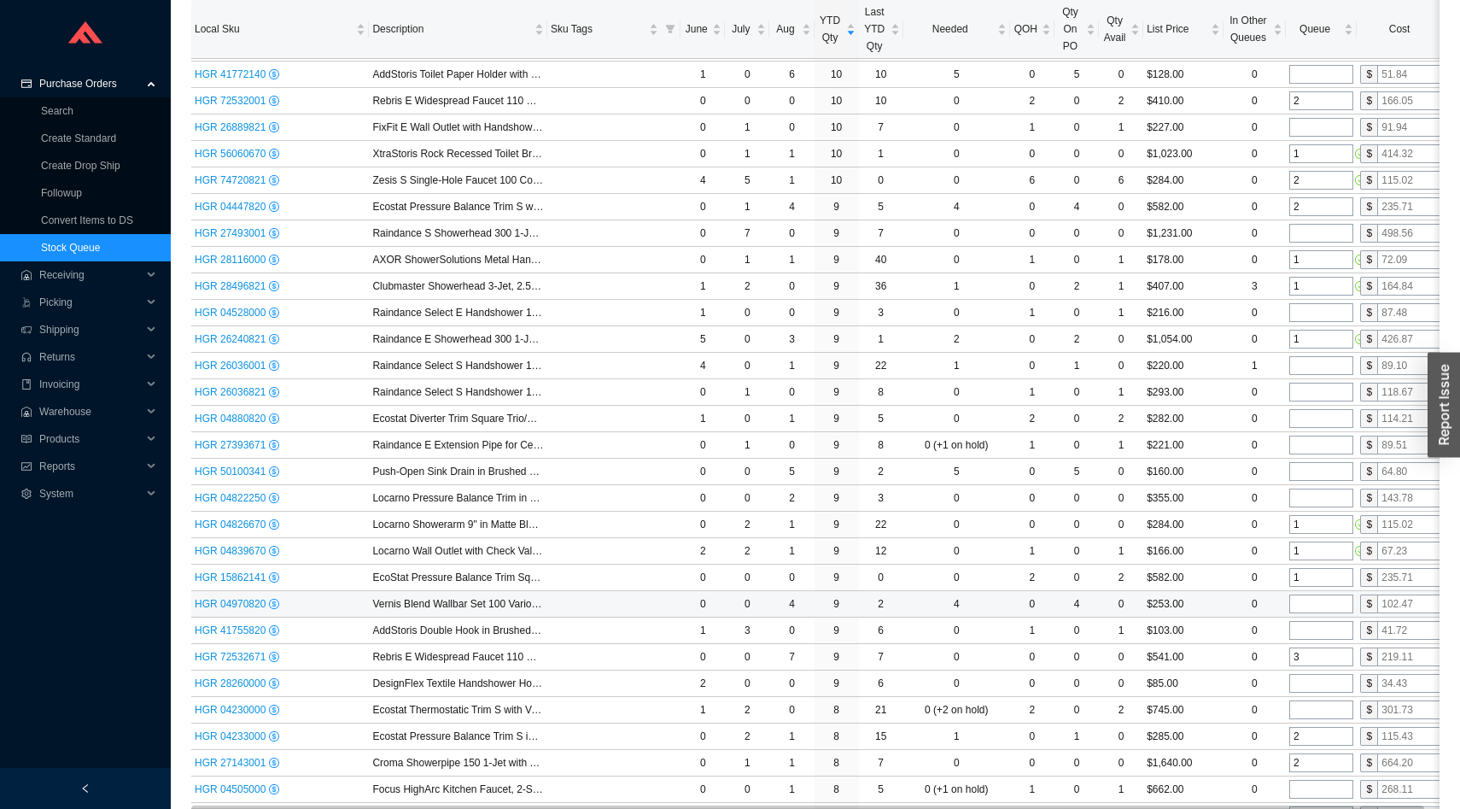
scroll to position [289, 0]
click at [1310, 628] on input "tel" at bounding box center [1321, 626] width 64 height 19
type input "1"
click at [1307, 680] on input "tel" at bounding box center [1321, 679] width 64 height 19
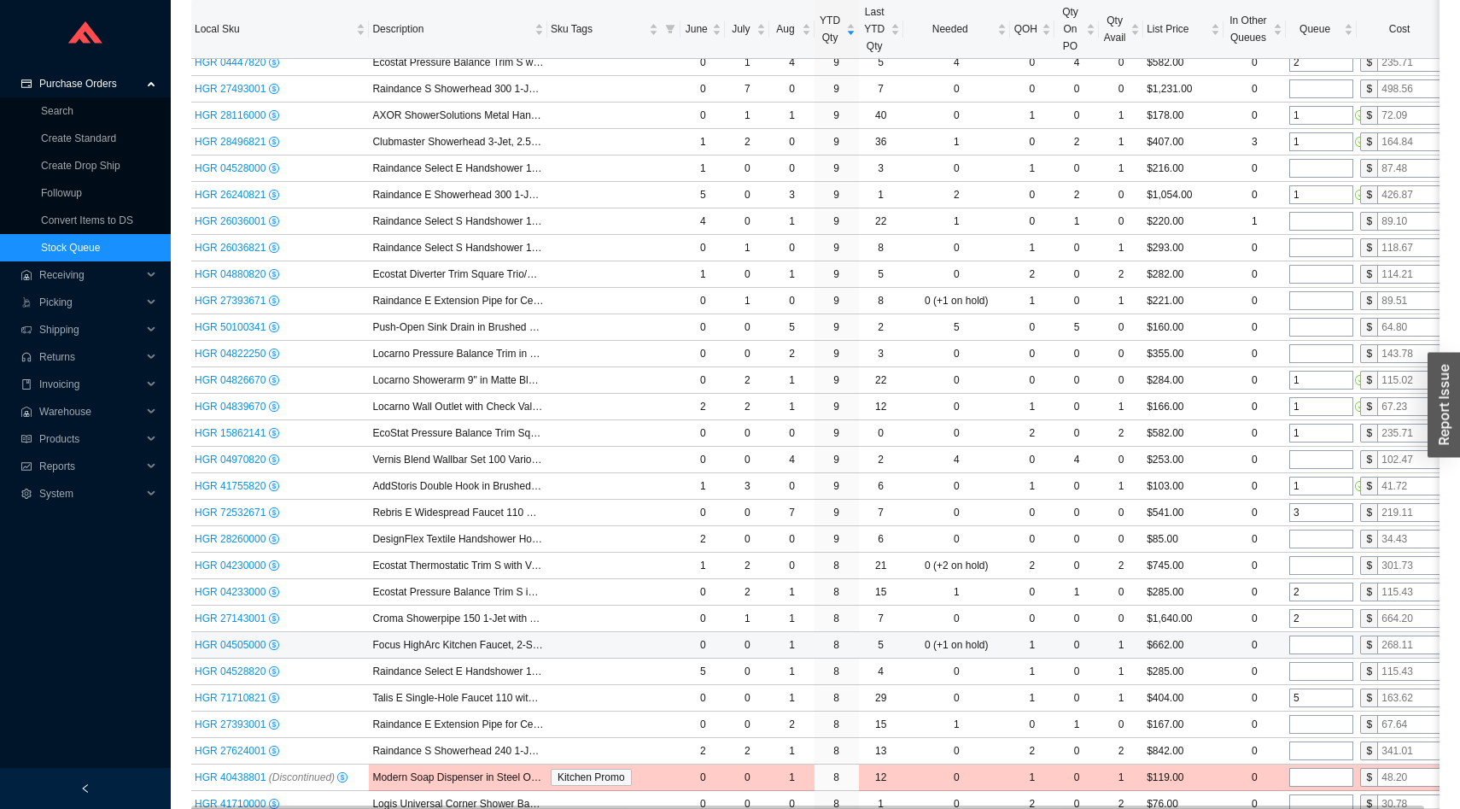
scroll to position [444, 0]
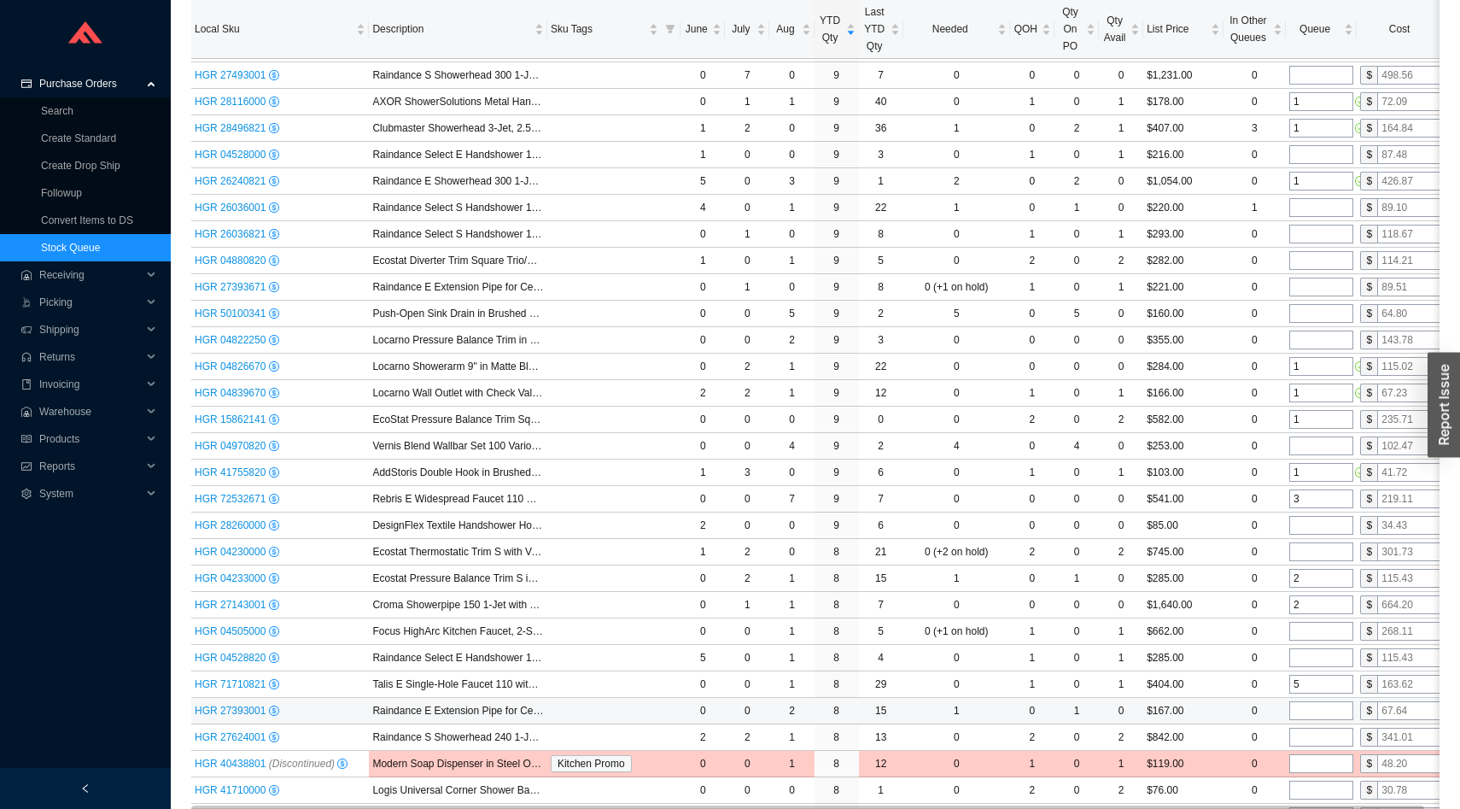
click at [1306, 714] on input "tel" at bounding box center [1321, 710] width 64 height 19
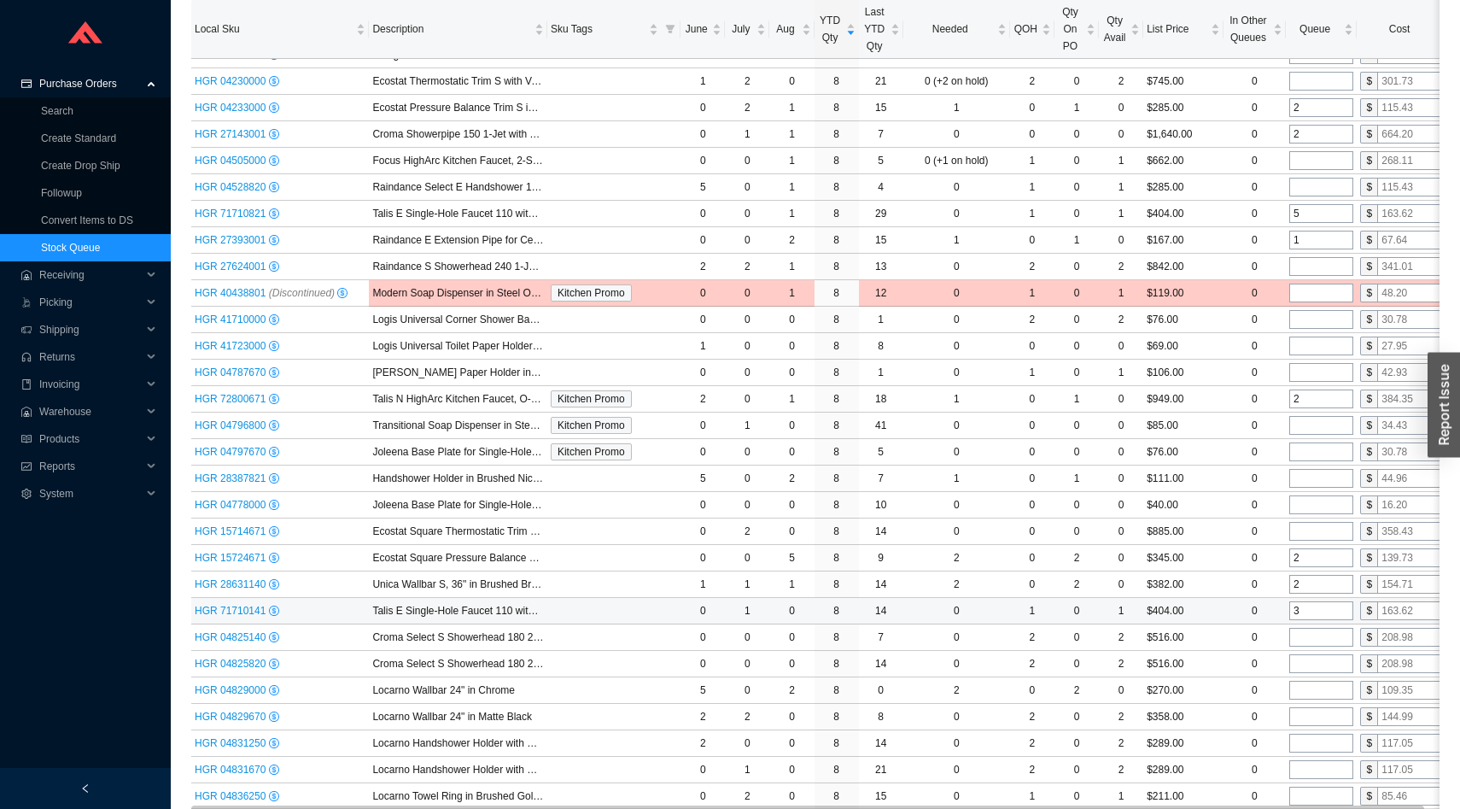
scroll to position [919, 0]
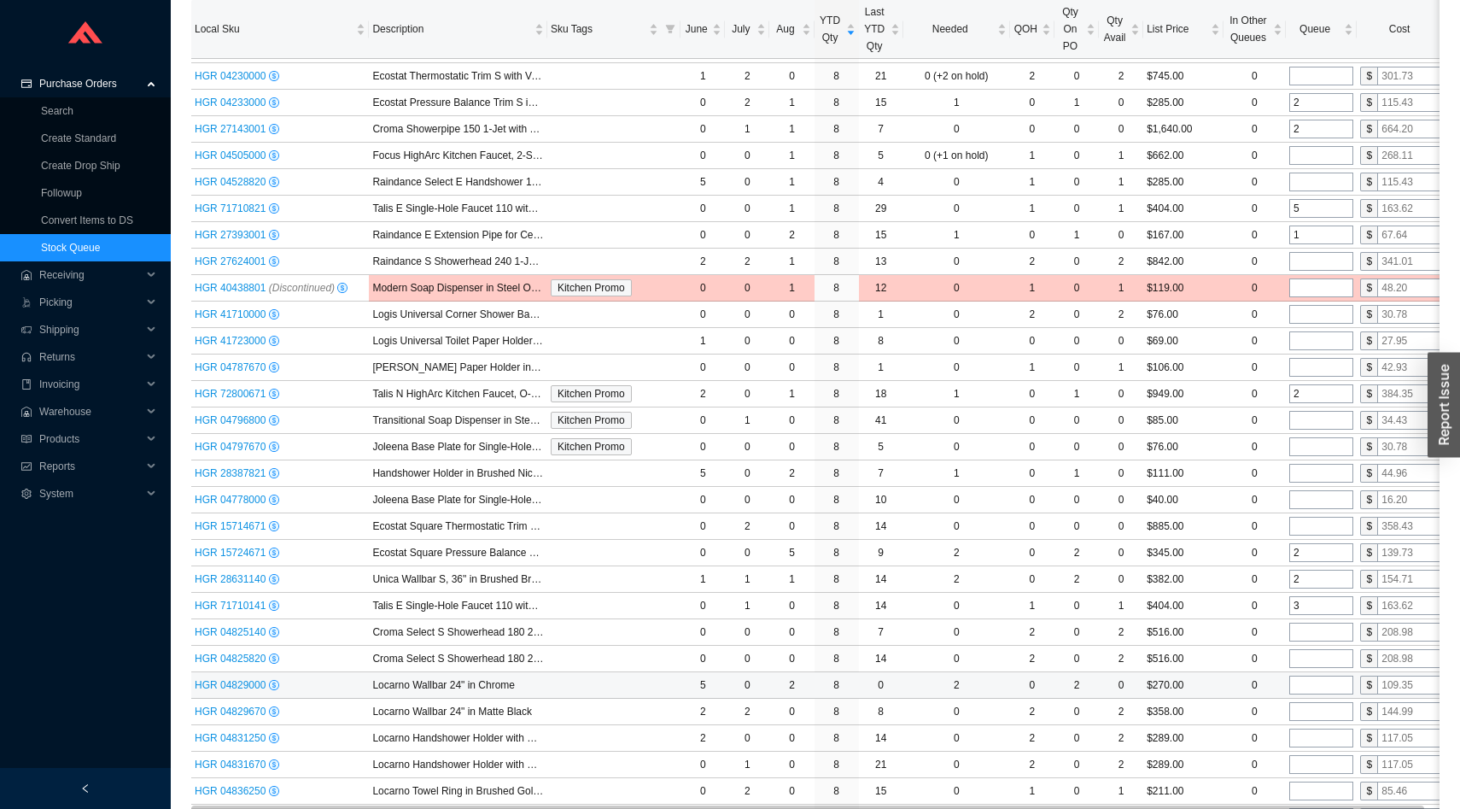
type input "1"
click at [1310, 681] on input "tel" at bounding box center [1321, 684] width 64 height 19
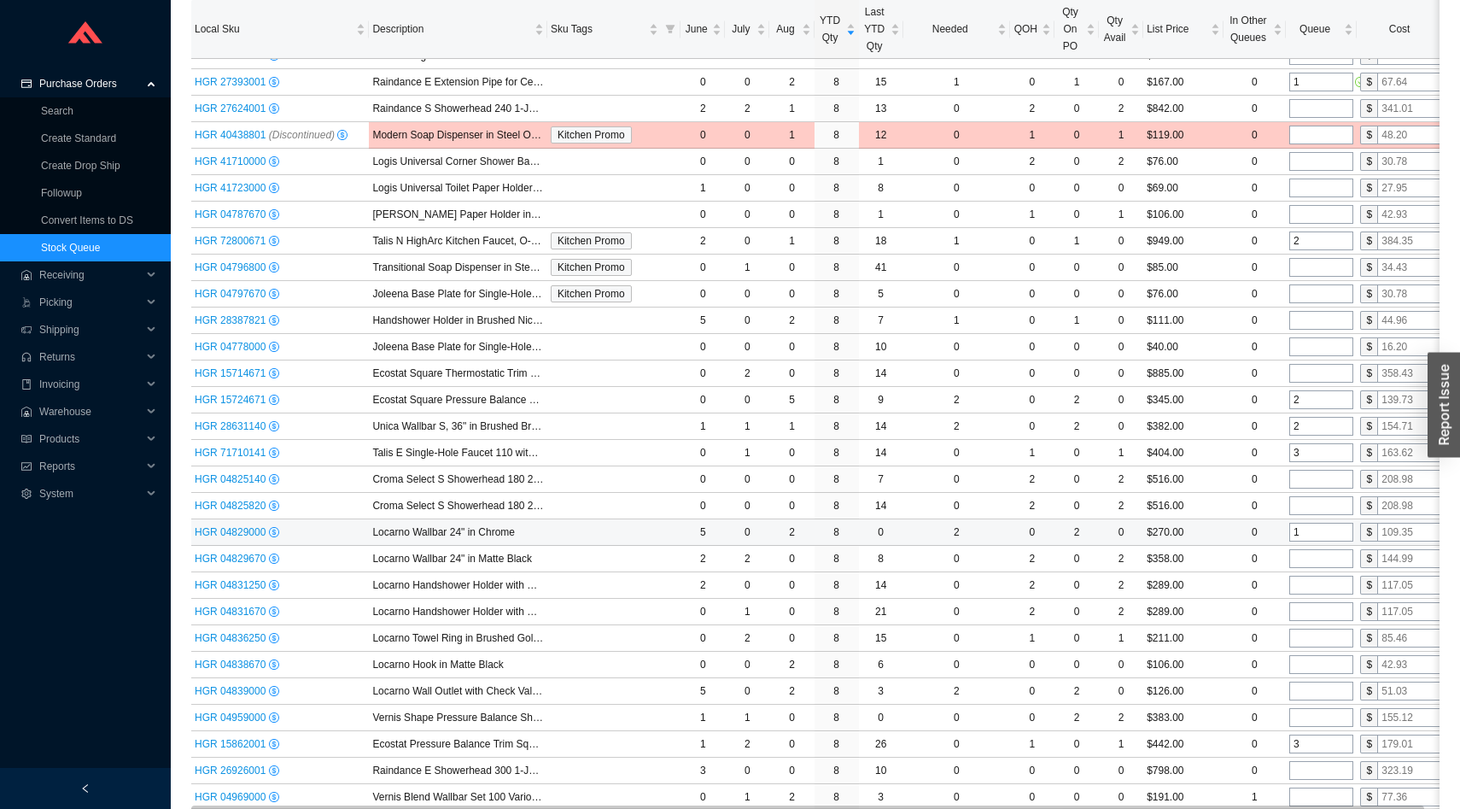
scroll to position [1075, 0]
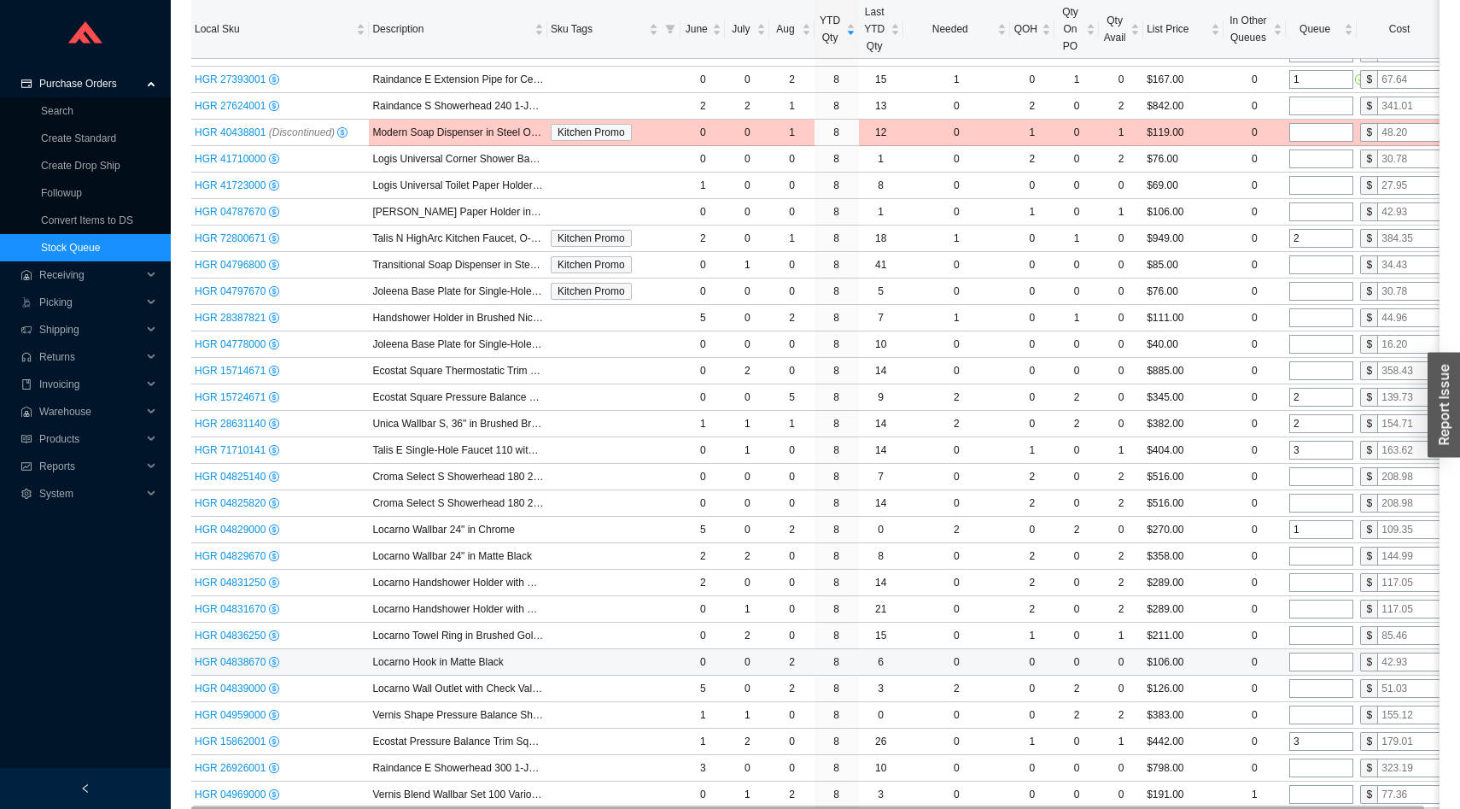
type input "1"
click at [1307, 659] on input "tel" at bounding box center [1321, 661] width 64 height 19
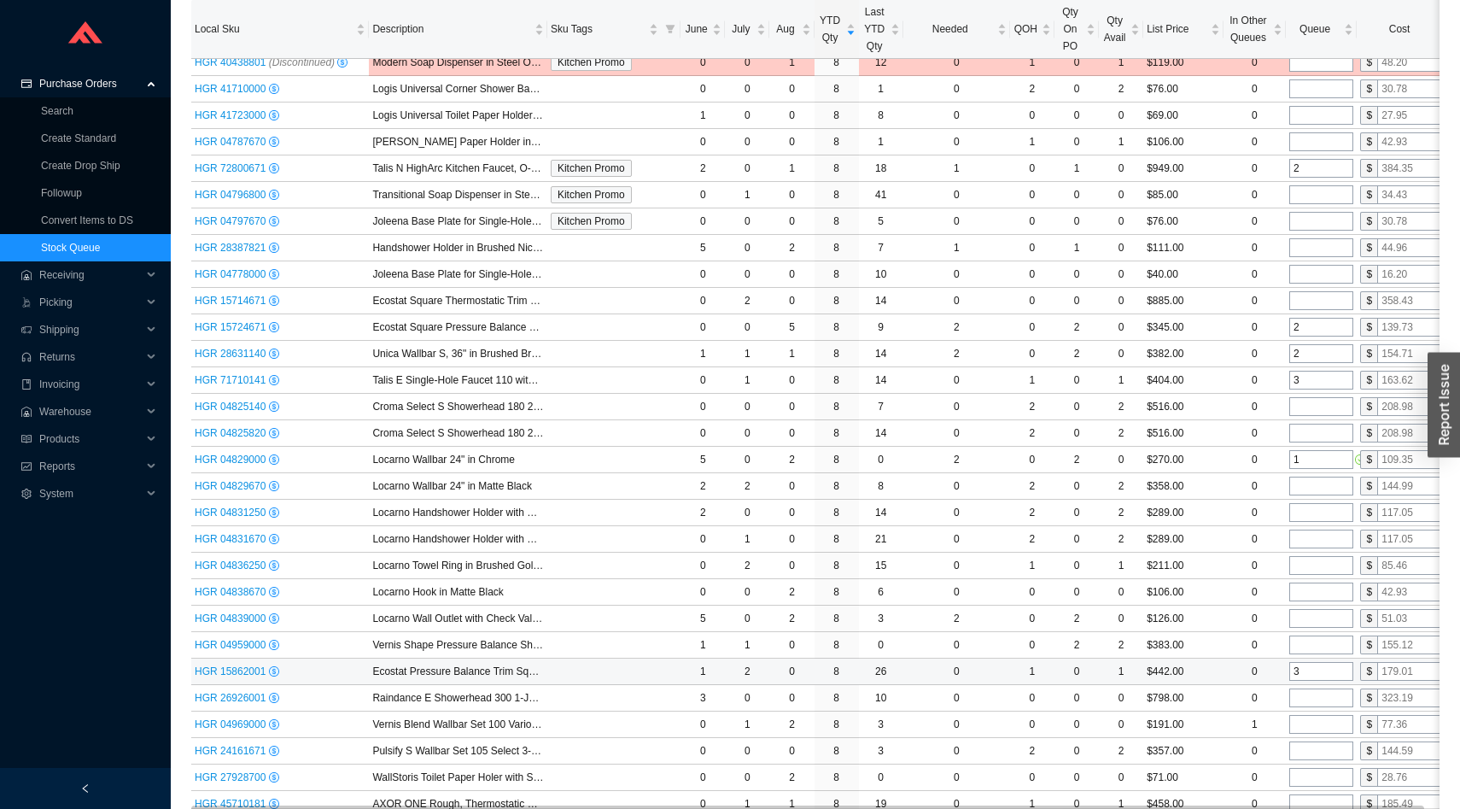
scroll to position [1152, 0]
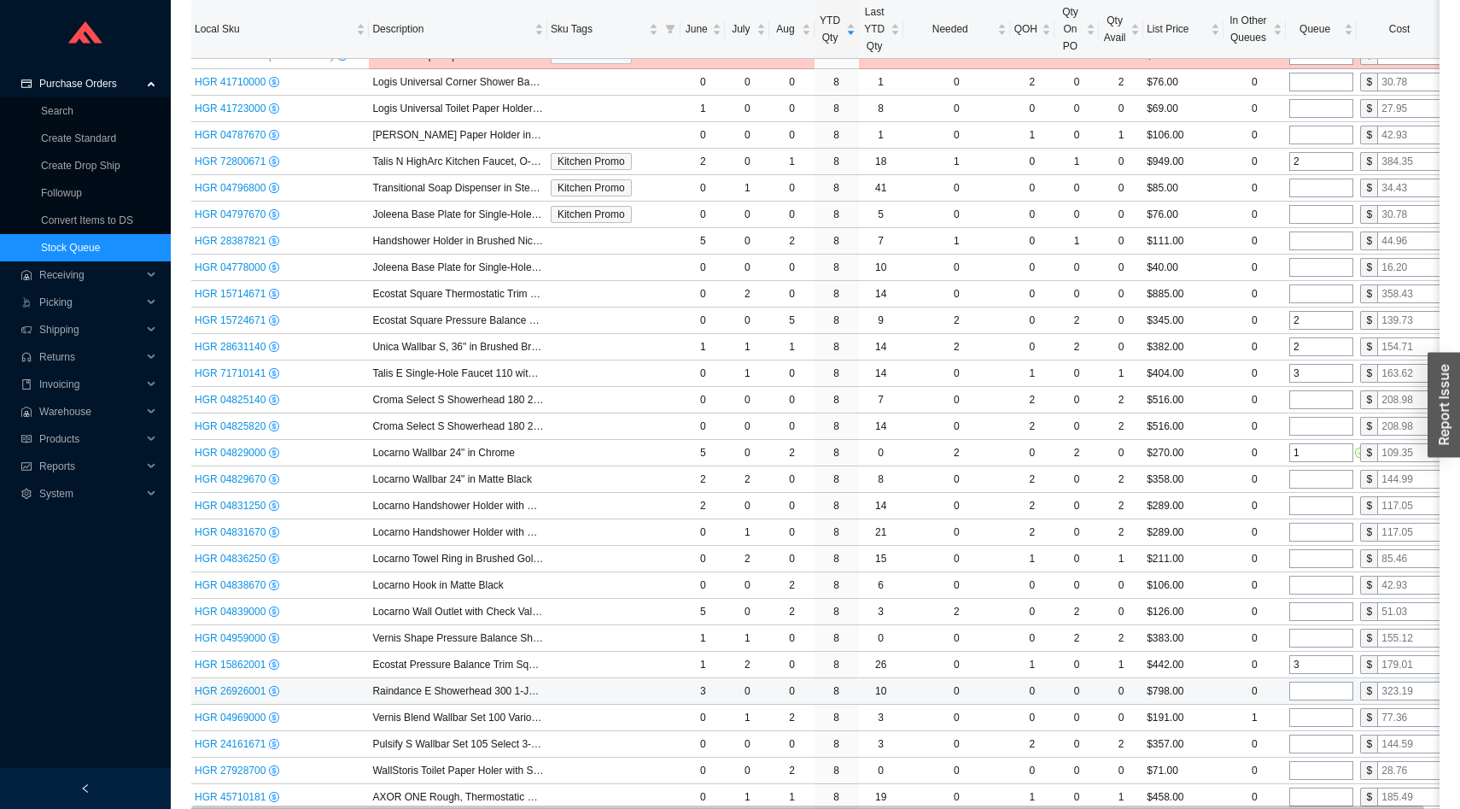
click at [1307, 692] on input "tel" at bounding box center [1321, 690] width 64 height 19
click at [1307, 711] on input "tel" at bounding box center [1321, 717] width 64 height 19
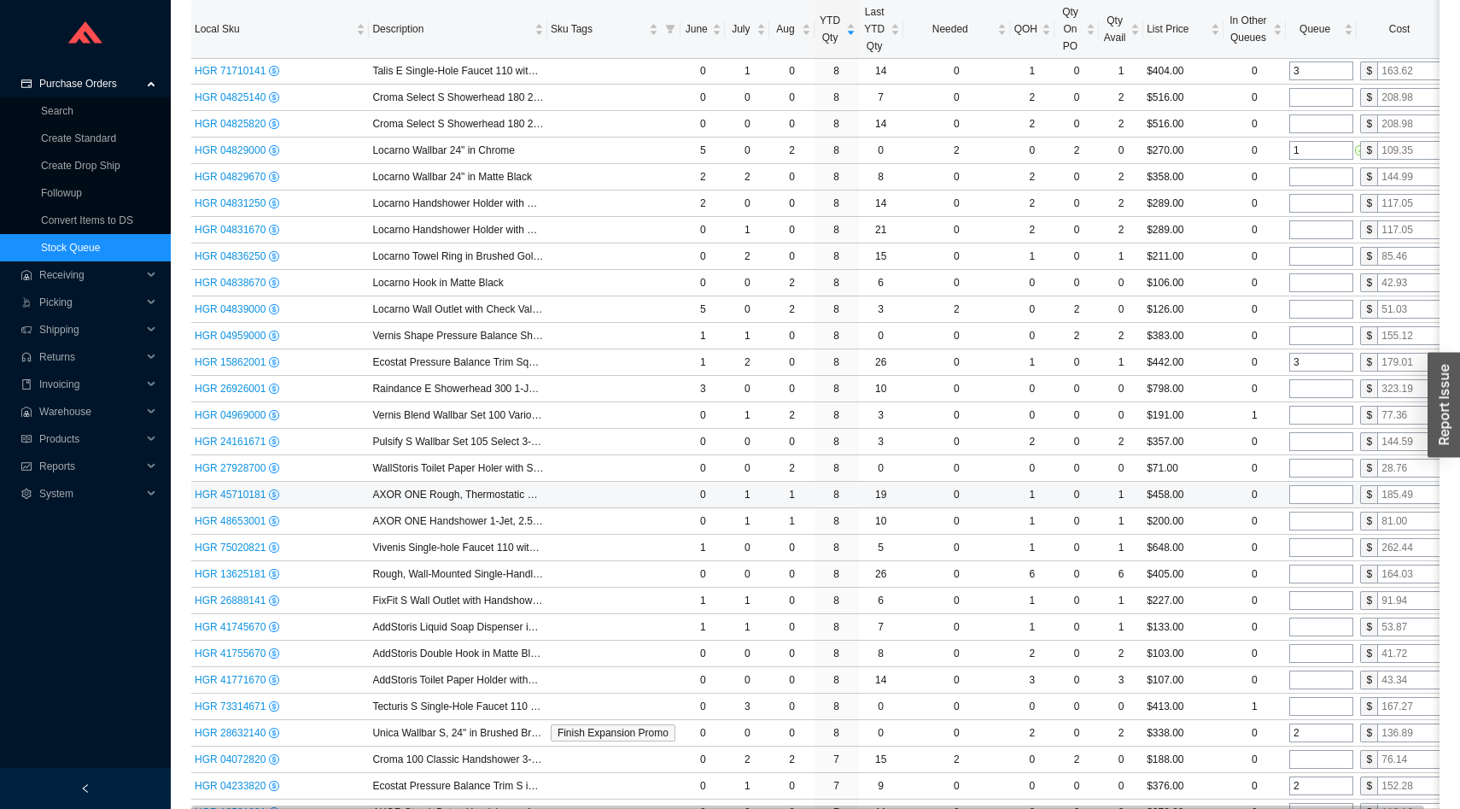
scroll to position [1465, 0]
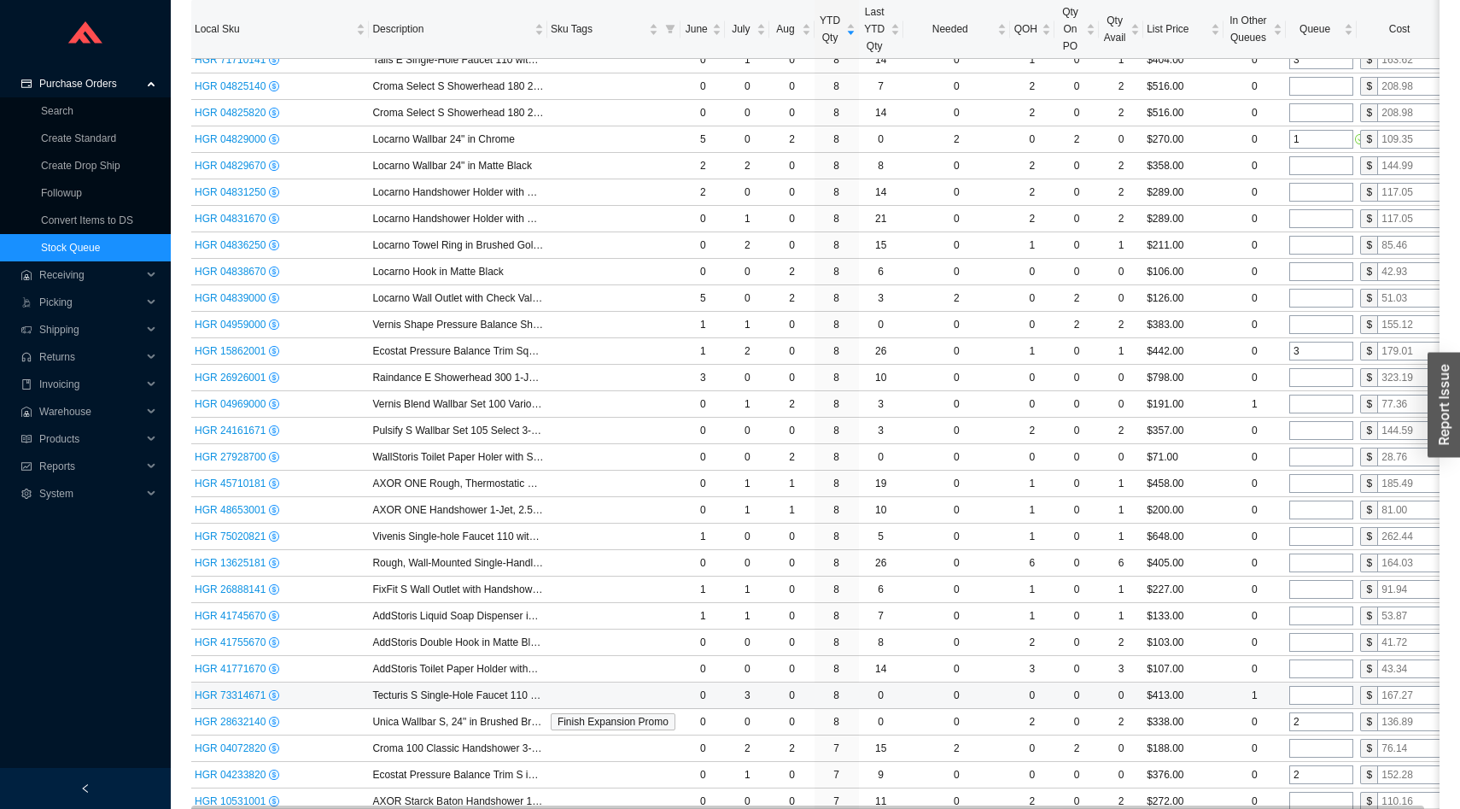
click at [1308, 695] on input "tel" at bounding box center [1321, 695] width 64 height 19
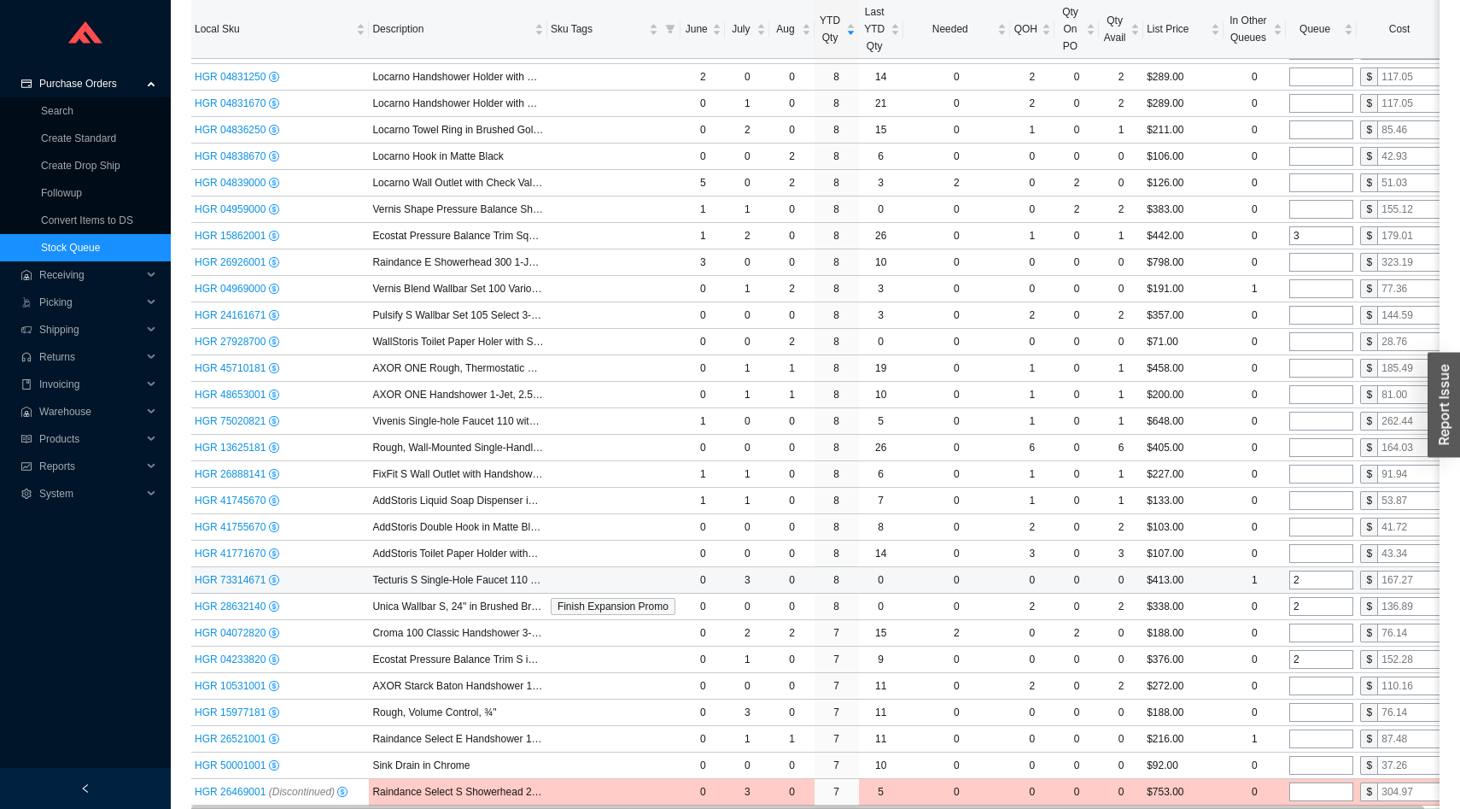
scroll to position [1584, 0]
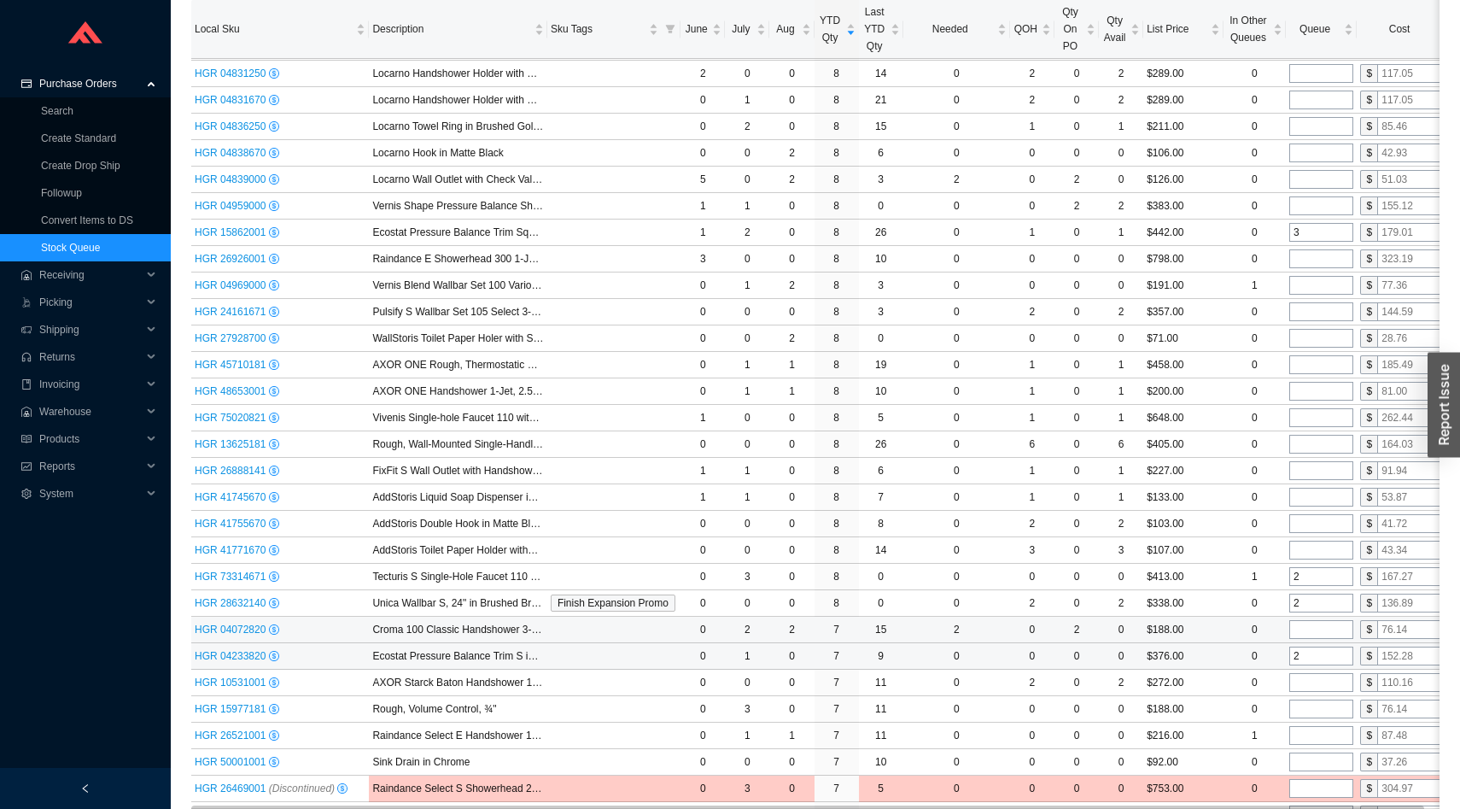
type input "2"
click at [1307, 633] on input "tel" at bounding box center [1321, 629] width 64 height 19
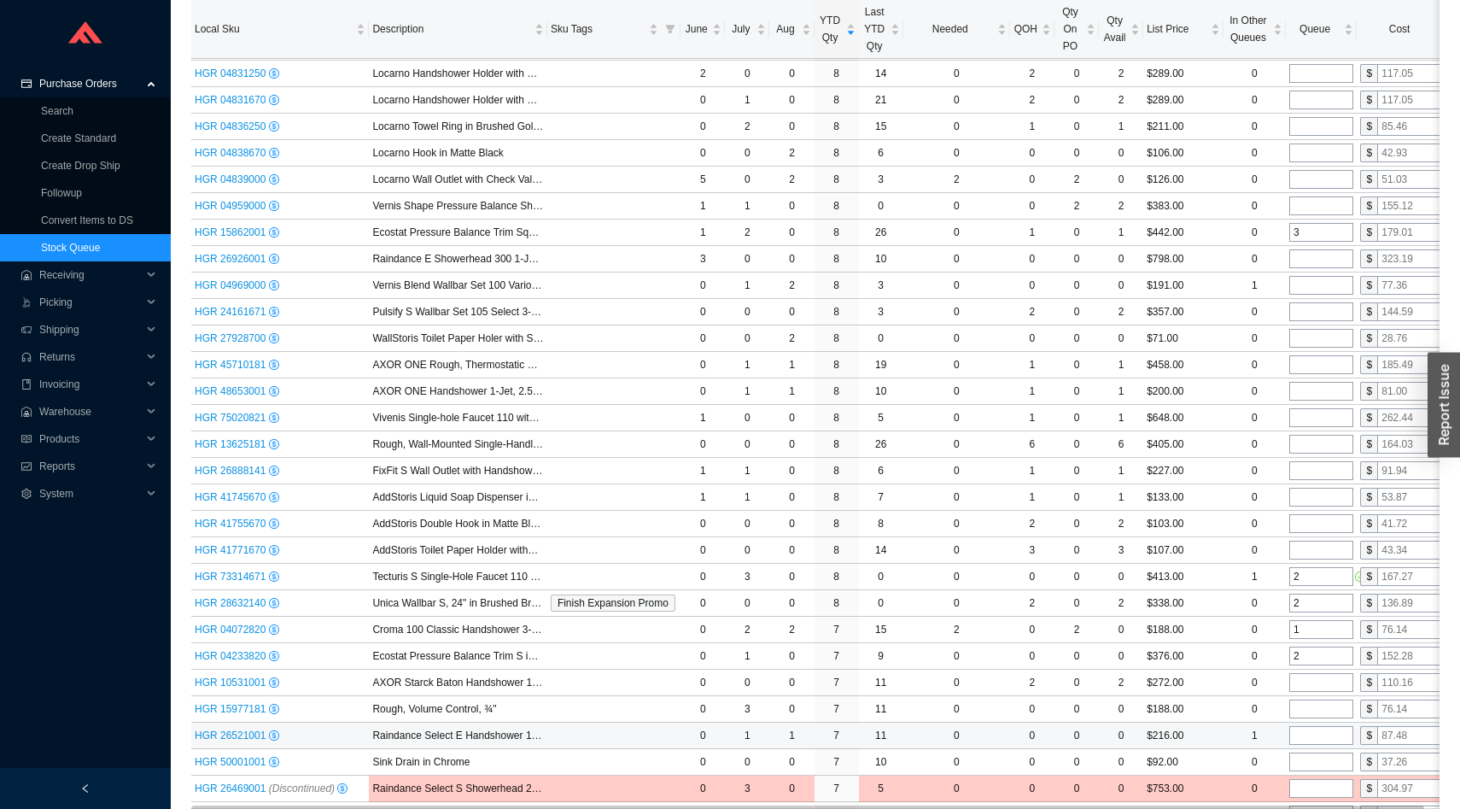
type input "1"
click at [1306, 740] on input "tel" at bounding box center [1321, 735] width 64 height 19
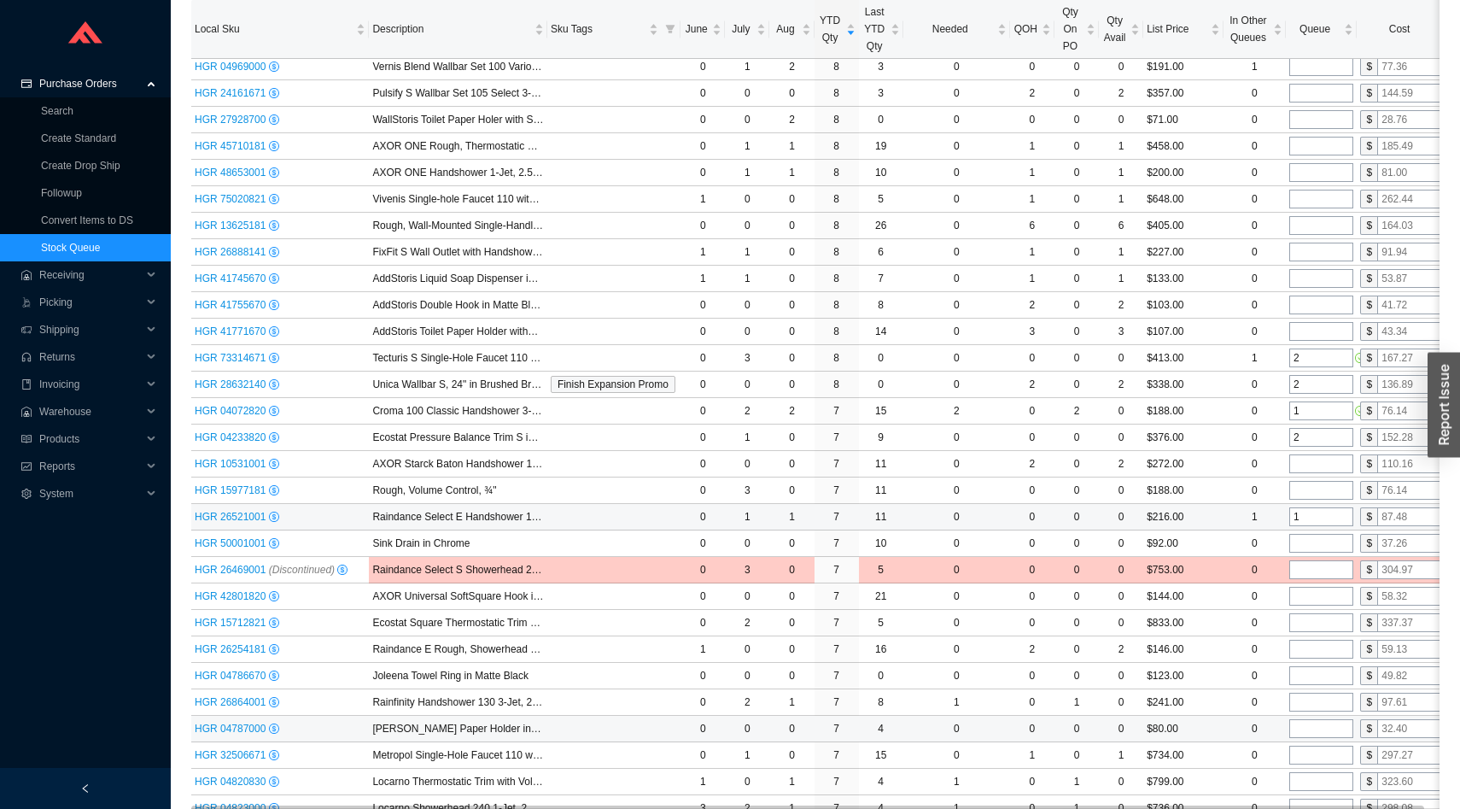
scroll to position [1803, 0]
type input "1"
click at [1305, 707] on input "tel" at bounding box center [1321, 701] width 64 height 19
type input "1"
click at [1305, 729] on input "tel" at bounding box center [1321, 727] width 64 height 19
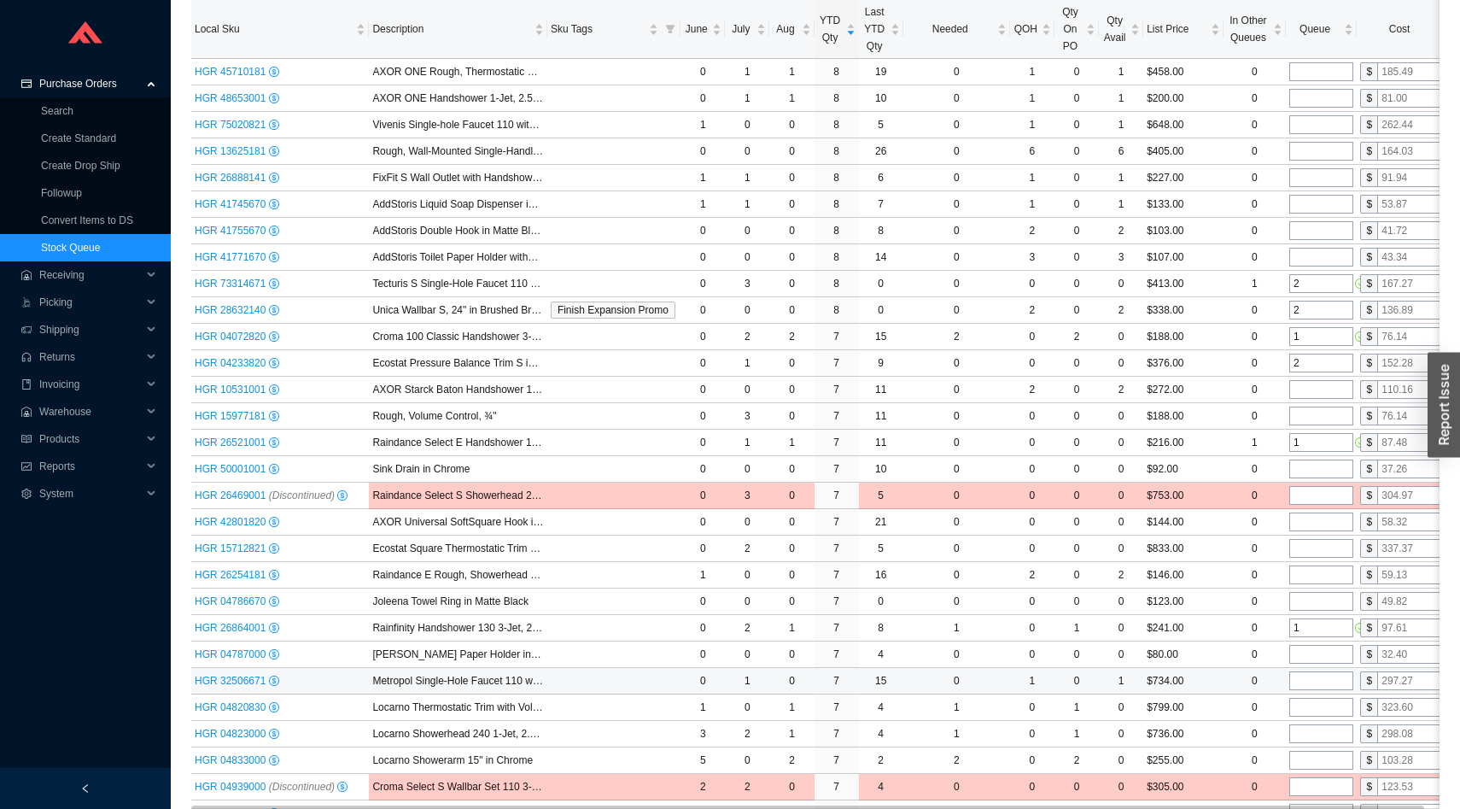
scroll to position [1878, 0]
click at [1306, 729] on input "tel" at bounding box center [1321, 731] width 64 height 19
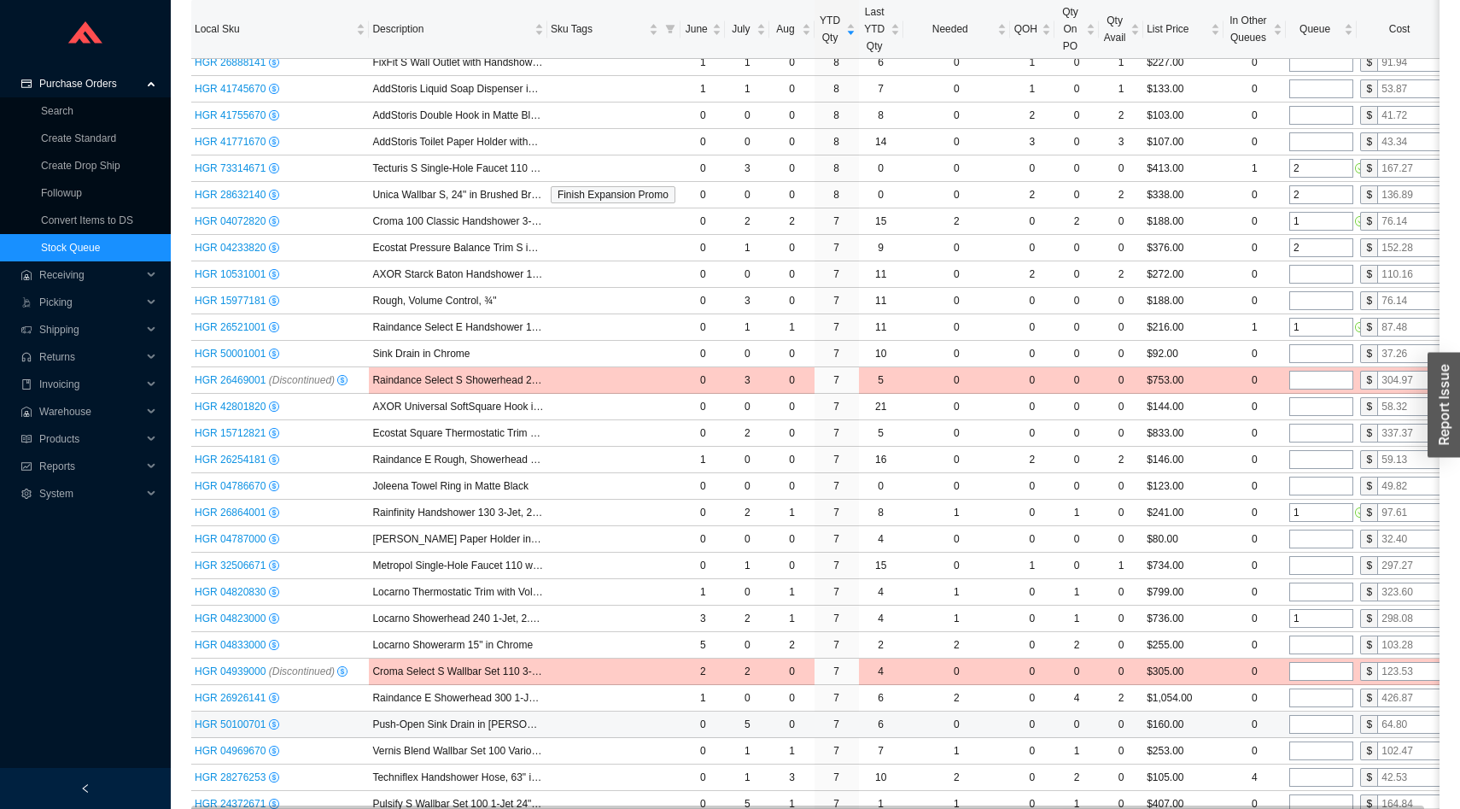
scroll to position [1995, 0]
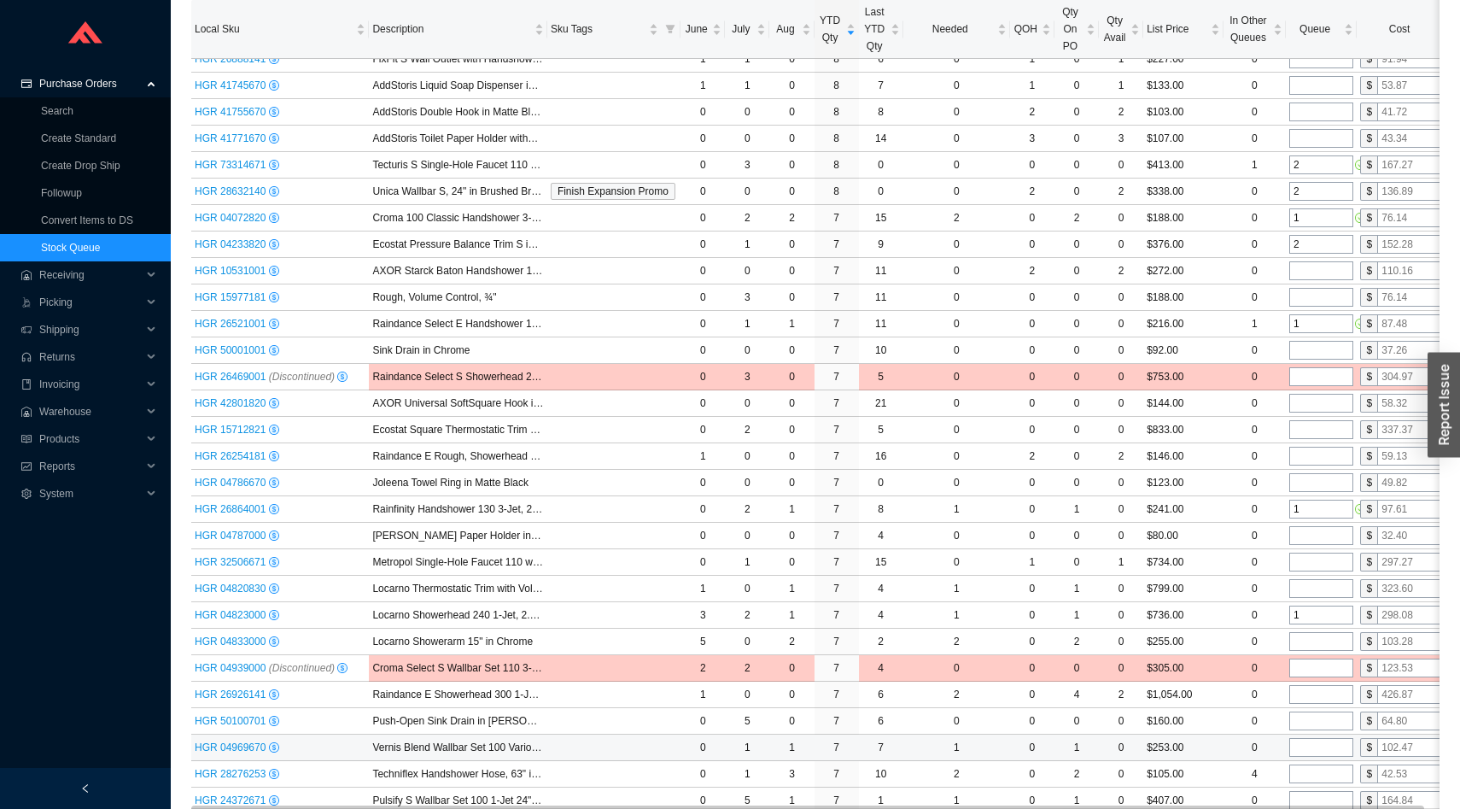
type input "1"
click at [1305, 756] on input "tel" at bounding box center [1321, 747] width 64 height 19
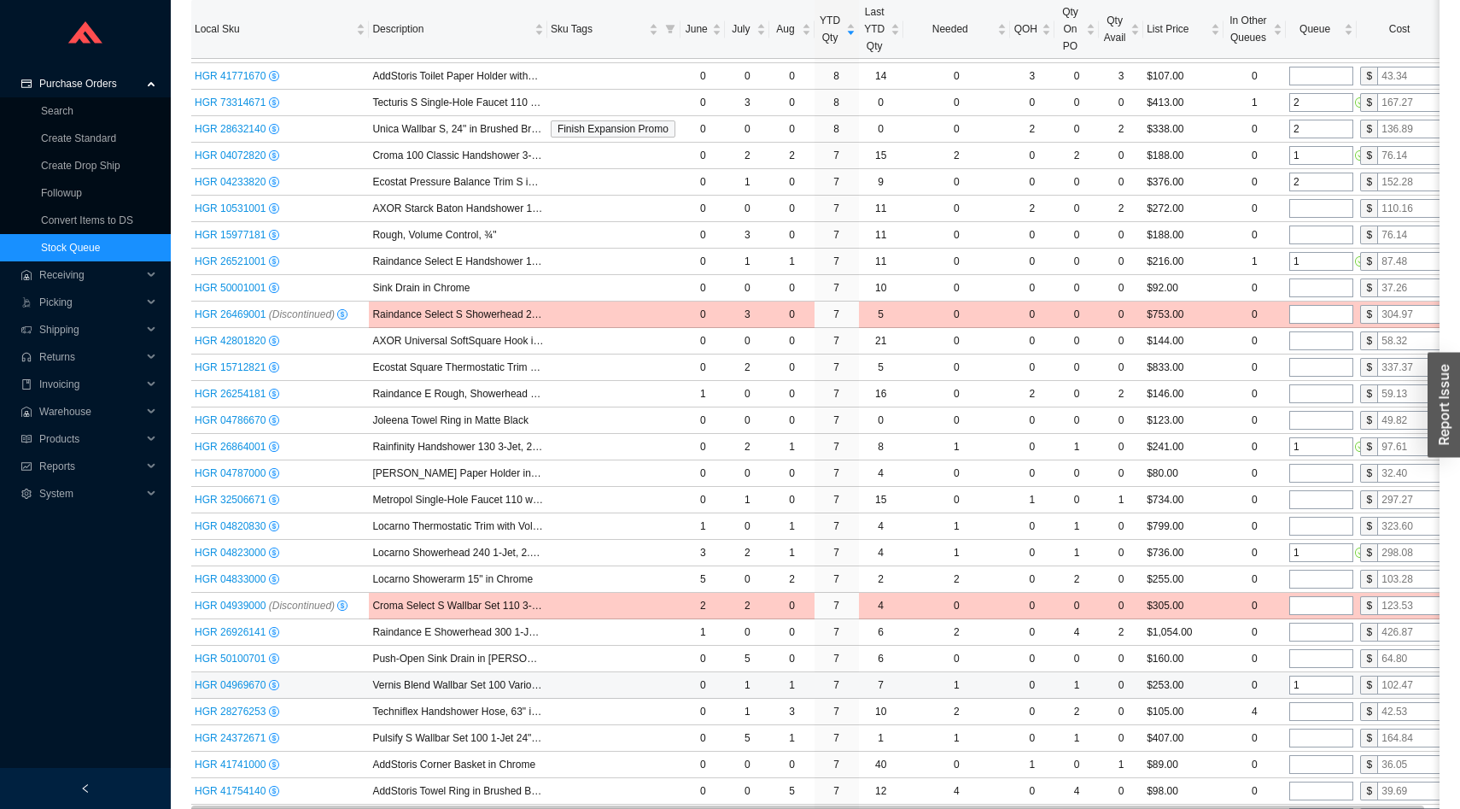
scroll to position [2061, 0]
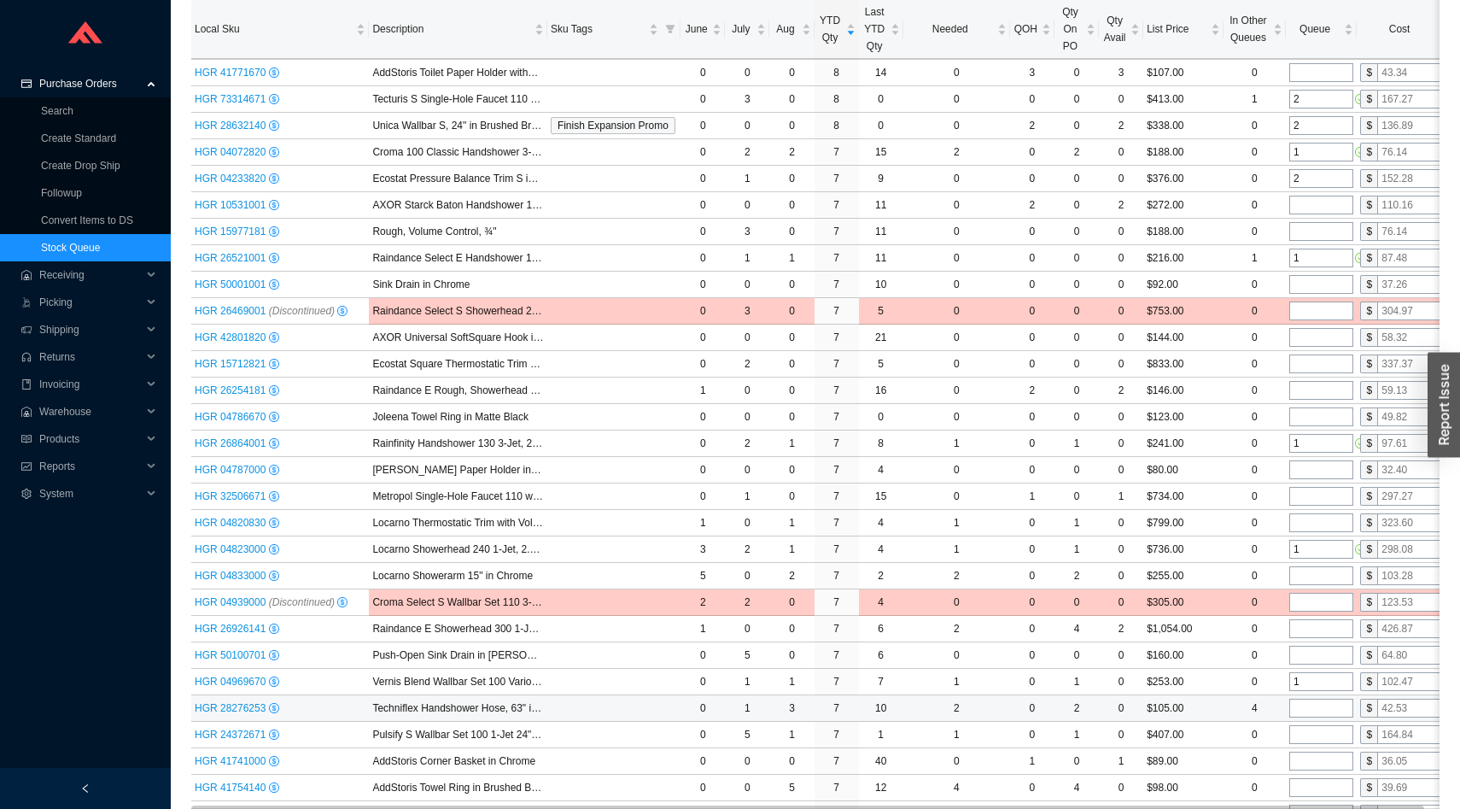
type input "1"
click at [1308, 711] on input "tel" at bounding box center [1321, 707] width 64 height 19
type input "1"
click at [1308, 733] on input "tel" at bounding box center [1321, 734] width 64 height 19
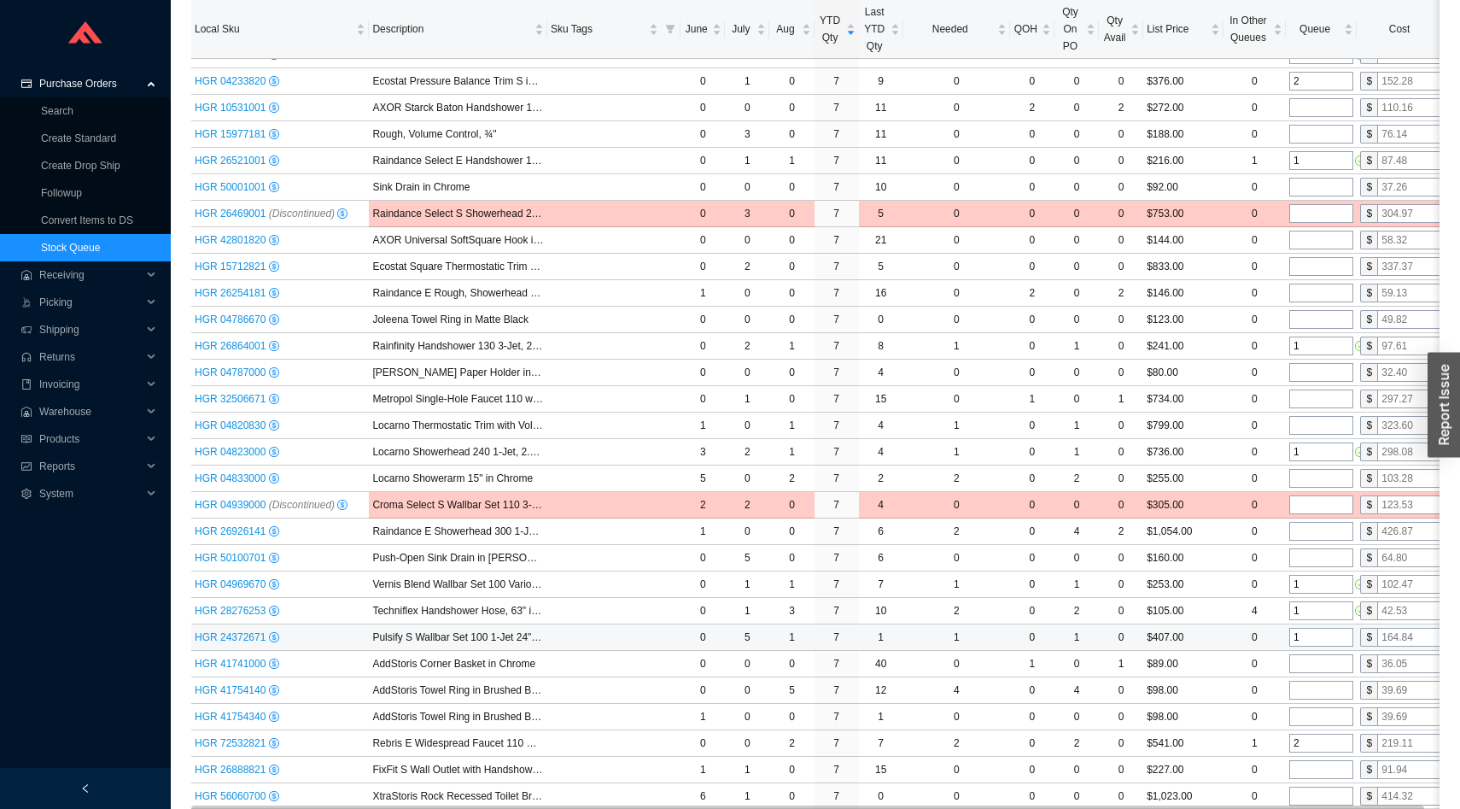
scroll to position [2160, 0]
type input "1"
click at [1307, 687] on input "tel" at bounding box center [1321, 688] width 64 height 19
click at [1308, 717] on input "tel" at bounding box center [1321, 714] width 64 height 19
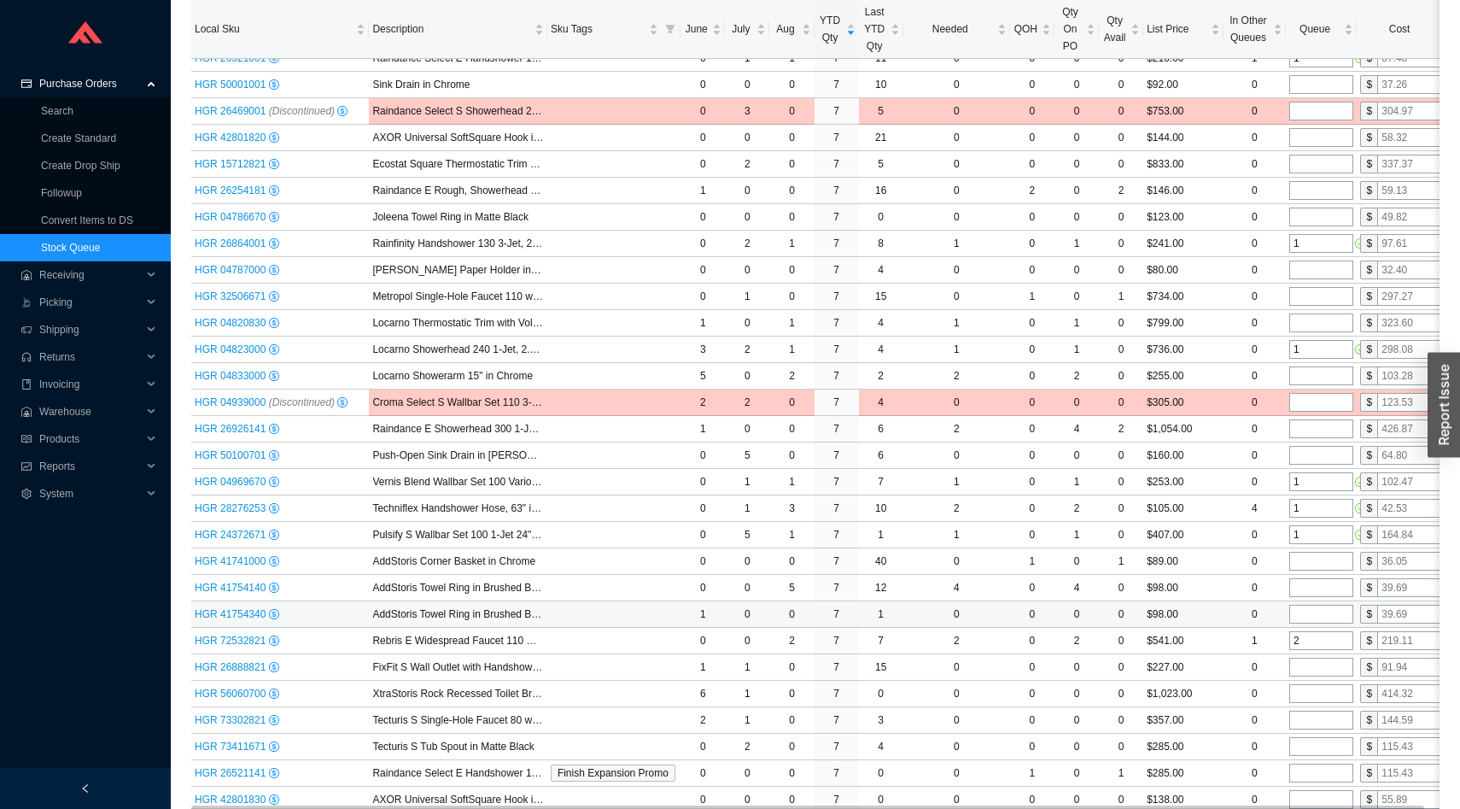
scroll to position [2262, 0]
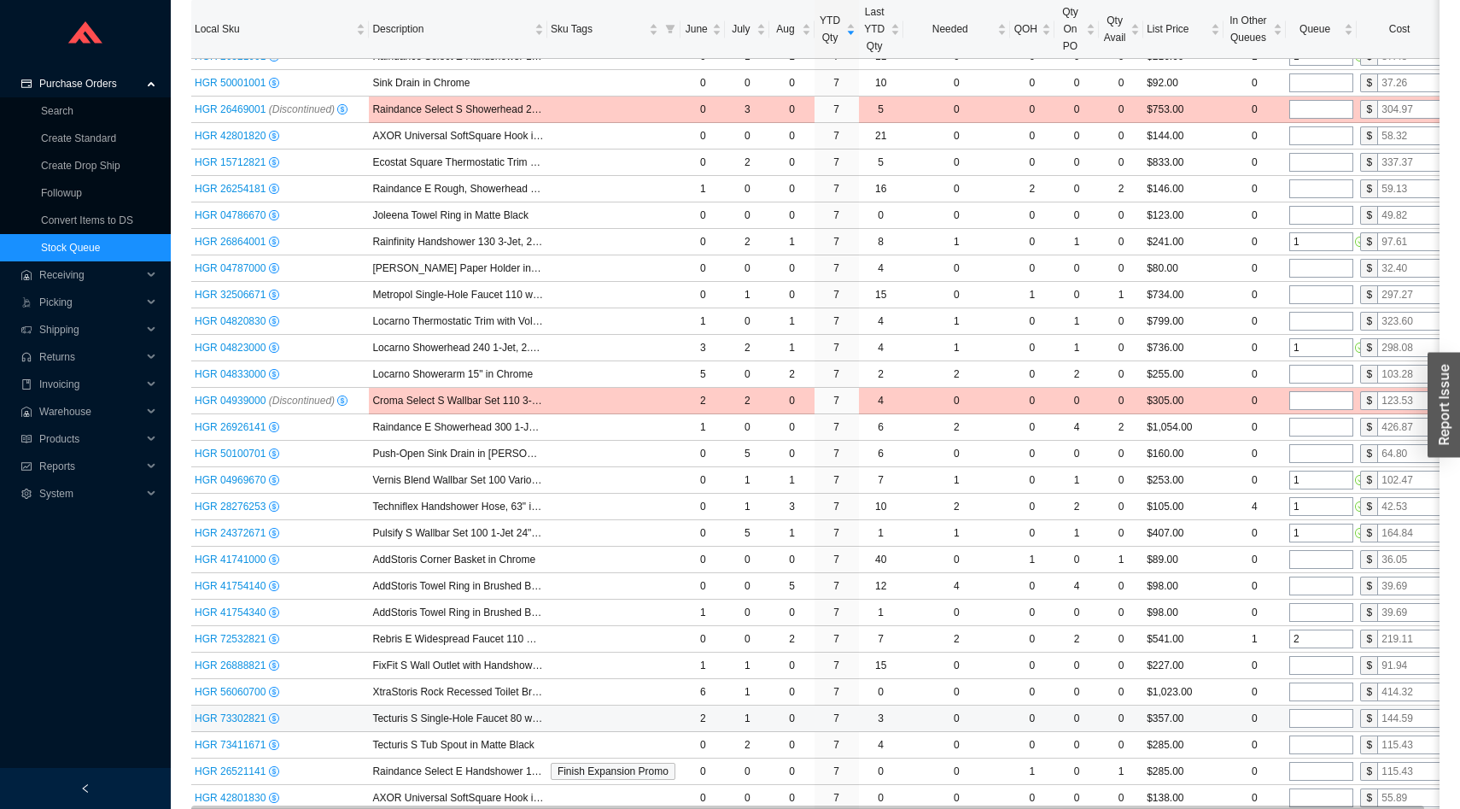
click at [1307, 726] on input "tel" at bounding box center [1321, 718] width 64 height 19
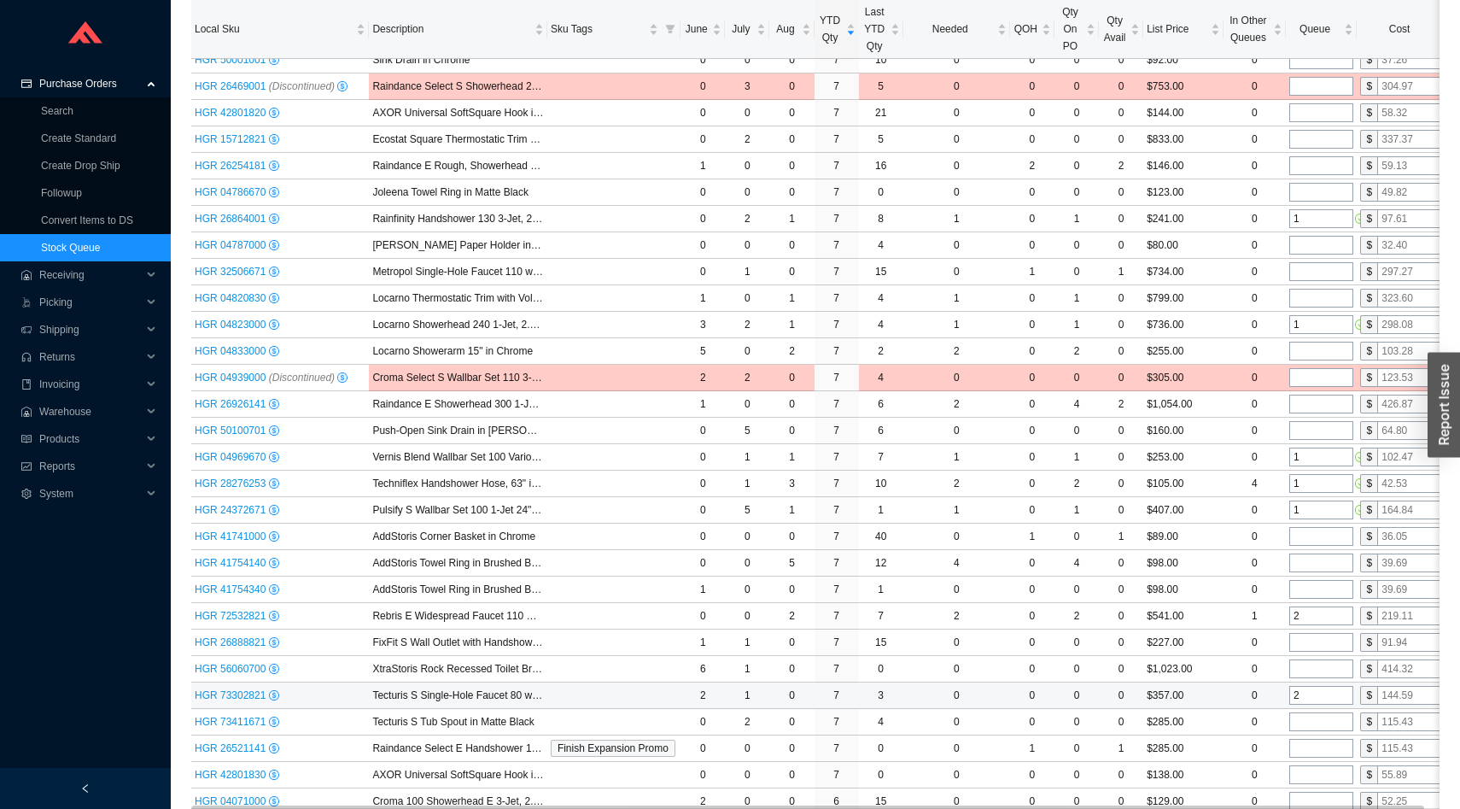
scroll to position [2302, 0]
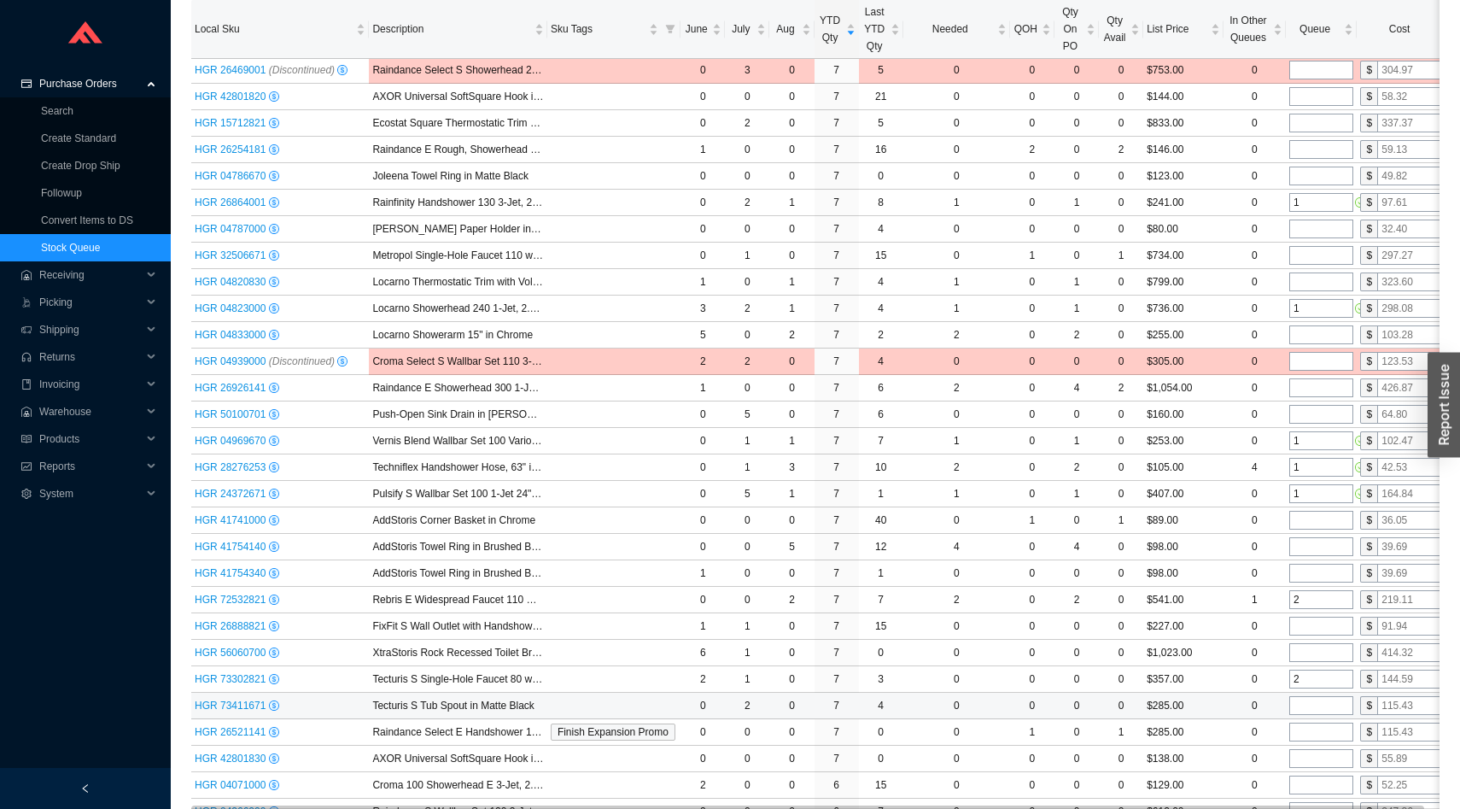
type input "2"
click at [1308, 702] on input "tel" at bounding box center [1321, 705] width 64 height 19
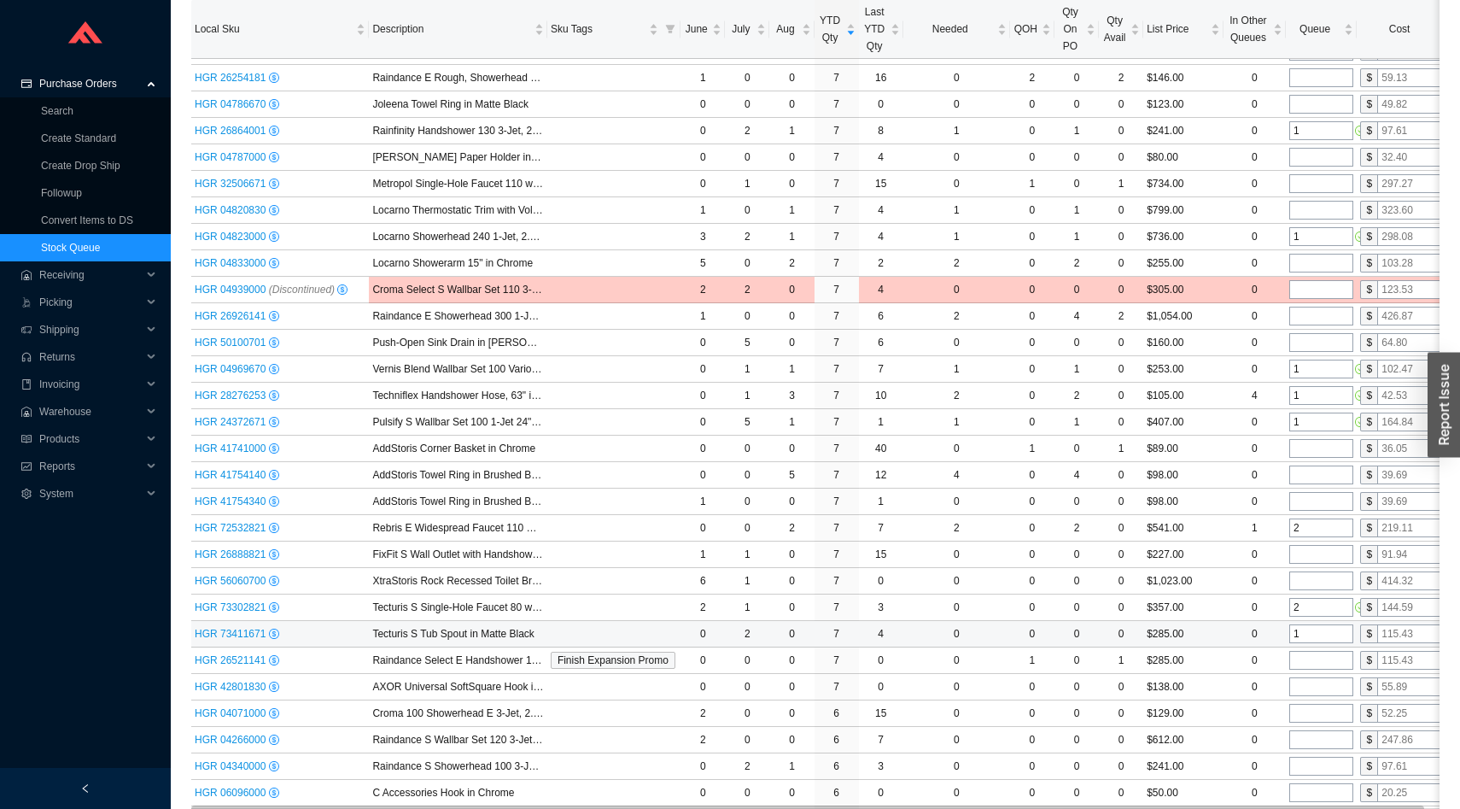
scroll to position [2383, 0]
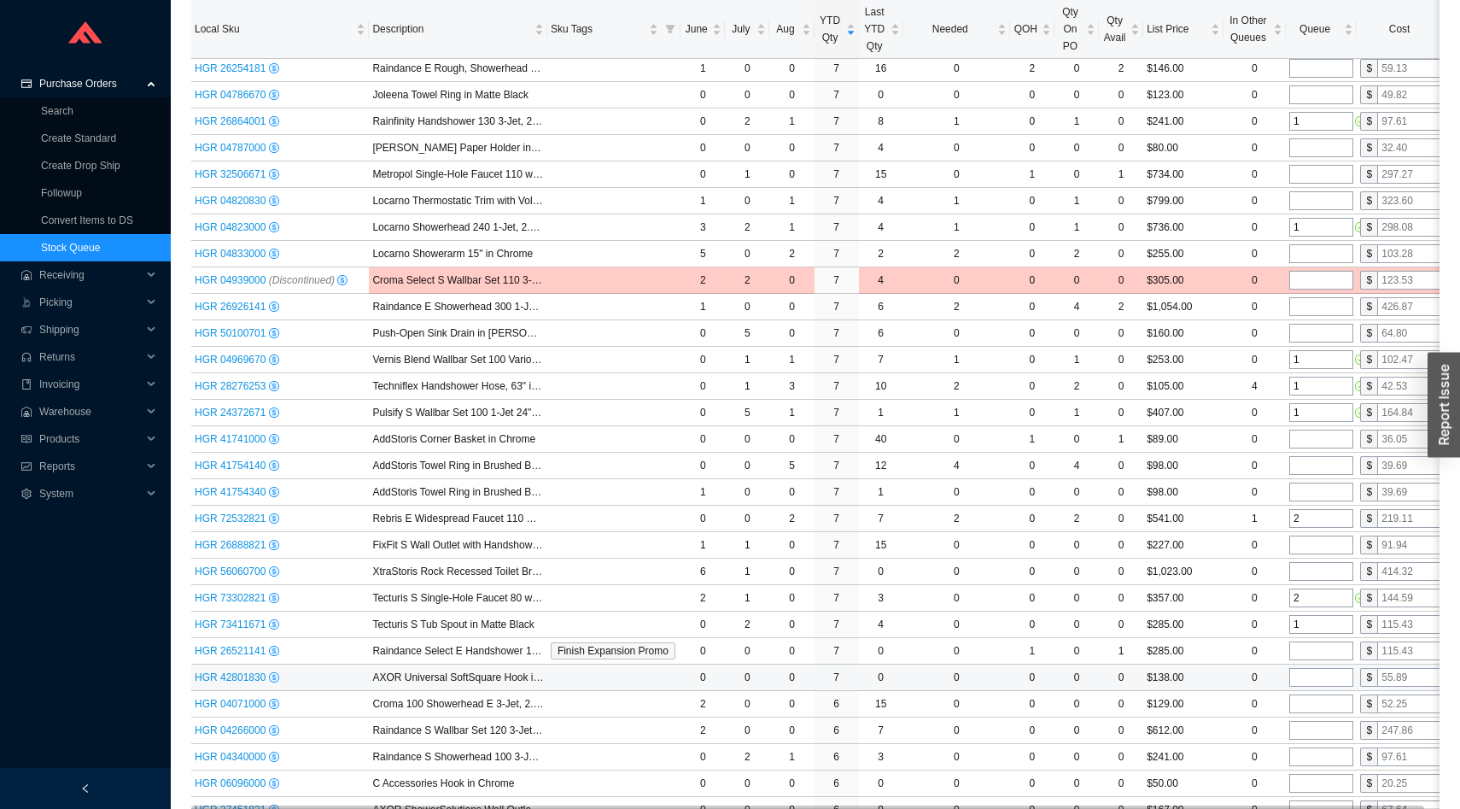
type input "1"
click at [1308, 677] on input "tel" at bounding box center [1321, 677] width 64 height 19
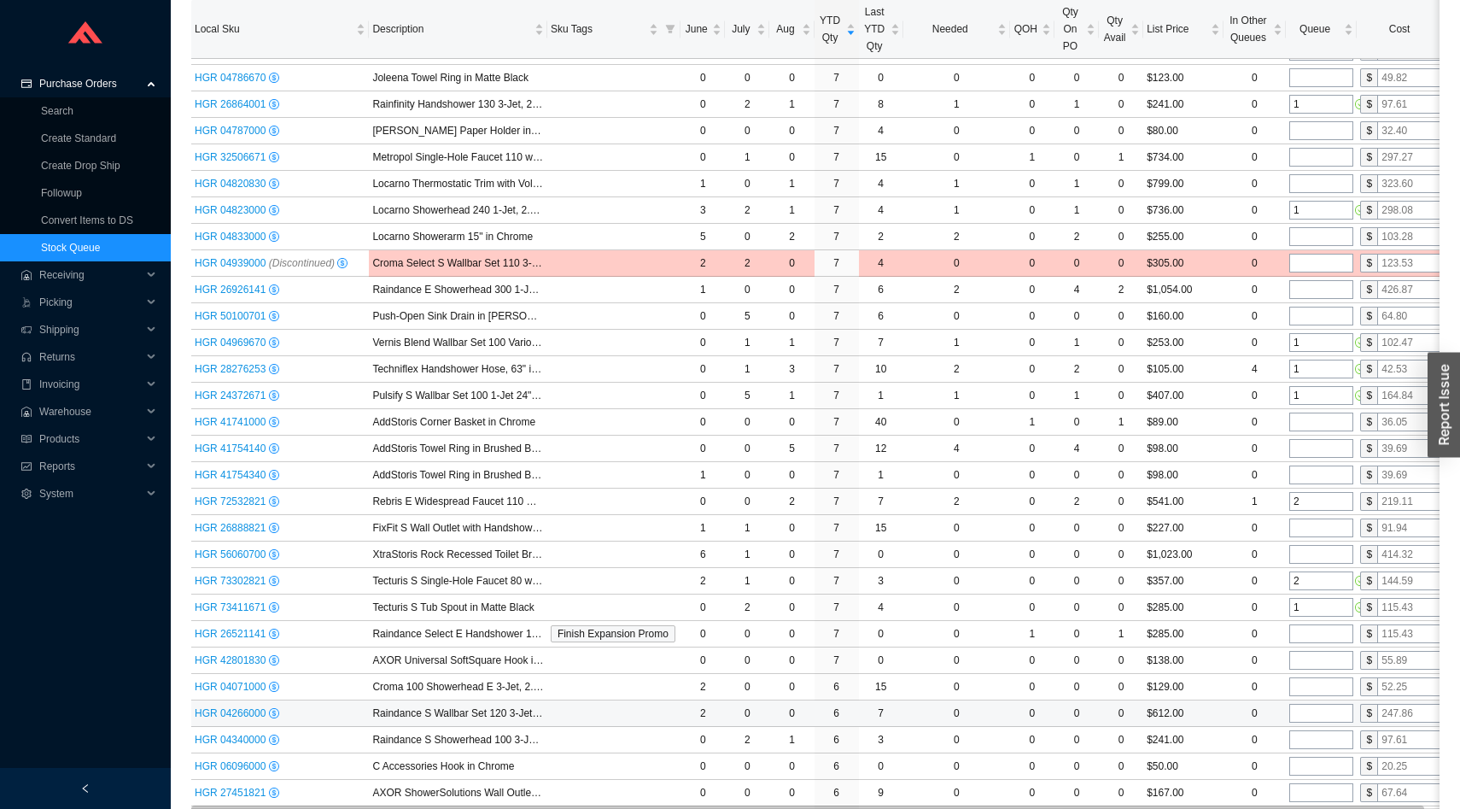
scroll to position [2401, 0]
click at [1305, 735] on input "tel" at bounding box center [1321, 738] width 64 height 19
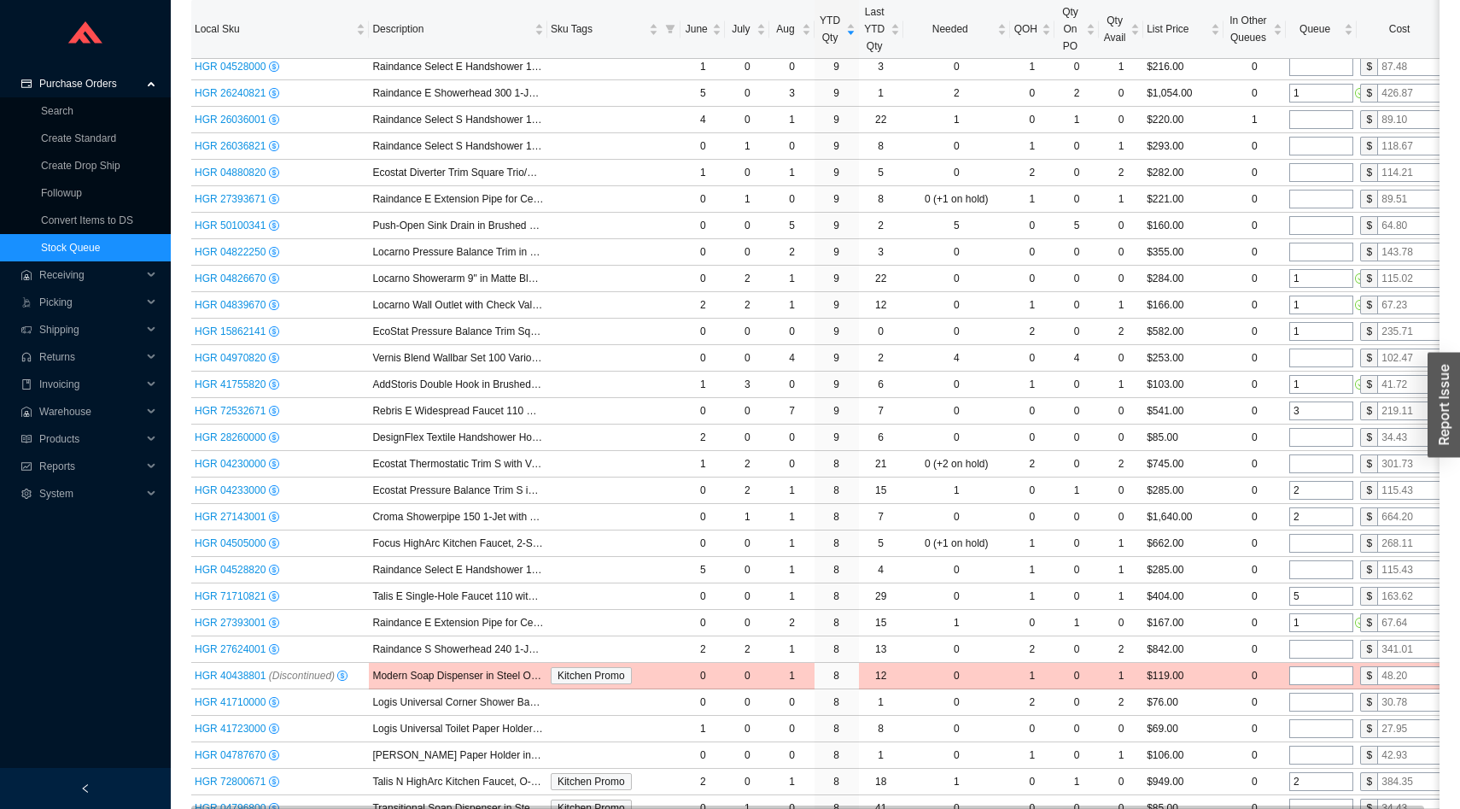
scroll to position [0, 0]
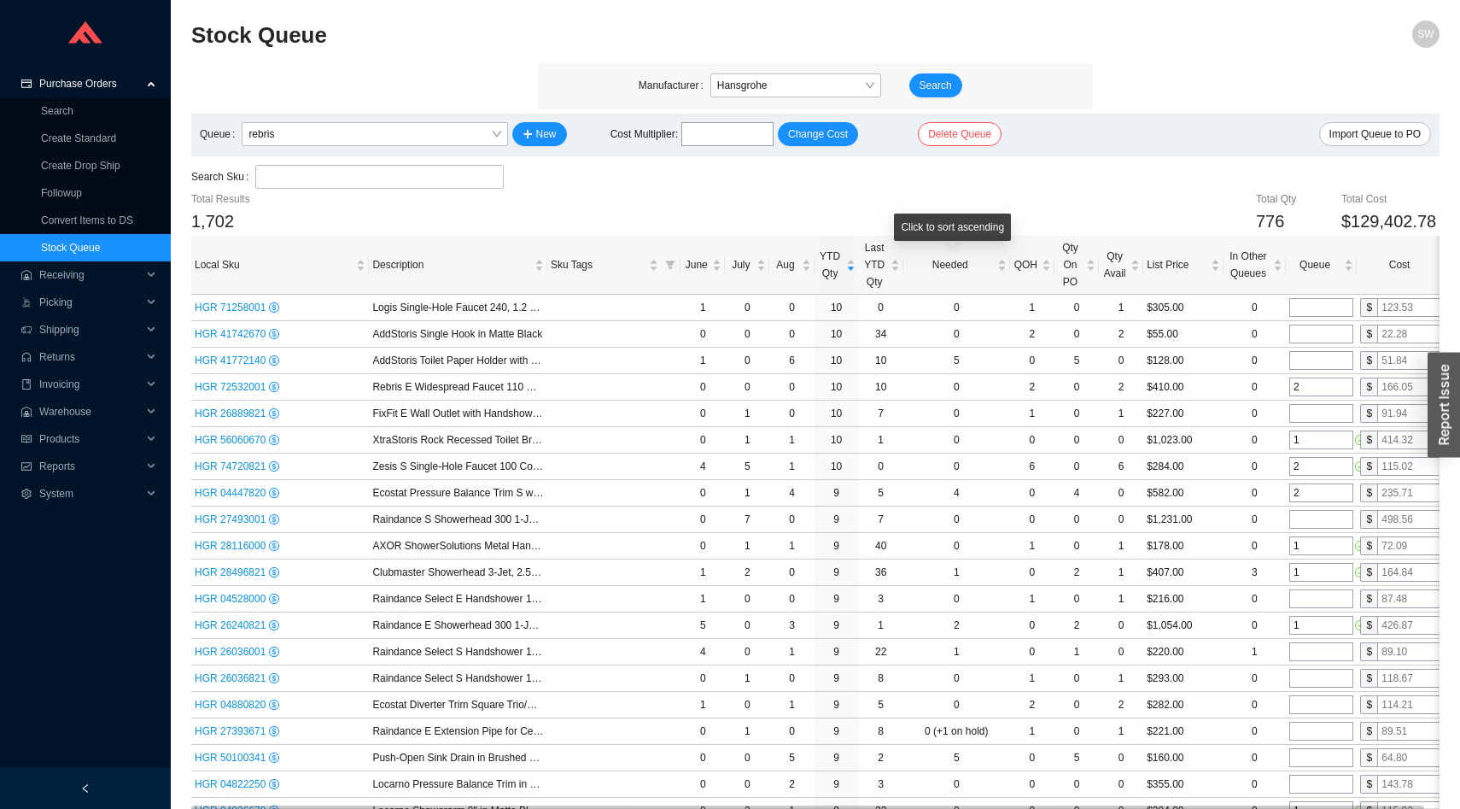
type input "1"
click at [943, 211] on div "Total Qty 776 Total Cost $129,402.78" at bounding box center [920, 212] width 1040 height 45
click at [1306, 273] on div "Queue" at bounding box center [1321, 264] width 64 height 17
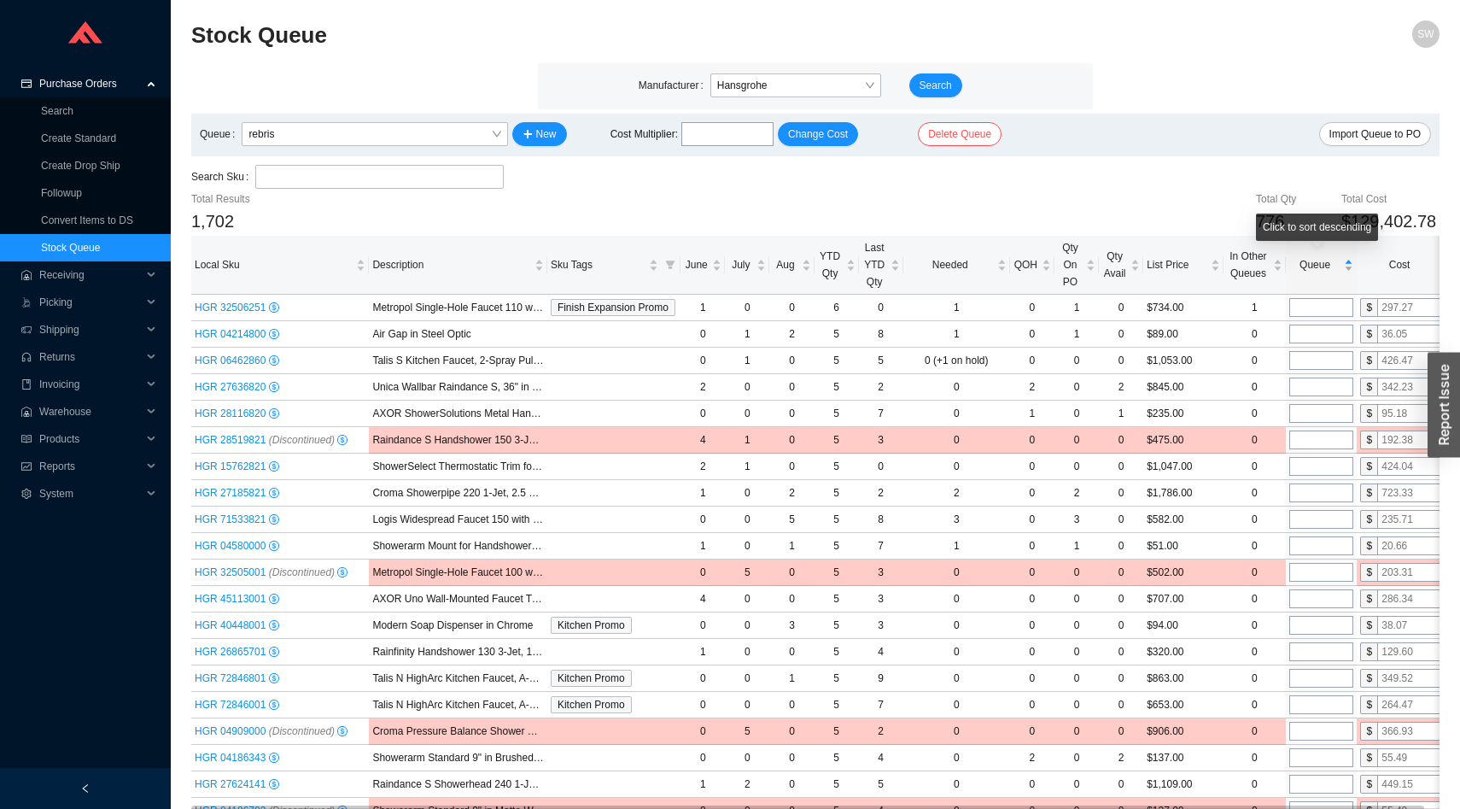
click at [1306, 273] on div "Queue" at bounding box center [1321, 264] width 64 height 17
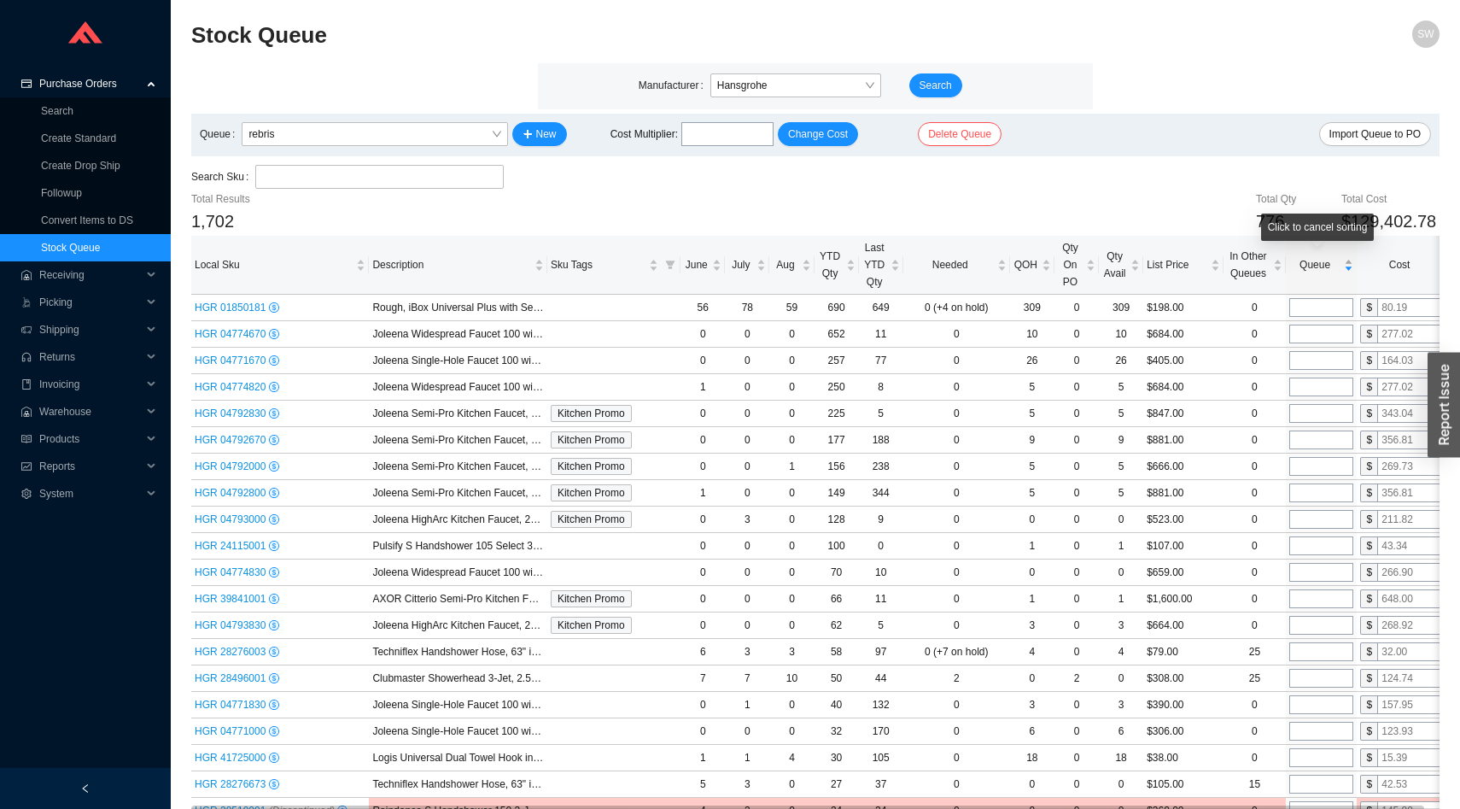
click at [1306, 273] on div "Queue" at bounding box center [1321, 264] width 64 height 17
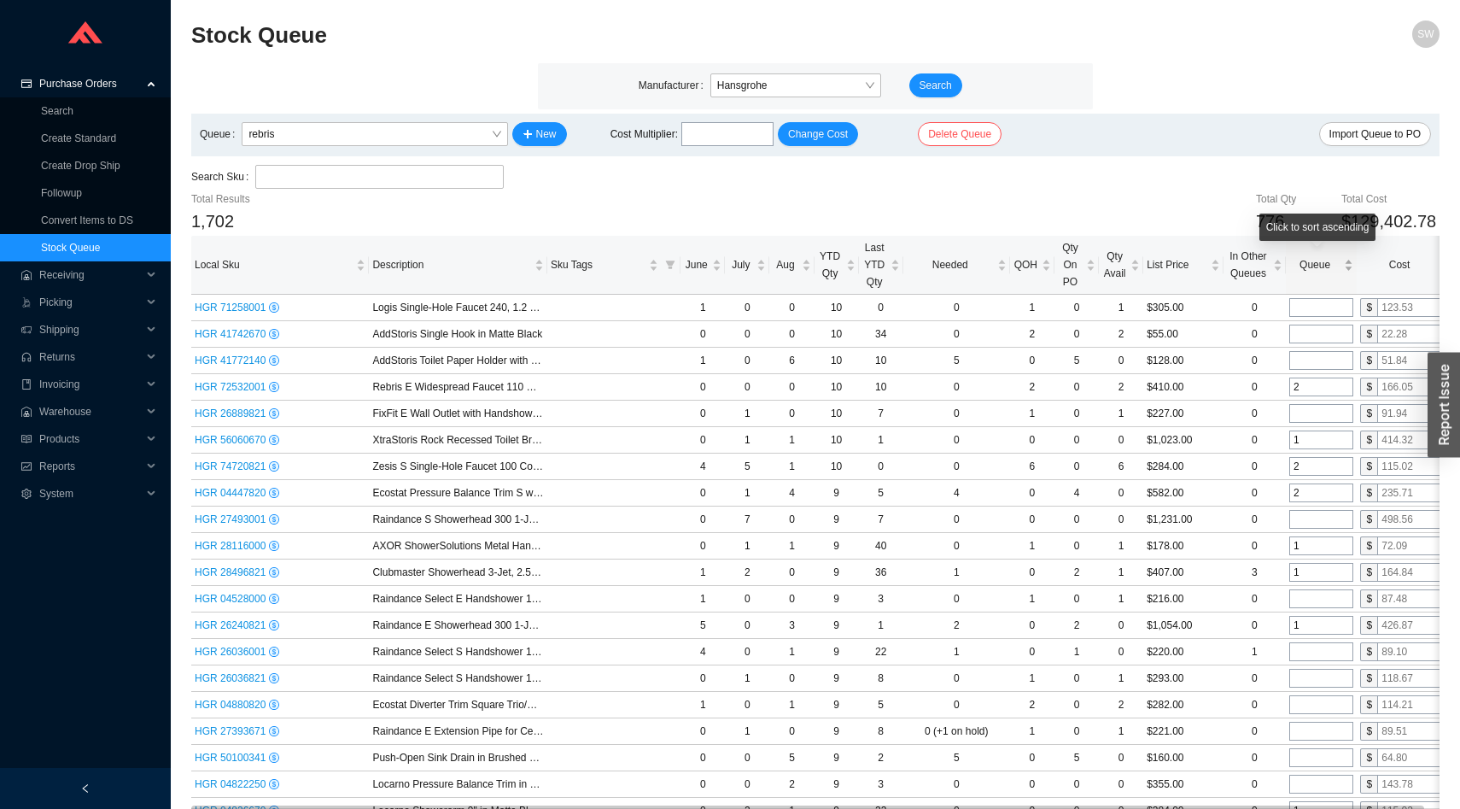
click at [1306, 273] on div "Queue" at bounding box center [1321, 264] width 64 height 17
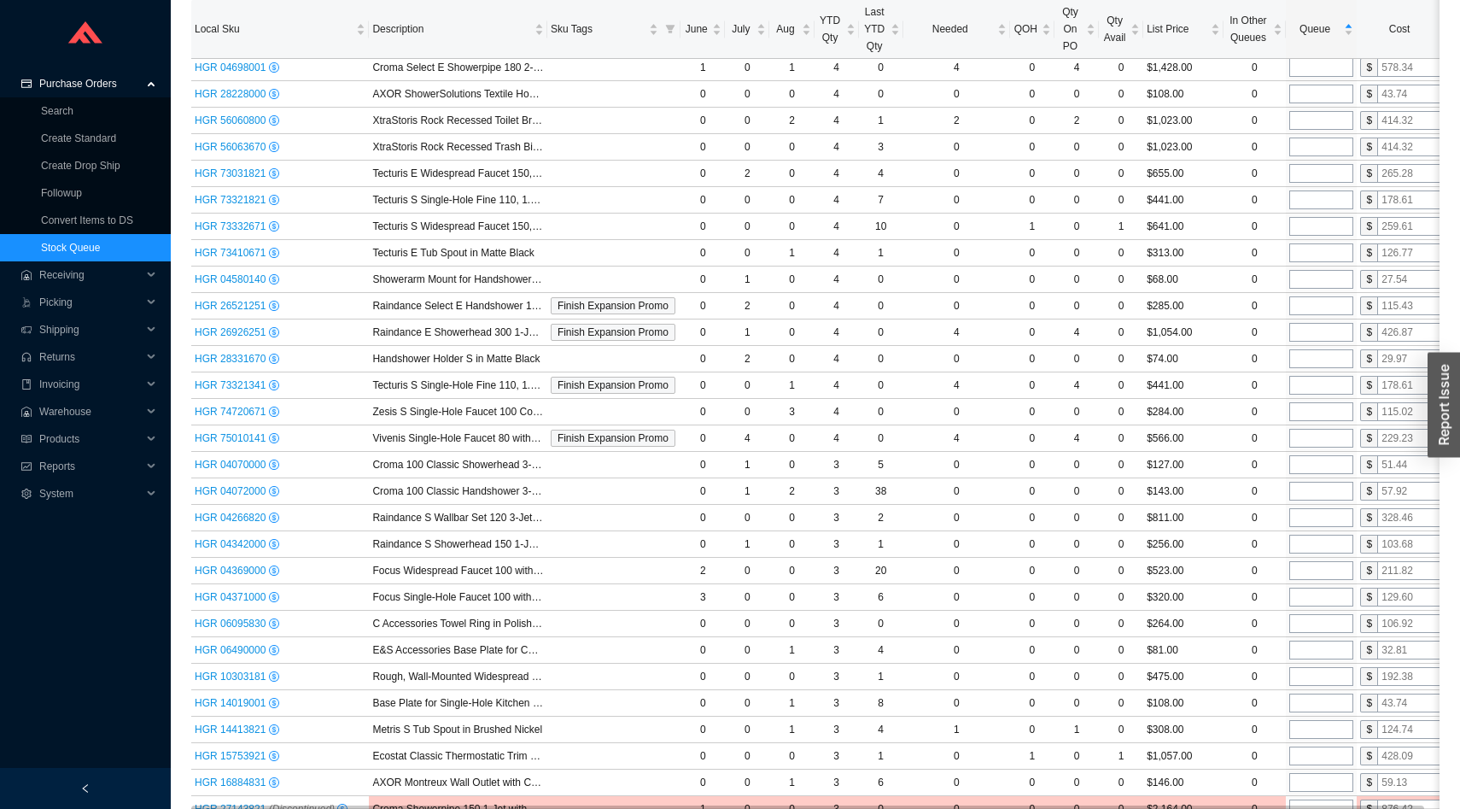
scroll to position [4825, 0]
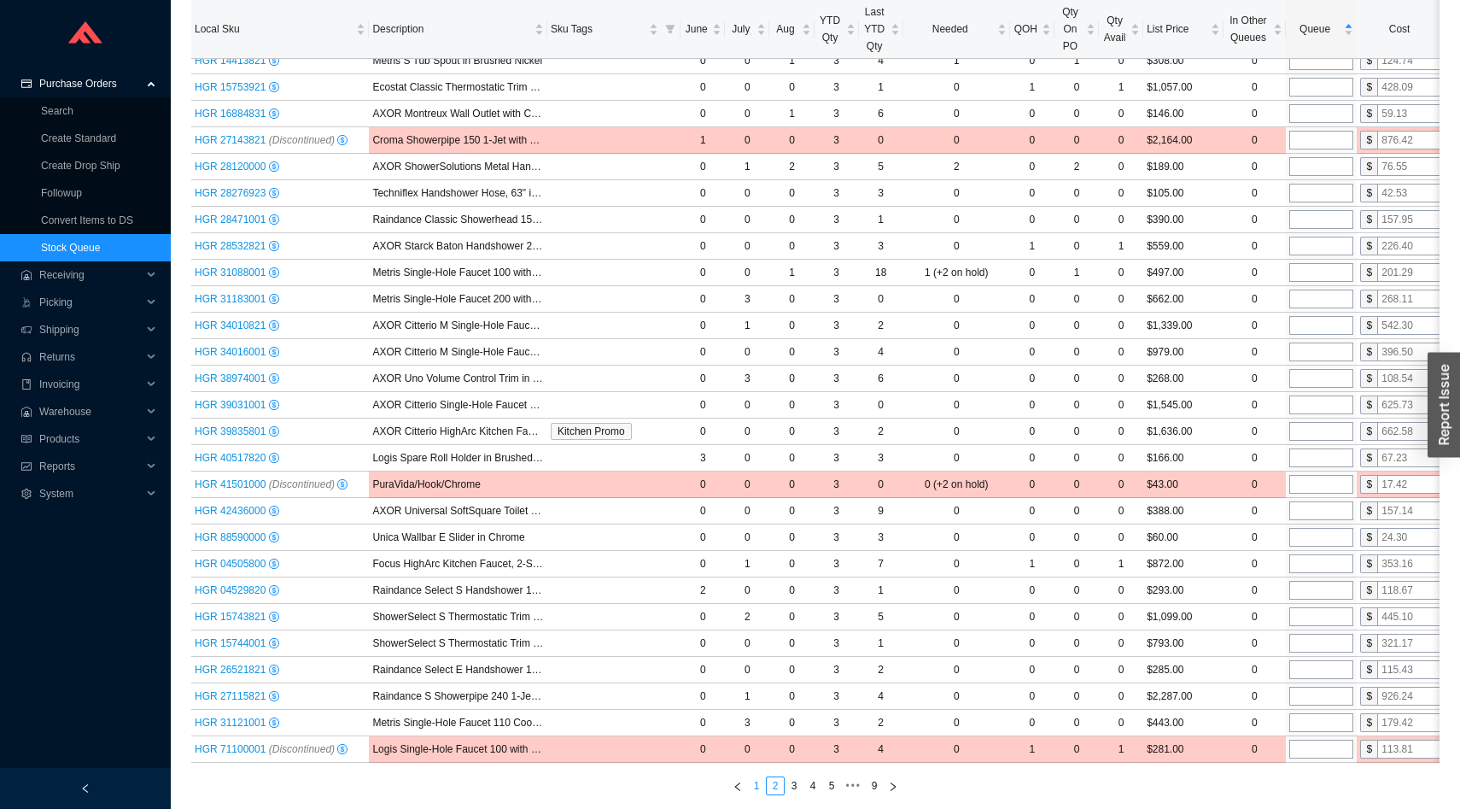
click at [757, 783] on link "1" at bounding box center [756, 785] width 17 height 17
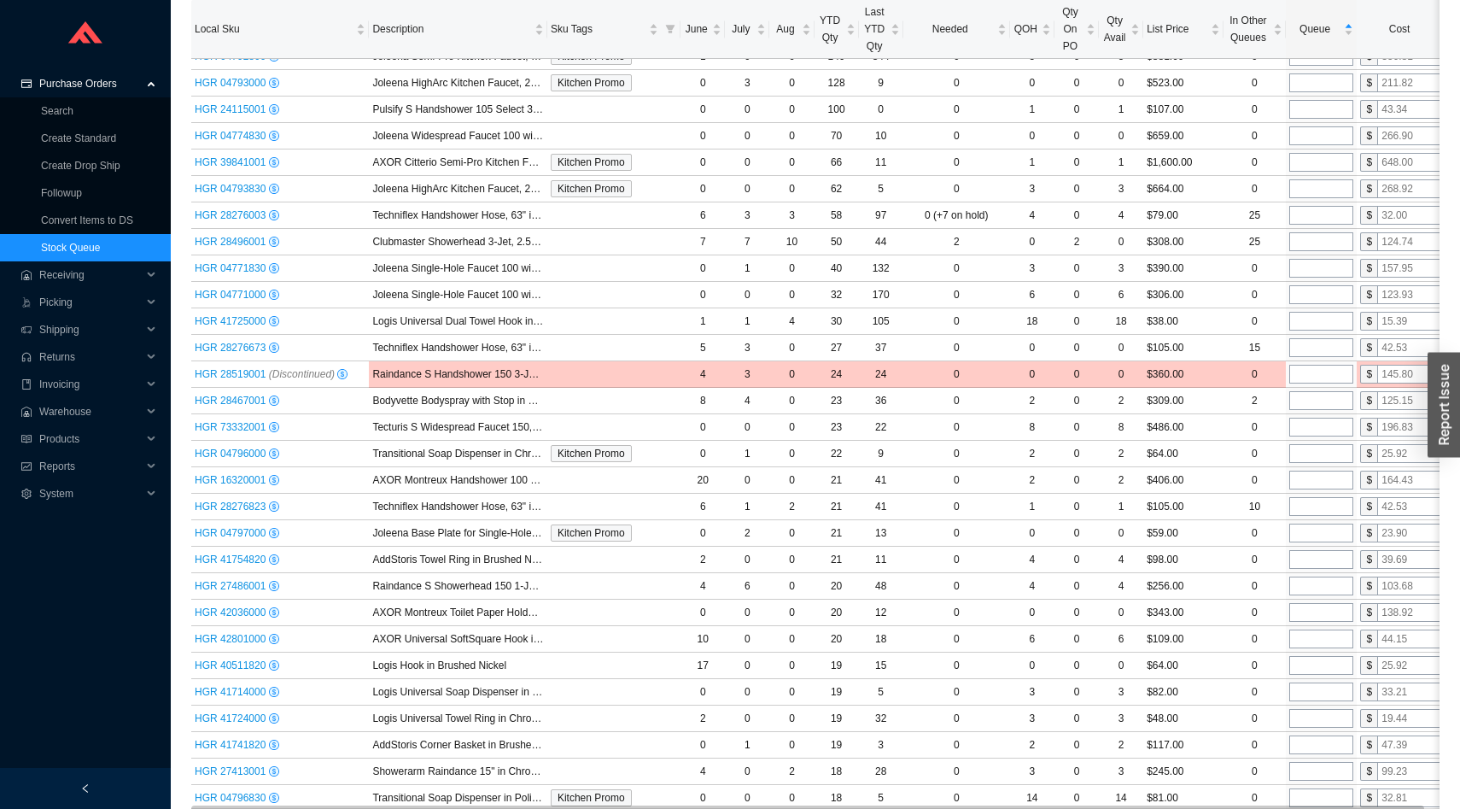
scroll to position [0, 0]
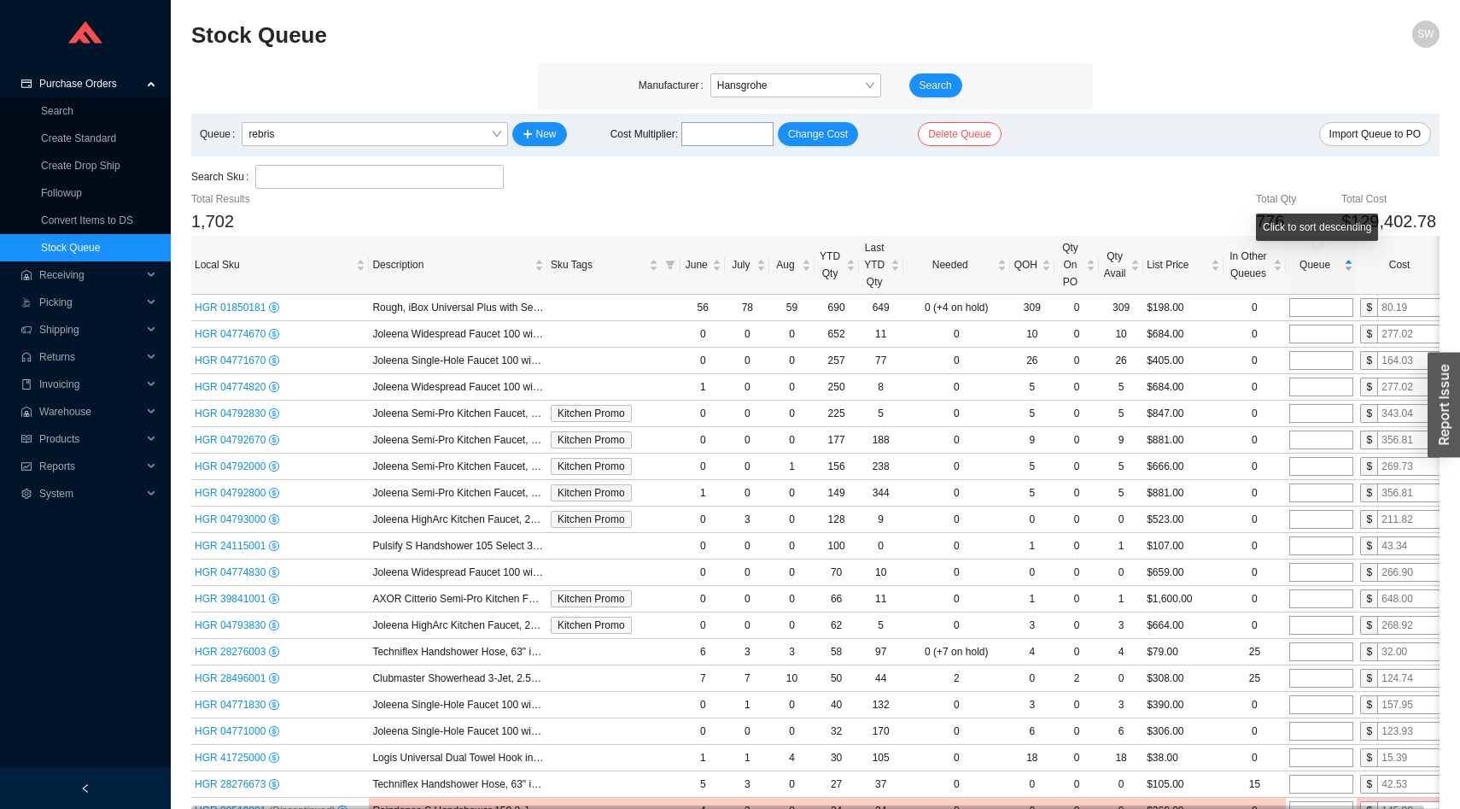
click at [1309, 273] on div "Queue" at bounding box center [1321, 264] width 64 height 17
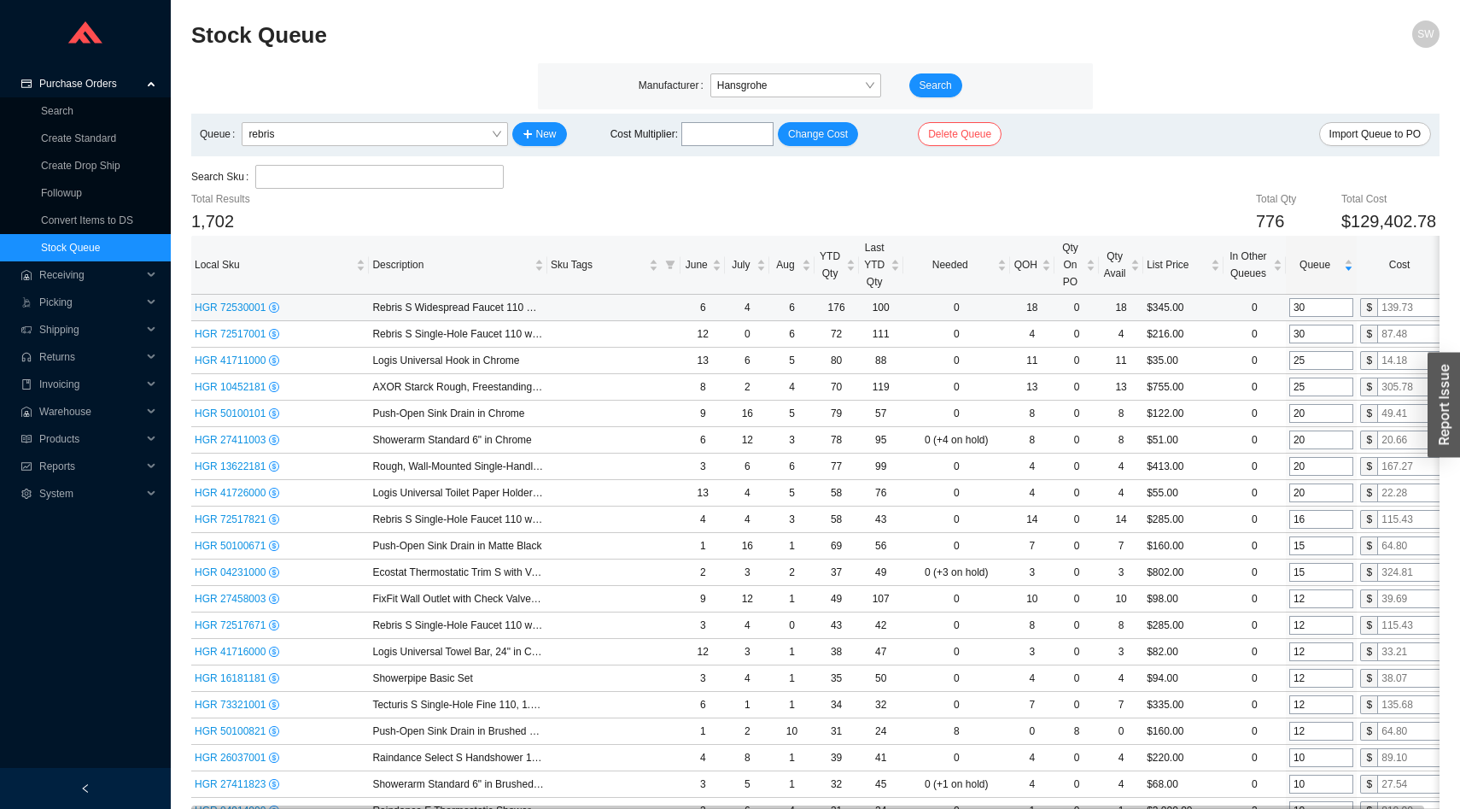
click at [1308, 308] on input "30" at bounding box center [1321, 307] width 64 height 19
type input "32"
click at [1310, 330] on input "30" at bounding box center [1321, 333] width 64 height 19
